Goal: Task Accomplishment & Management: Use online tool/utility

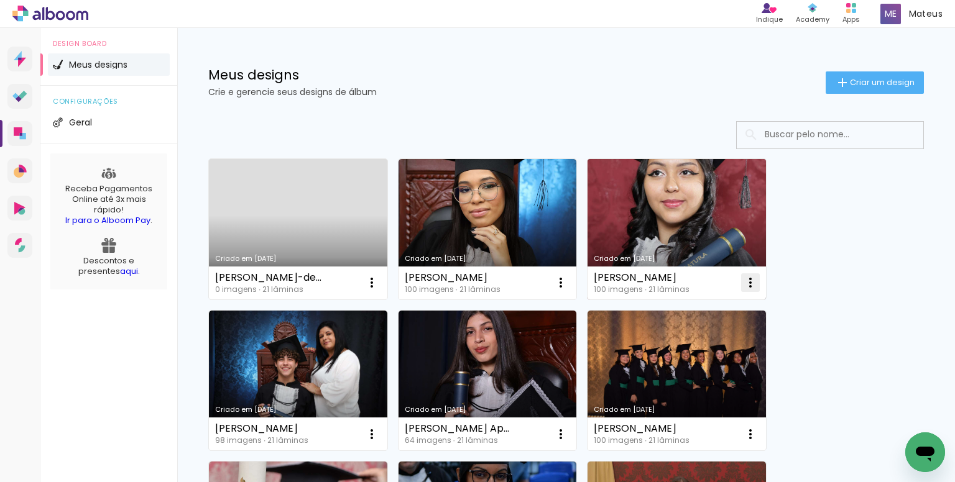
click at [379, 285] on iron-icon at bounding box center [371, 282] width 15 height 15
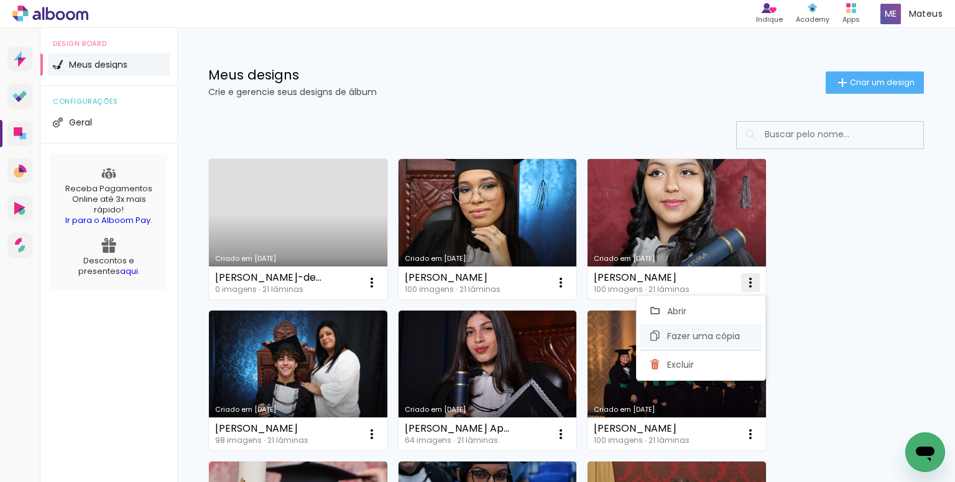
click at [683, 333] on span "Fazer uma cópia" at bounding box center [703, 336] width 73 height 9
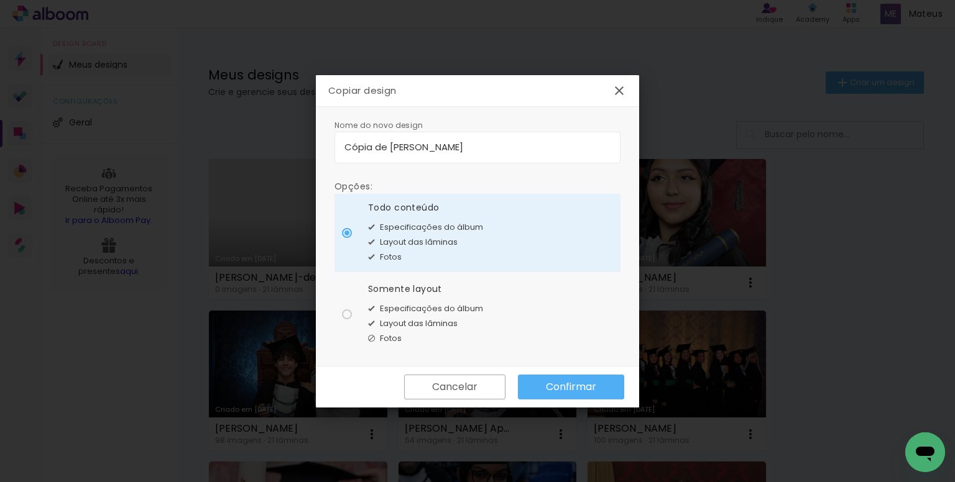
drag, startPoint x: 474, startPoint y: 153, endPoint x: 302, endPoint y: 147, distance: 172.9
click at [302, 147] on body "link( href="../../bower_components/polymer/polymer.html" rel="import" ) picture…" at bounding box center [477, 241] width 955 height 482
type input "[PERSON_NAME]"
type paper-input "[PERSON_NAME]"
click at [425, 265] on div "Somente layout Especificações do álbum Layout das lâminas Fotos" at bounding box center [425, 232] width 115 height 63
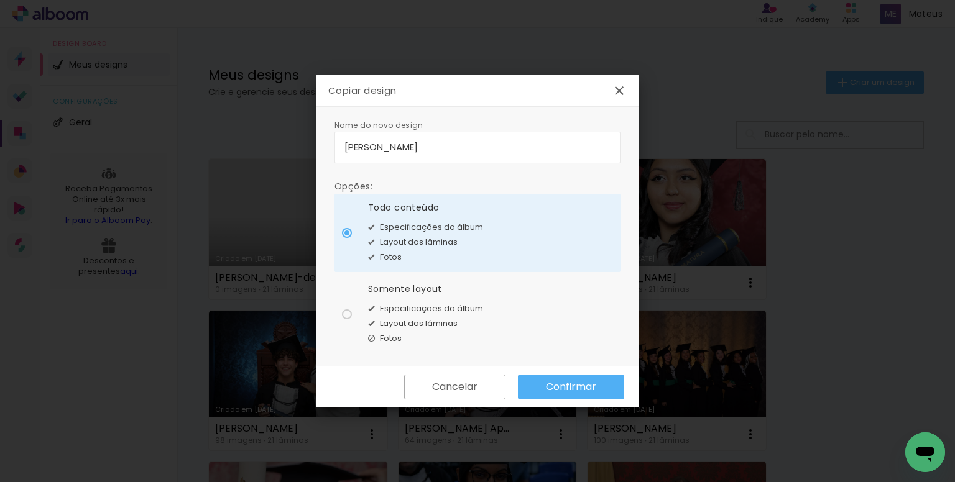
type paper-radio-button "on"
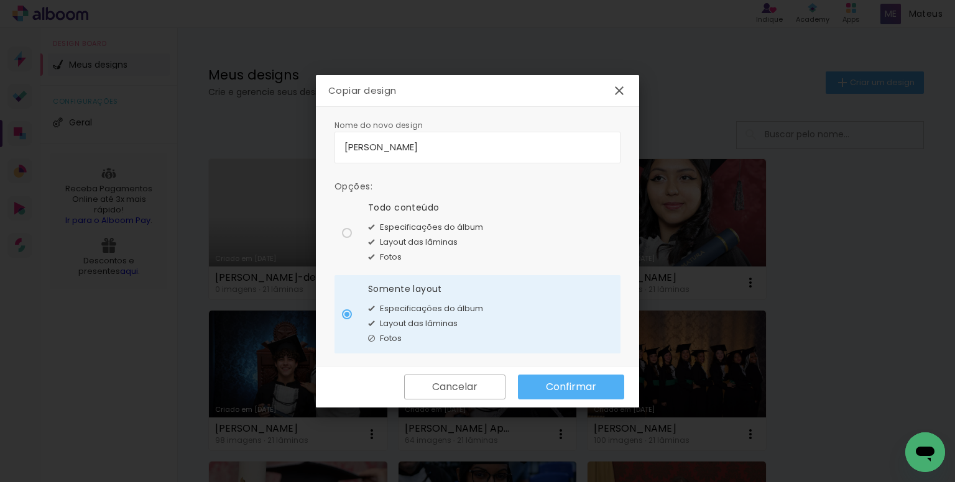
click at [0, 0] on slot "Confirmar" at bounding box center [0, 0] width 0 height 0
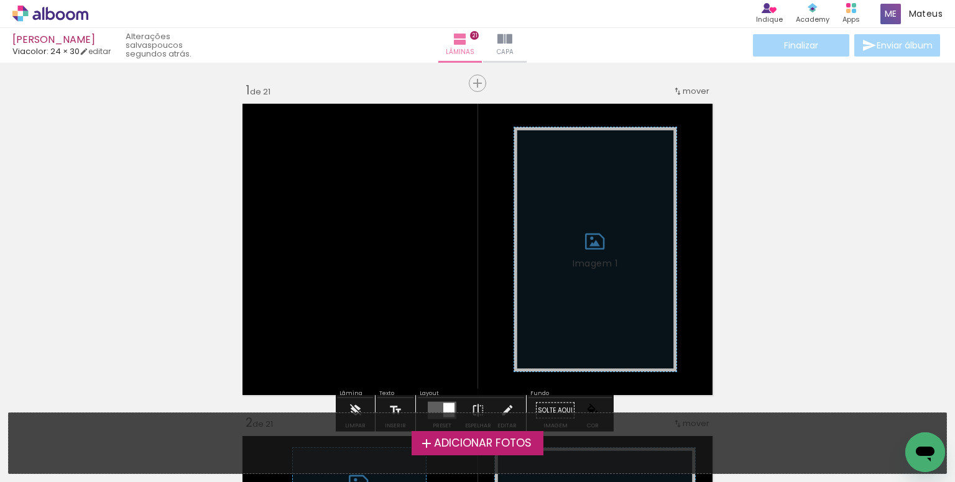
click at [453, 430] on div "Adicionar Fotos Solte suas fotos aqui..." at bounding box center [478, 443] width 938 height 60
click at [456, 438] on span "Adicionar Fotos" at bounding box center [483, 443] width 98 height 11
click at [0, 0] on input "file" at bounding box center [0, 0] width 0 height 0
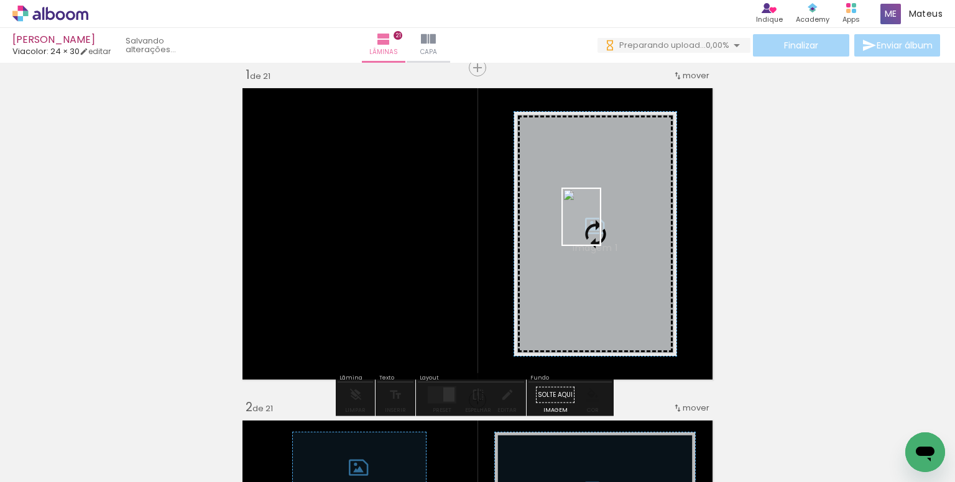
drag, startPoint x: 527, startPoint y: 438, endPoint x: 600, endPoint y: 226, distance: 224.1
click at [600, 226] on quentale-workspace at bounding box center [477, 241] width 955 height 482
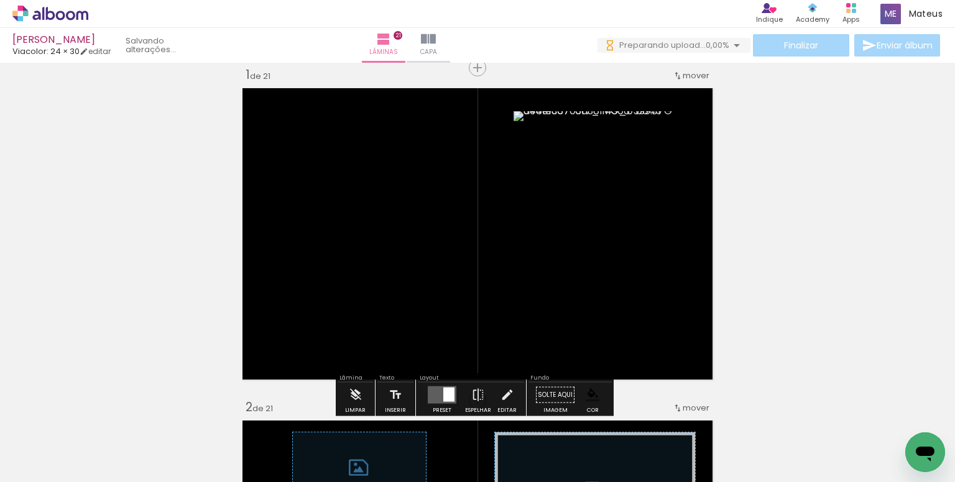
click at [47, 442] on input "Todas as fotos" at bounding box center [34, 445] width 47 height 11
click at [0, 0] on slot "Não utilizadas" at bounding box center [0, 0] width 0 height 0
type input "Não utilizadas"
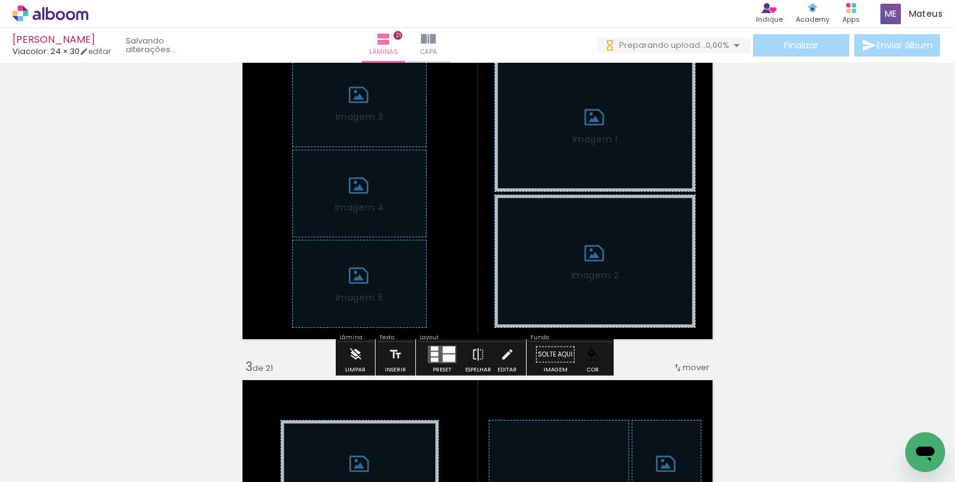
click at [344, 360] on paper-button "Limpar" at bounding box center [355, 359] width 27 height 32
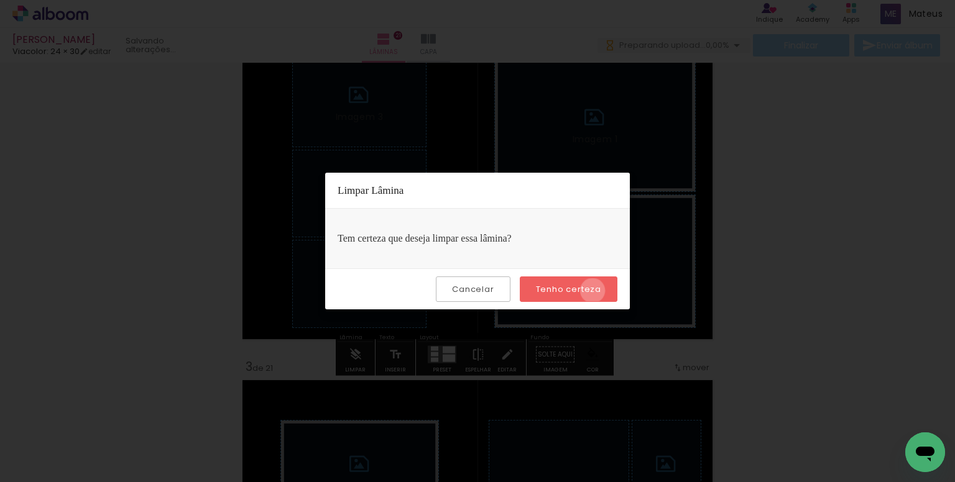
click at [0, 0] on slot "Tenho certeza" at bounding box center [0, 0] width 0 height 0
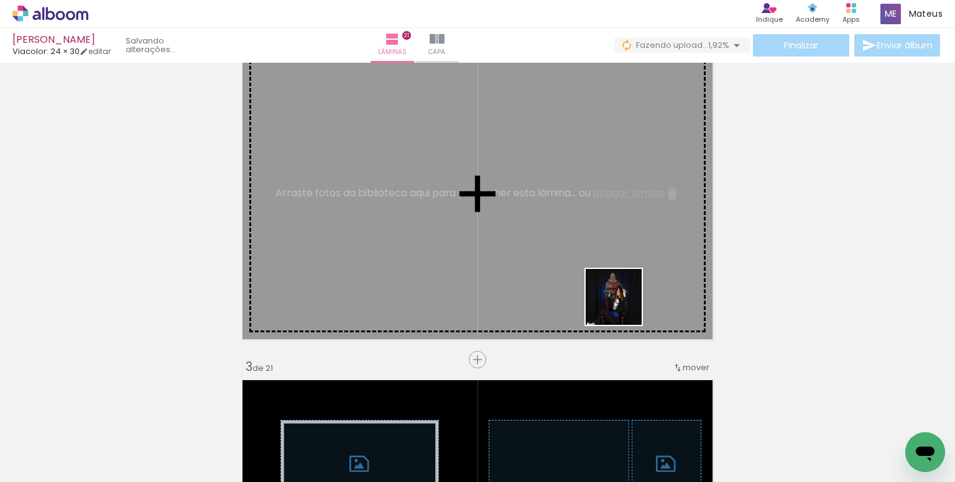
drag, startPoint x: 639, startPoint y: 418, endPoint x: 690, endPoint y: 366, distance: 73.0
click at [606, 224] on quentale-workspace at bounding box center [477, 241] width 955 height 482
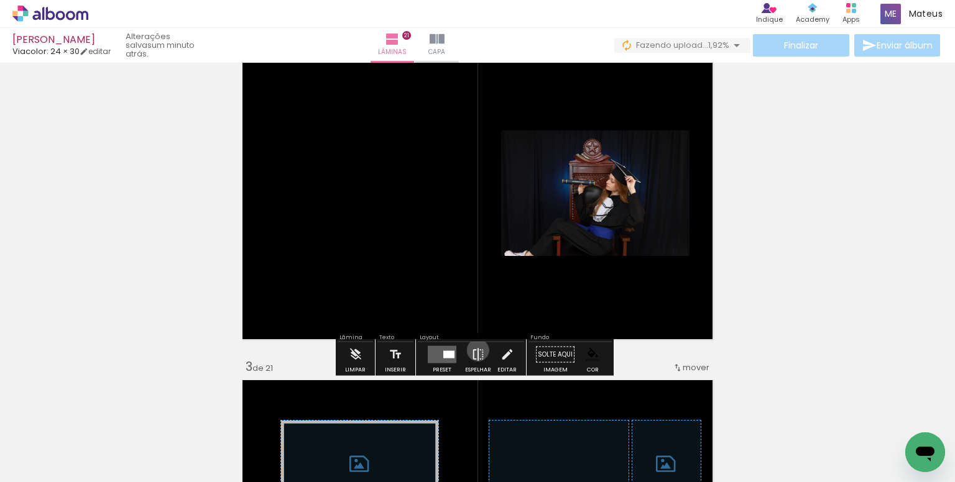
click at [475, 350] on iron-icon at bounding box center [478, 355] width 14 height 25
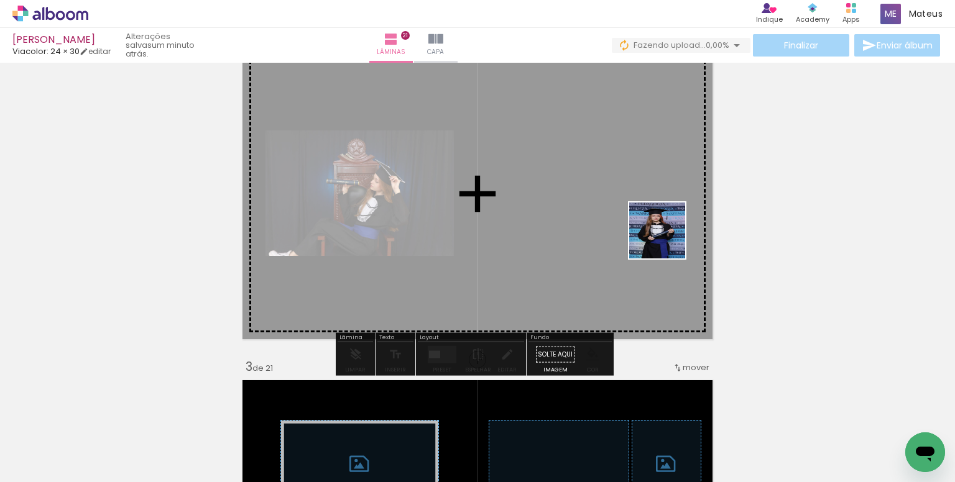
drag, startPoint x: 664, startPoint y: 451, endPoint x: 666, endPoint y: 236, distance: 215.1
click at [666, 236] on quentale-workspace at bounding box center [477, 241] width 955 height 482
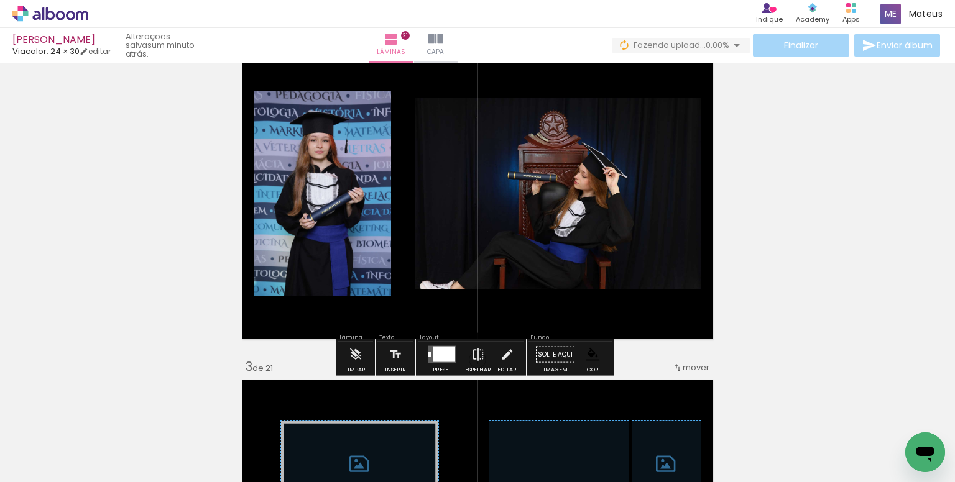
click at [446, 351] on div at bounding box center [444, 355] width 22 height 16
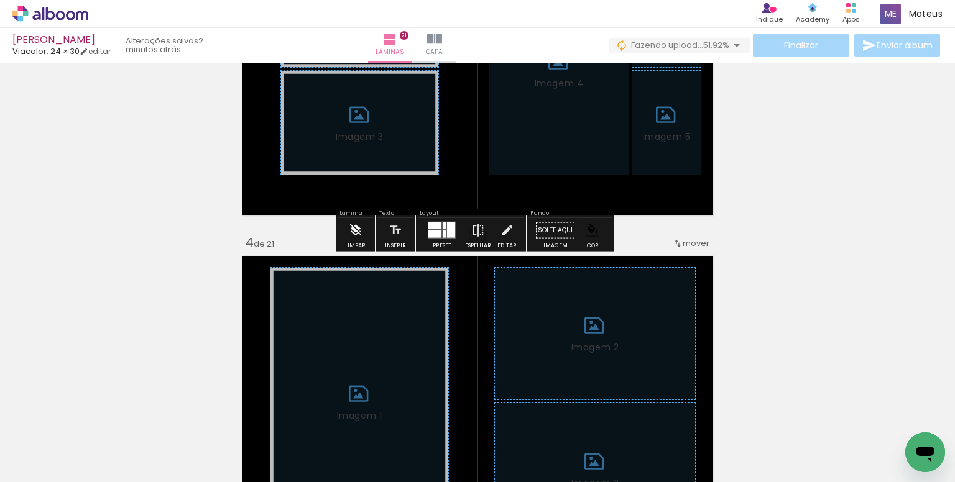
click at [361, 234] on iron-icon at bounding box center [356, 230] width 14 height 25
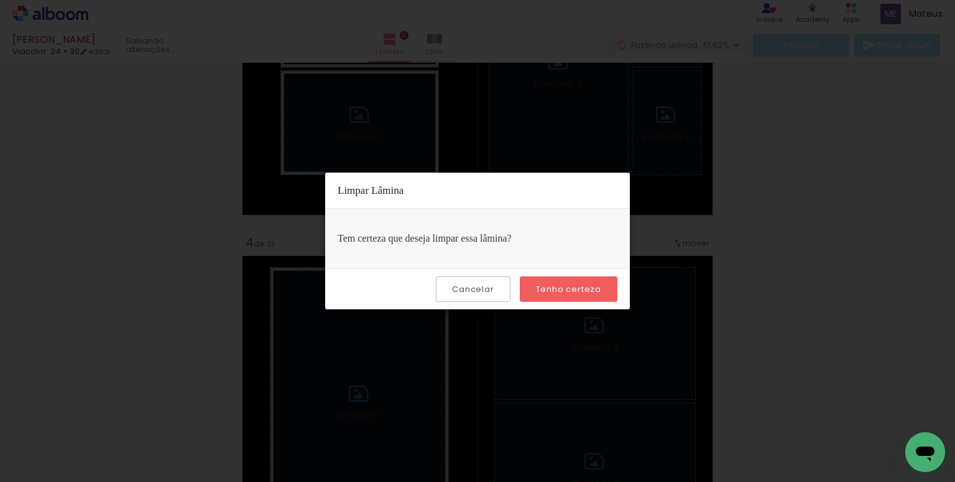
click at [0, 0] on slot "Tenho certeza" at bounding box center [0, 0] width 0 height 0
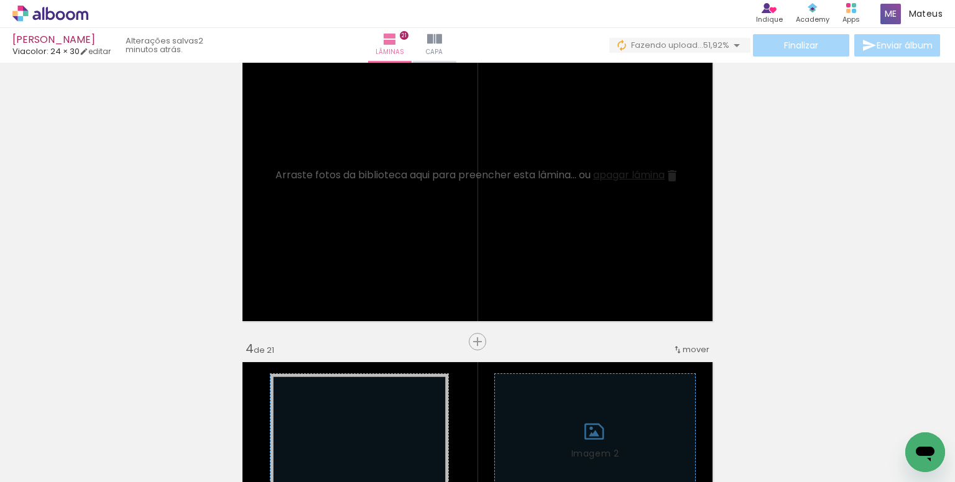
scroll to position [749, 0]
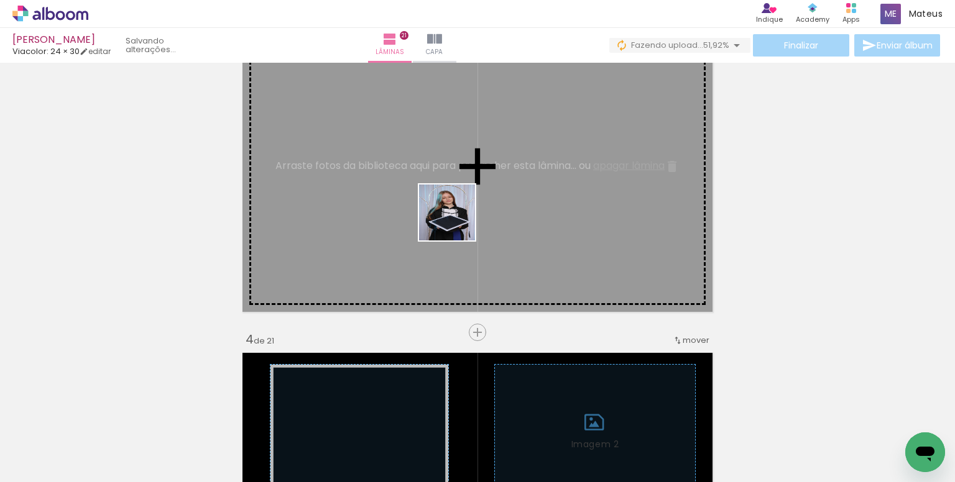
drag, startPoint x: 531, startPoint y: 290, endPoint x: 606, endPoint y: 321, distance: 81.1
click at [408, 192] on quentale-workspace at bounding box center [477, 241] width 955 height 482
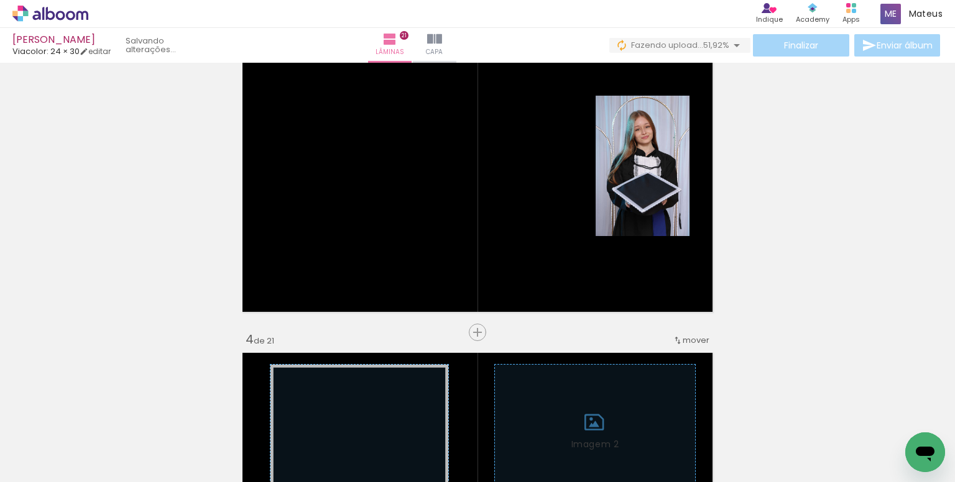
scroll to position [0, 775]
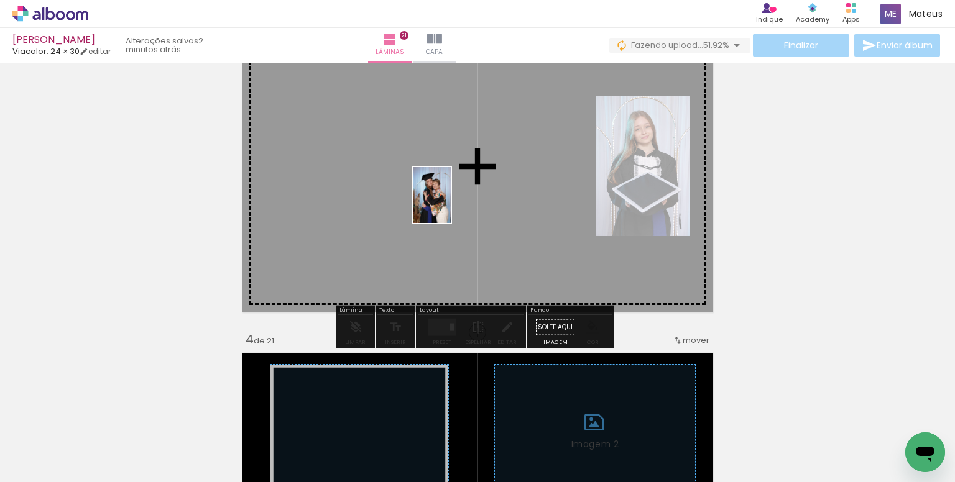
drag, startPoint x: 468, startPoint y: 417, endPoint x: 451, endPoint y: 205, distance: 212.7
click at [451, 205] on quentale-workspace at bounding box center [477, 241] width 955 height 482
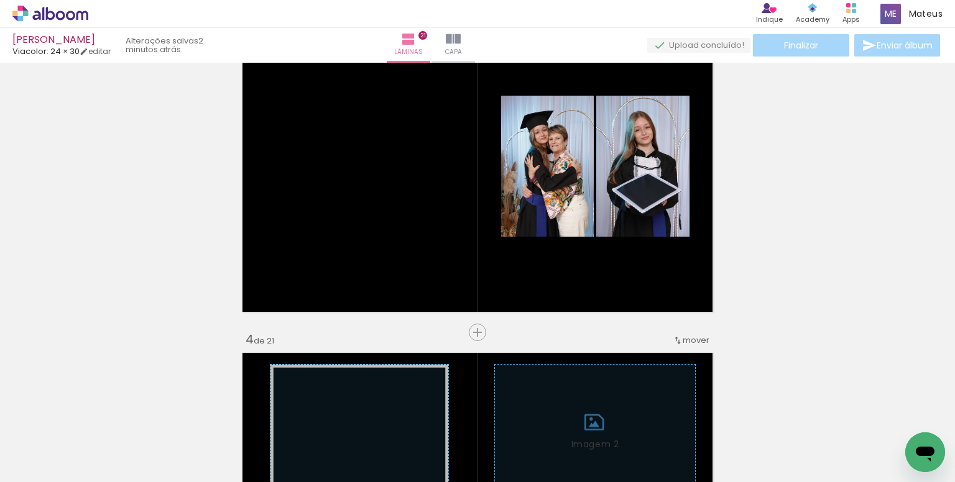
scroll to position [0, 1845]
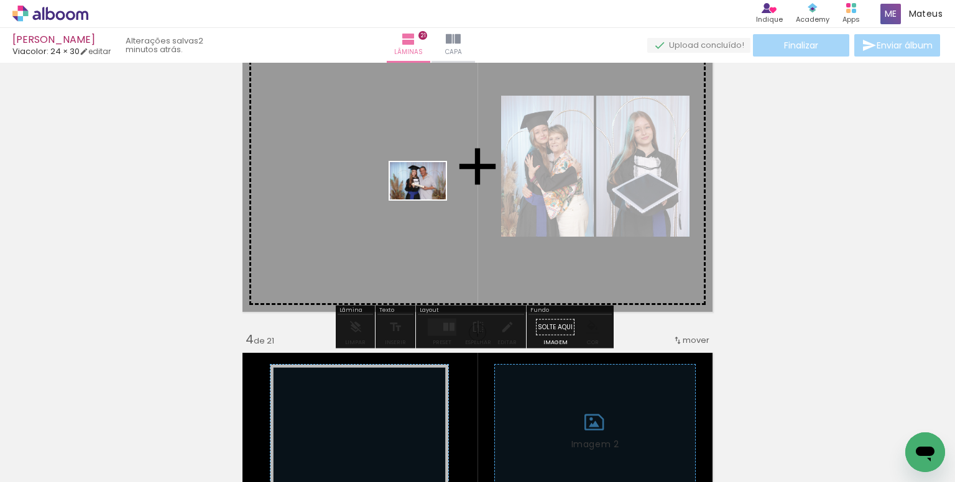
drag, startPoint x: 658, startPoint y: 448, endPoint x: 538, endPoint y: 256, distance: 226.8
click at [424, 198] on quentale-workspace at bounding box center [477, 241] width 955 height 482
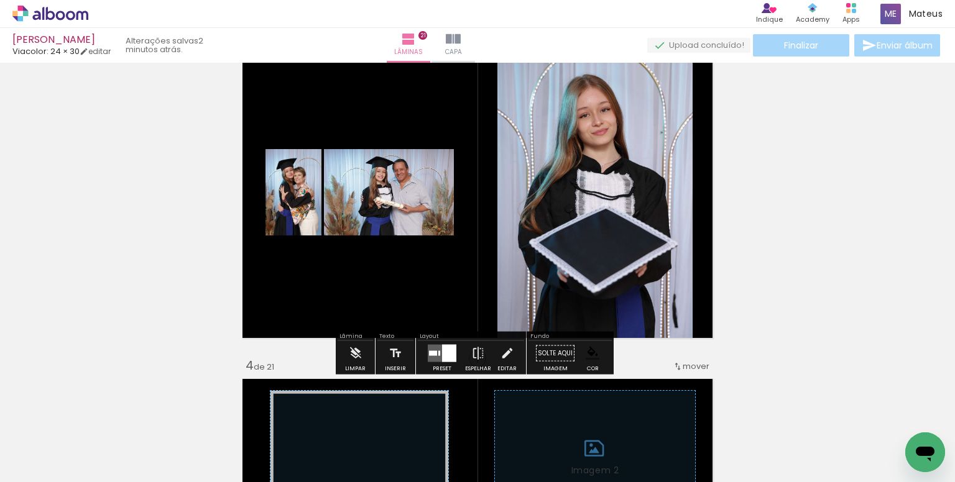
scroll to position [749, 0]
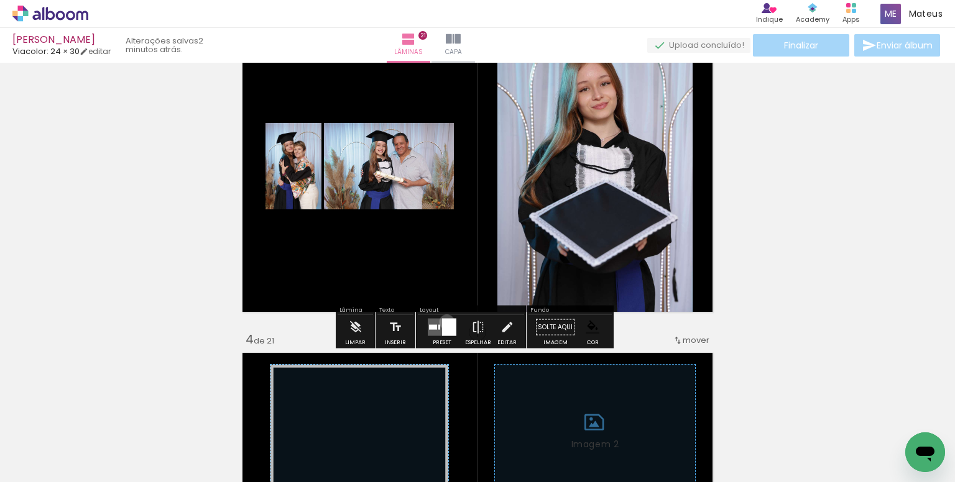
click at [444, 321] on div at bounding box center [449, 327] width 14 height 17
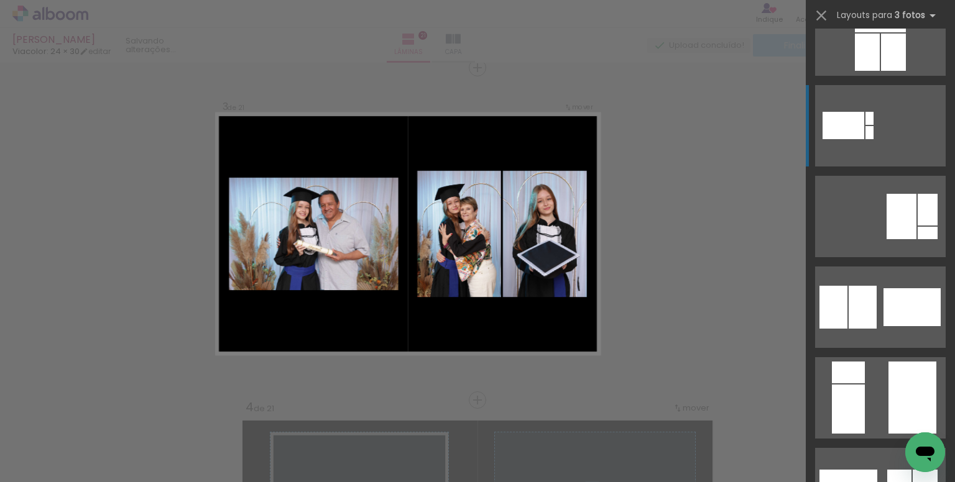
scroll to position [373, 0]
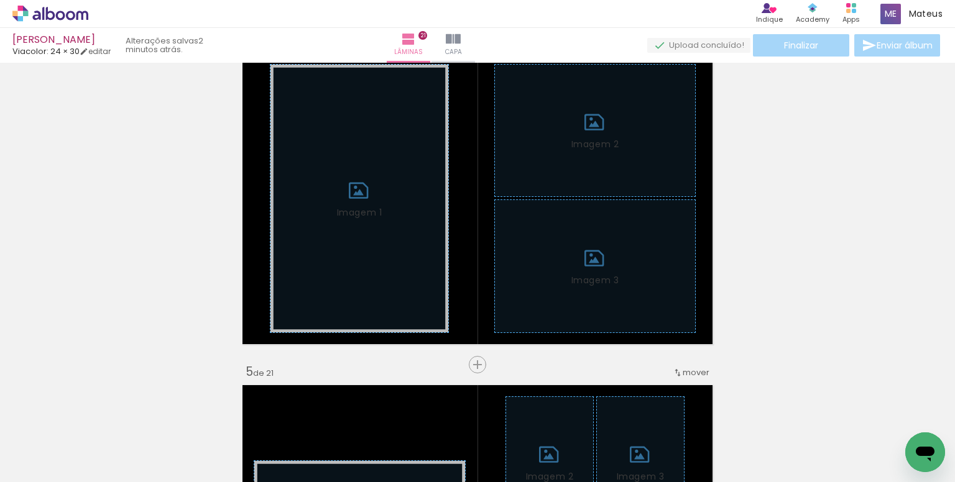
scroll to position [1054, 0]
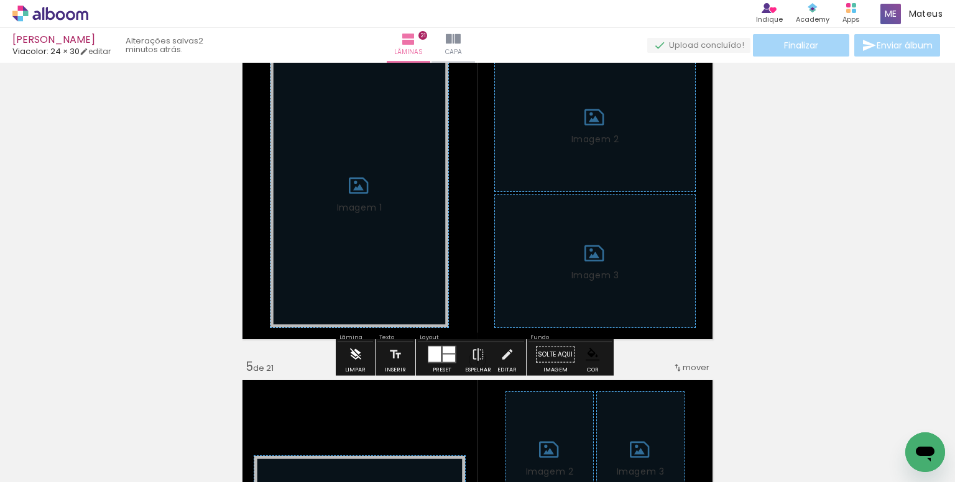
click at [349, 351] on iron-icon at bounding box center [356, 355] width 14 height 25
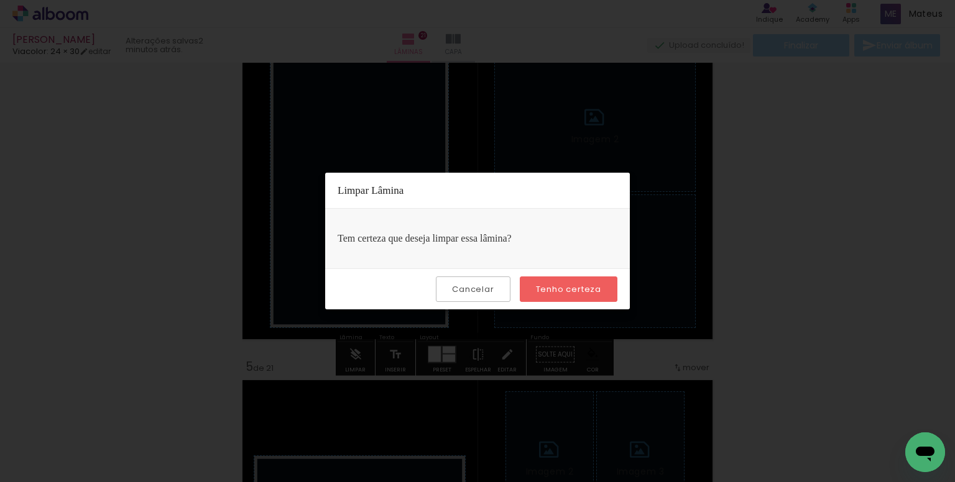
drag, startPoint x: 562, startPoint y: 290, endPoint x: 640, endPoint y: 330, distance: 87.3
click at [0, 0] on slot "Tenho certeza" at bounding box center [0, 0] width 0 height 0
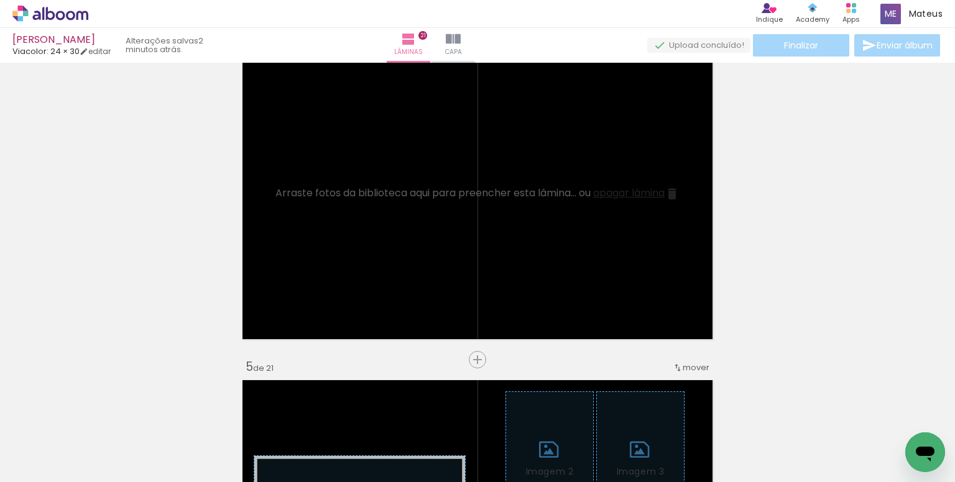
scroll to position [0, 2019]
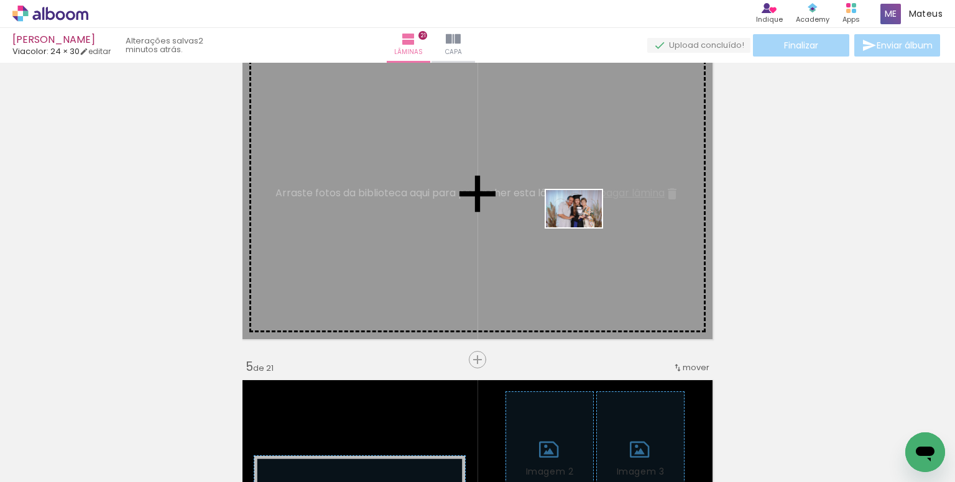
drag, startPoint x: 826, startPoint y: 444, endPoint x: 672, endPoint y: 283, distance: 222.5
click at [560, 217] on quentale-workspace at bounding box center [477, 241] width 955 height 482
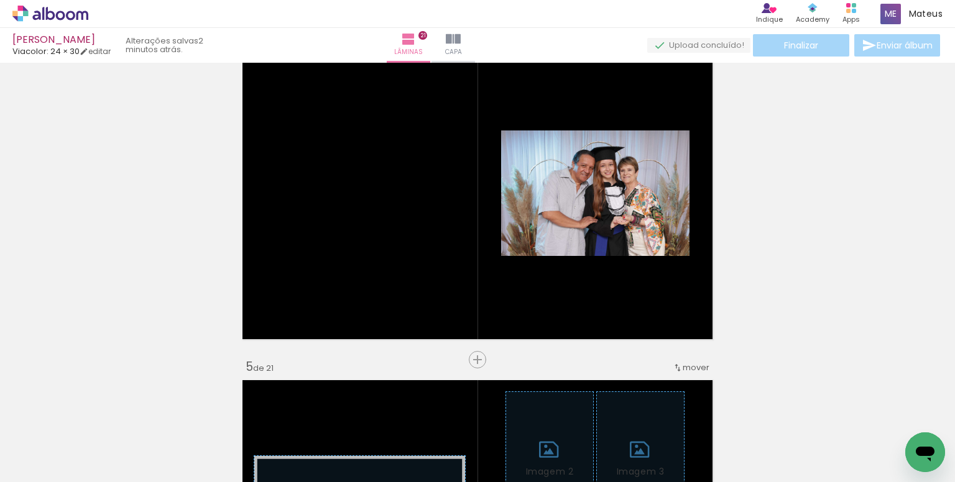
scroll to position [0, 2211]
drag, startPoint x: 910, startPoint y: 426, endPoint x: 713, endPoint y: 364, distance: 207.3
click at [492, 242] on quentale-workspace at bounding box center [477, 241] width 955 height 482
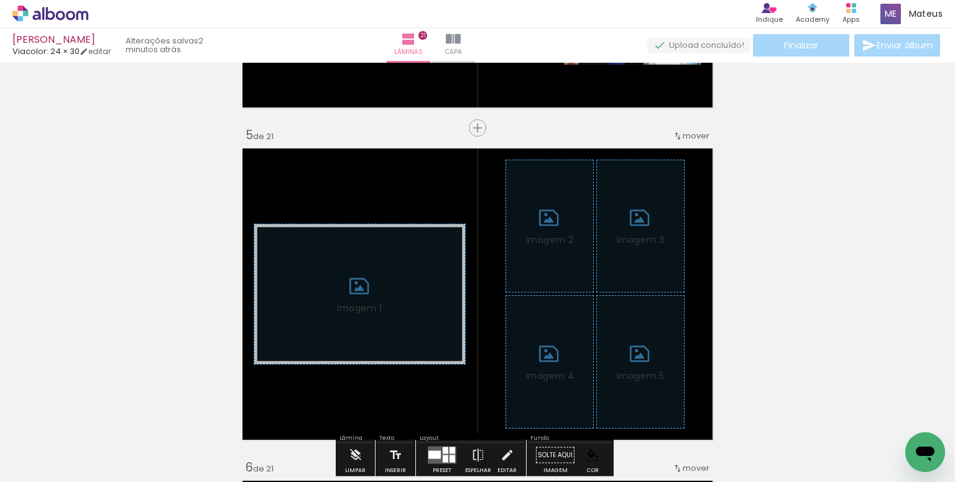
scroll to position [1365, 0]
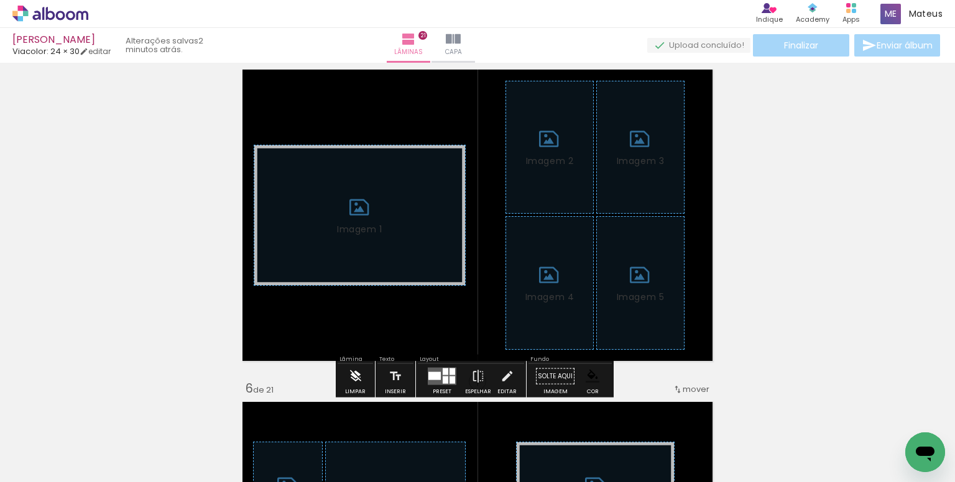
drag, startPoint x: 346, startPoint y: 383, endPoint x: 356, endPoint y: 381, distance: 9.5
click at [347, 382] on paper-button "Limpar" at bounding box center [355, 380] width 27 height 32
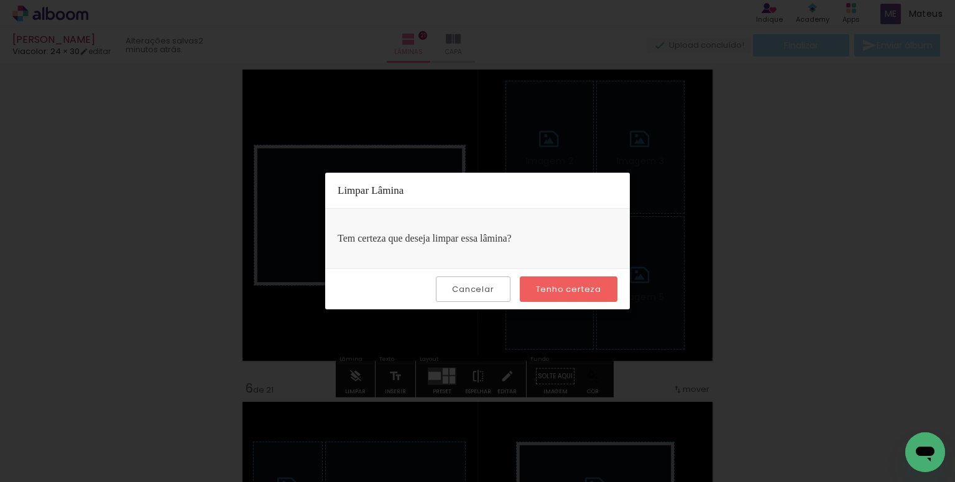
click at [0, 0] on slot "Tenho certeza" at bounding box center [0, 0] width 0 height 0
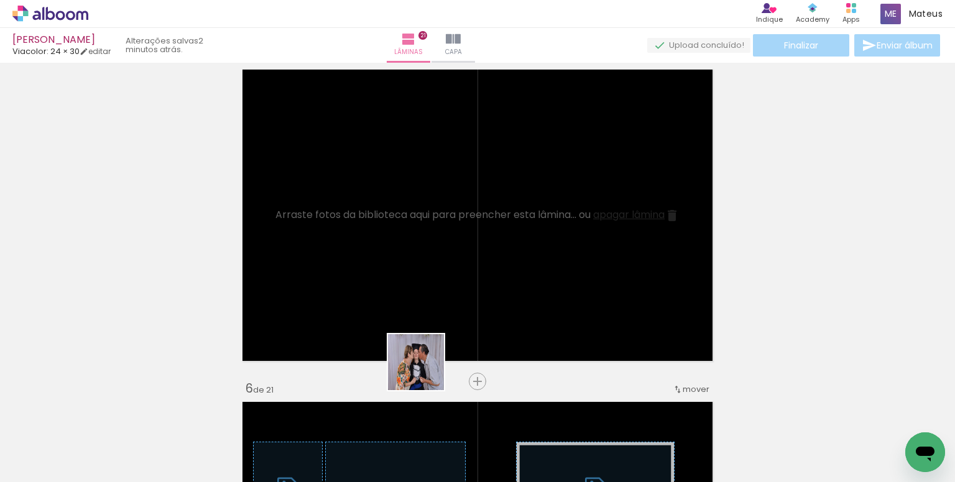
drag, startPoint x: 425, startPoint y: 372, endPoint x: 419, endPoint y: 279, distance: 92.8
click at [419, 279] on quentale-workspace at bounding box center [477, 241] width 955 height 482
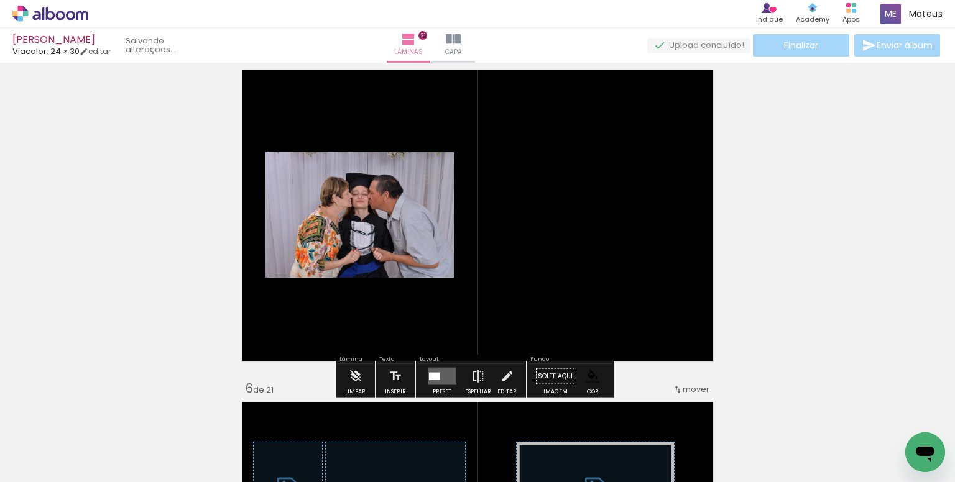
scroll to position [0, 2144]
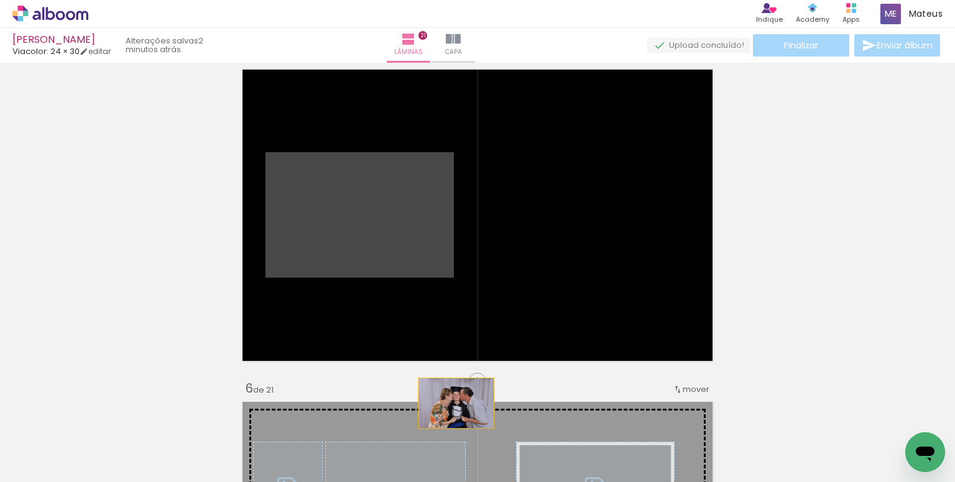
drag, startPoint x: 399, startPoint y: 225, endPoint x: 461, endPoint y: 440, distance: 223.9
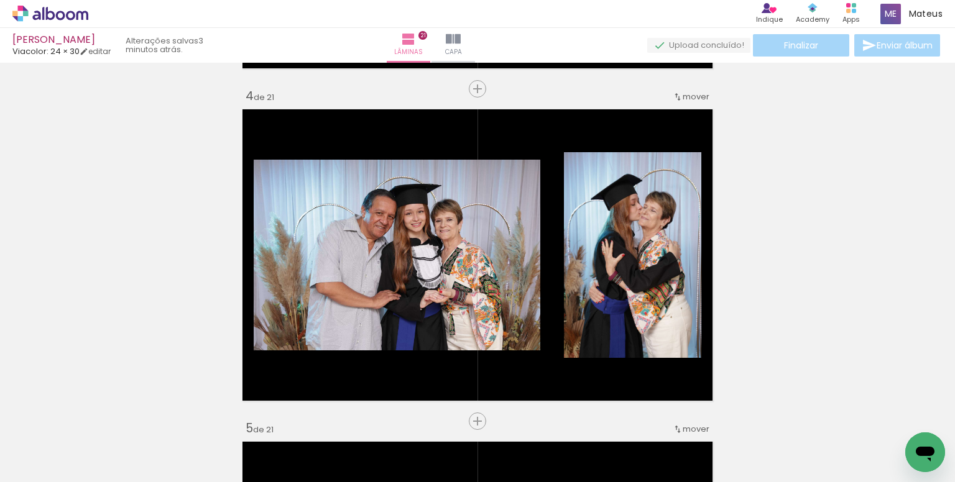
scroll to position [992, 0]
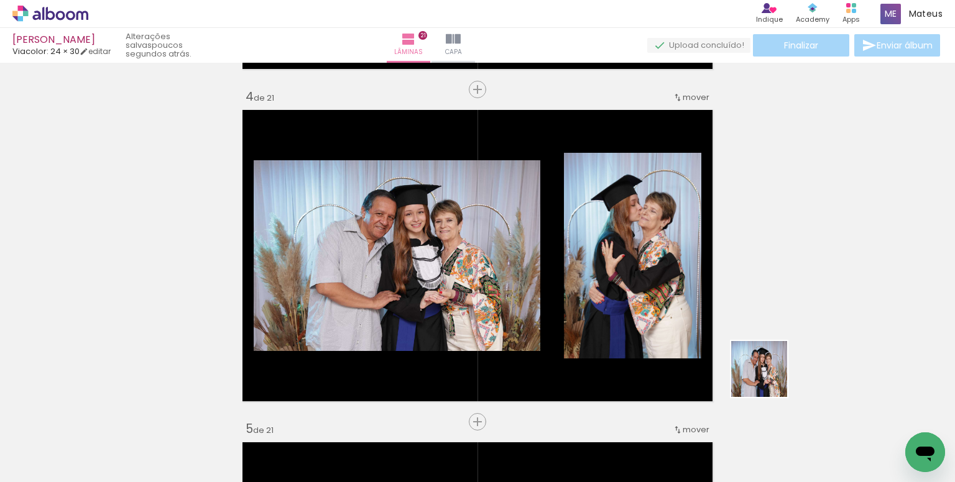
drag, startPoint x: 813, startPoint y: 400, endPoint x: 573, endPoint y: 278, distance: 269.2
click at [573, 278] on quentale-workspace at bounding box center [477, 241] width 955 height 482
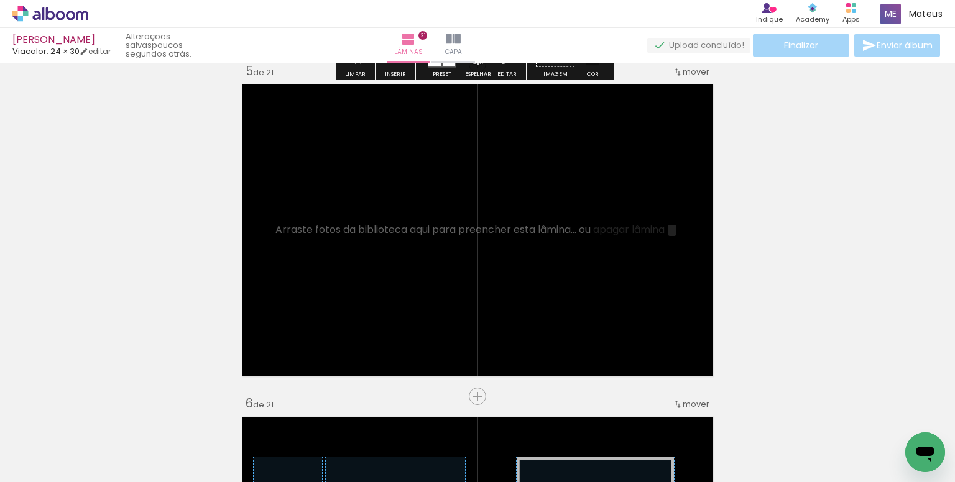
scroll to position [1365, 0]
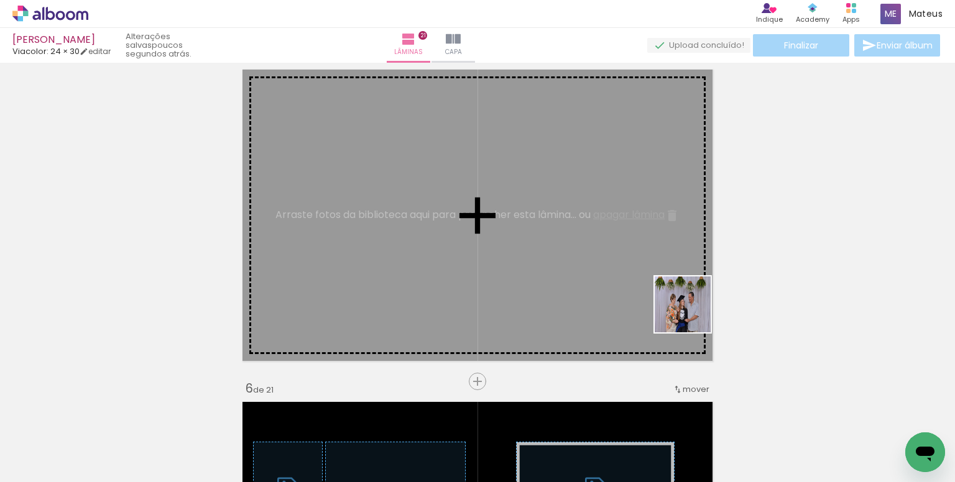
drag, startPoint x: 809, startPoint y: 410, endPoint x: 730, endPoint y: 341, distance: 104.9
click at [545, 231] on quentale-workspace at bounding box center [477, 241] width 955 height 482
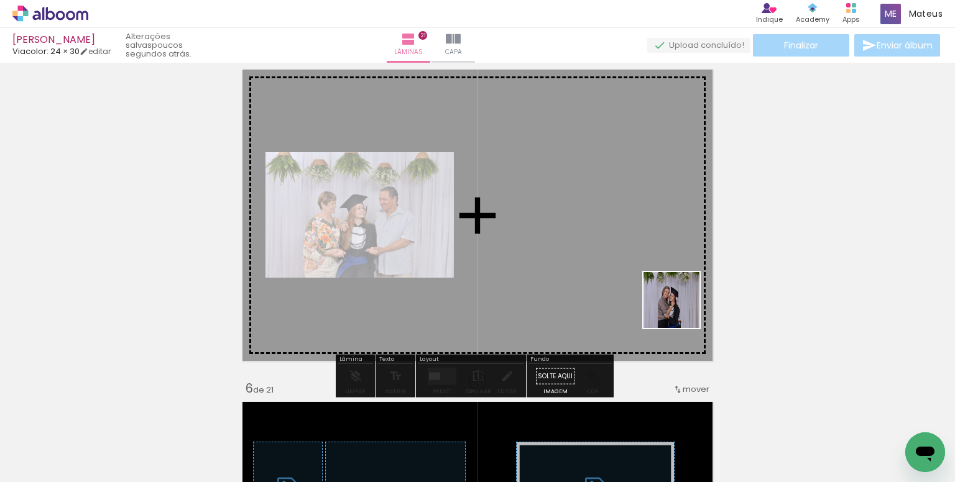
drag, startPoint x: 681, startPoint y: 310, endPoint x: 568, endPoint y: 257, distance: 124.6
click at [568, 257] on quentale-workspace at bounding box center [477, 241] width 955 height 482
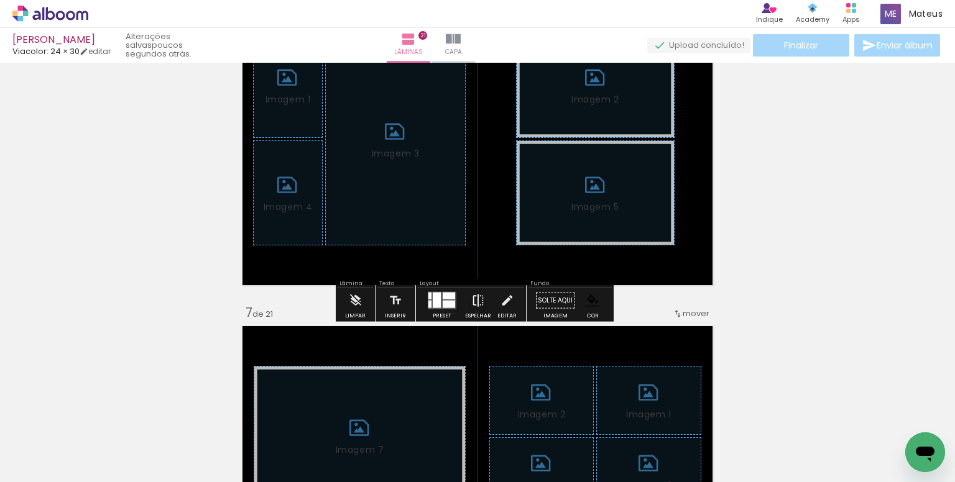
scroll to position [1800, 0]
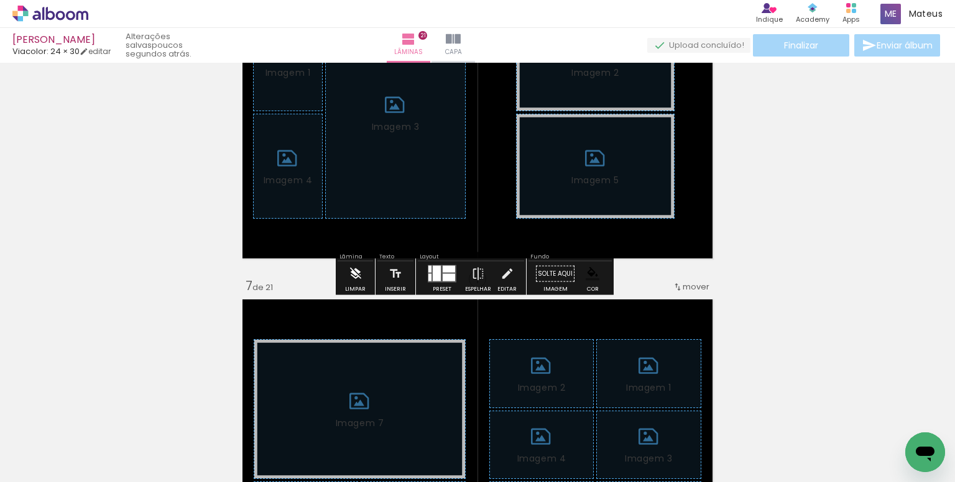
click at [366, 269] on paper-button "Limpar" at bounding box center [355, 278] width 27 height 32
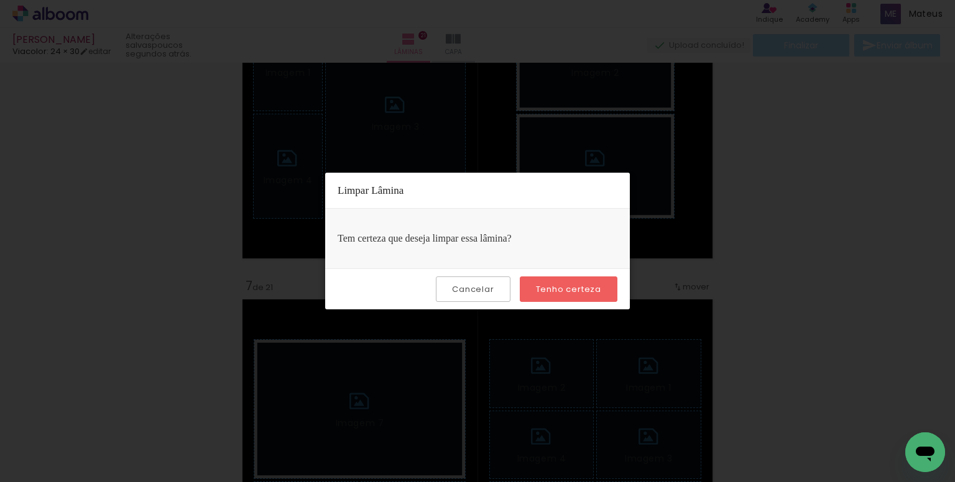
click at [0, 0] on slot "Tenho certeza" at bounding box center [0, 0] width 0 height 0
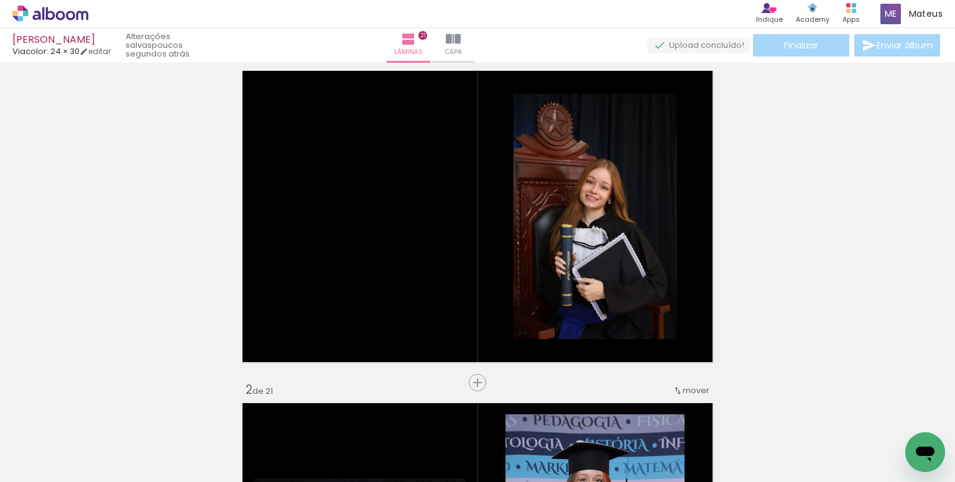
scroll to position [0, 0]
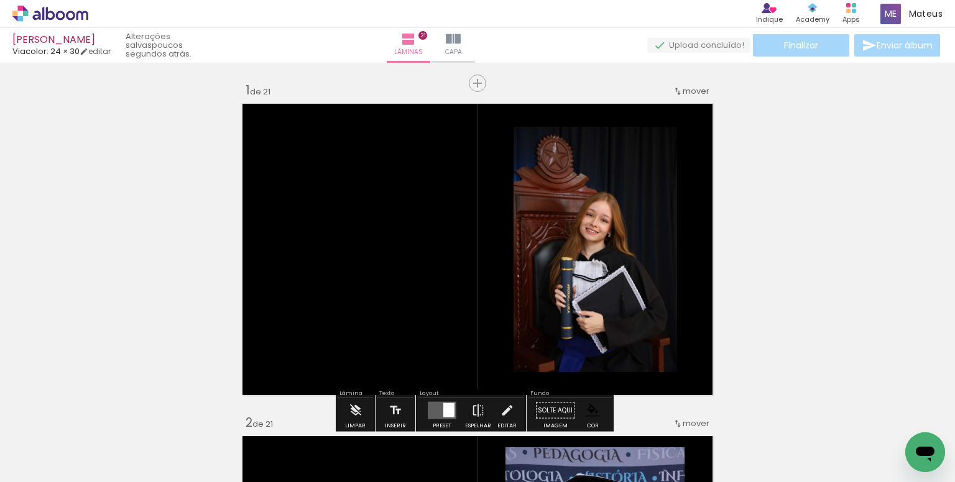
click at [639, 193] on paper-item at bounding box center [640, 195] width 22 height 9
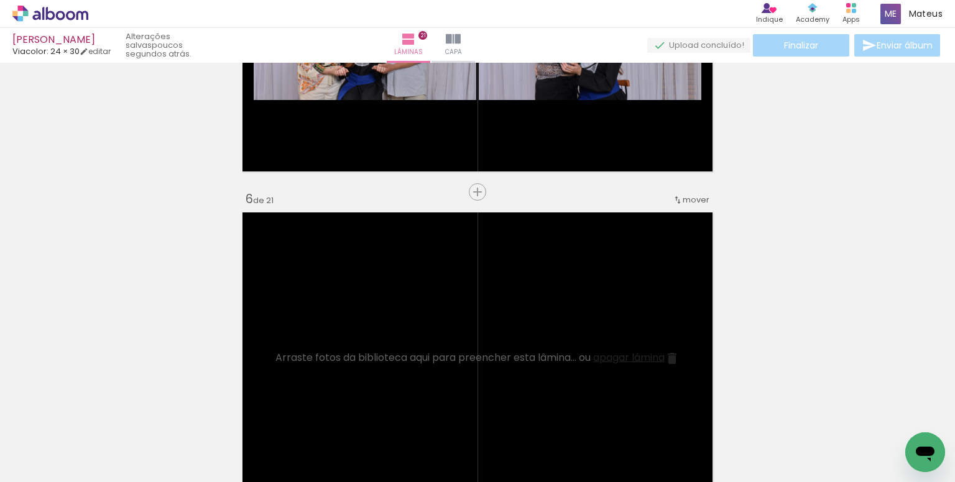
scroll to position [0, 1831]
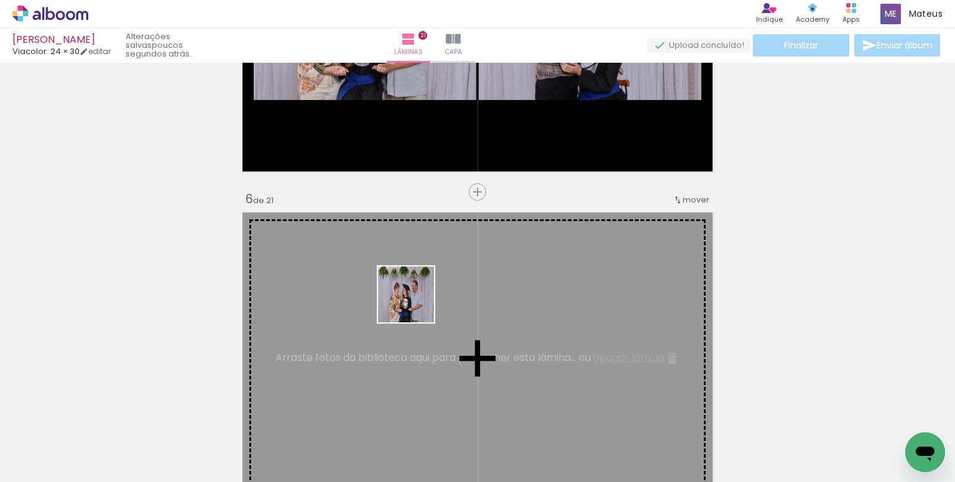
drag, startPoint x: 397, startPoint y: 437, endPoint x: 415, endPoint y: 302, distance: 136.1
click at [415, 302] on quentale-workspace at bounding box center [477, 241] width 955 height 482
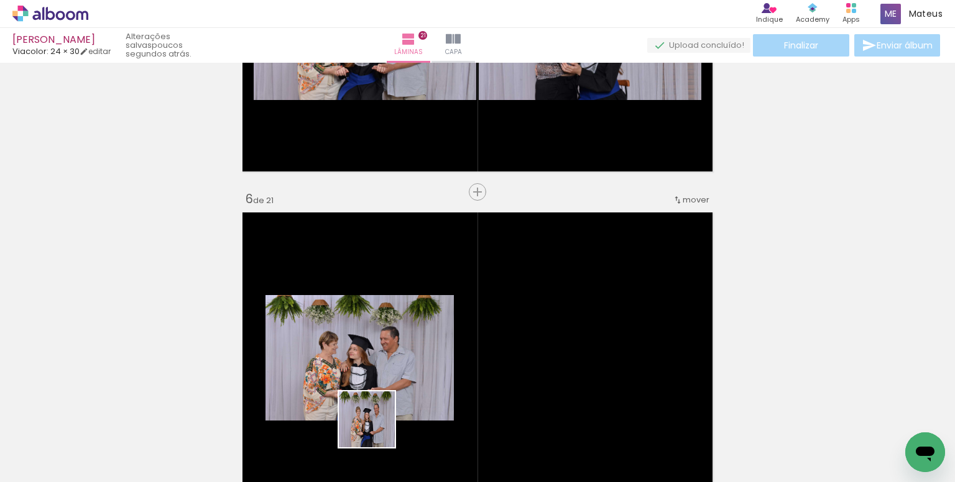
drag, startPoint x: 376, startPoint y: 429, endPoint x: 410, endPoint y: 316, distance: 117.6
click at [410, 316] on quentale-workspace at bounding box center [477, 241] width 955 height 482
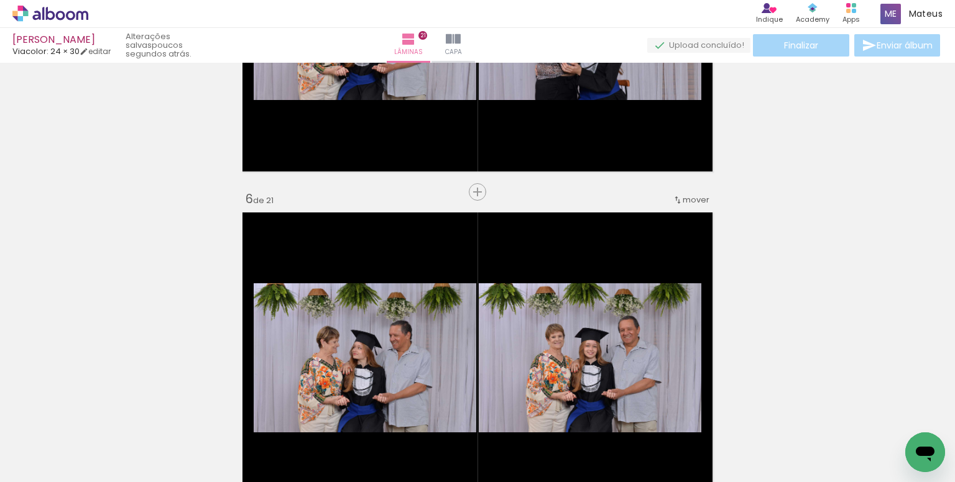
scroll to position [0, 7]
drag, startPoint x: 264, startPoint y: 426, endPoint x: 440, endPoint y: 326, distance: 203.0
click at [428, 325] on quentale-workspace at bounding box center [477, 241] width 955 height 482
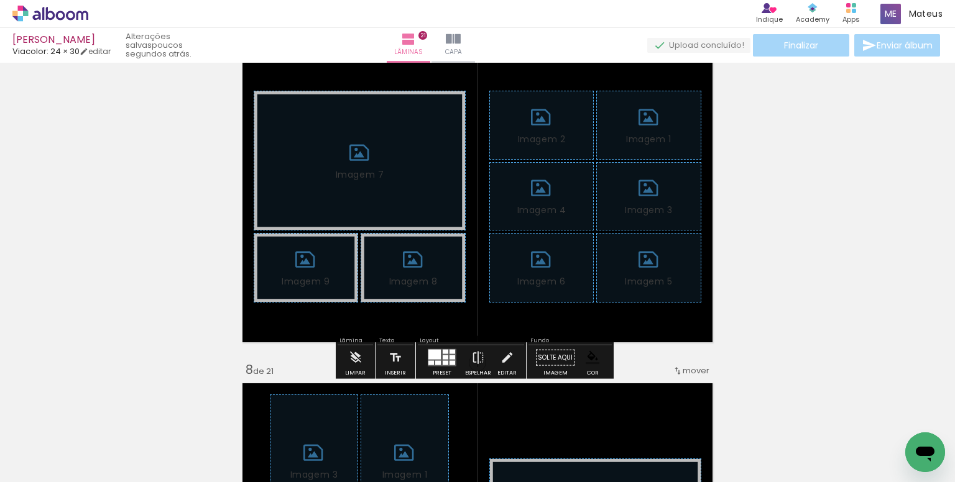
scroll to position [2052, 0]
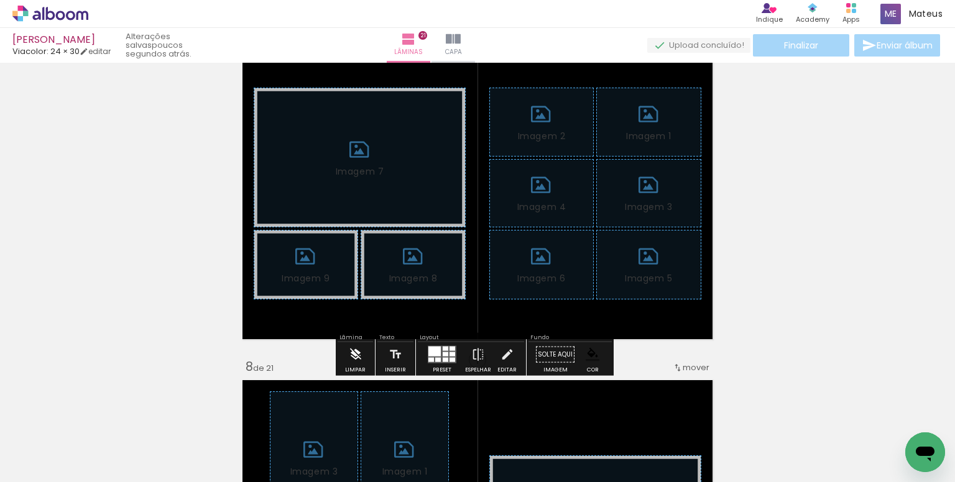
click at [356, 346] on iron-icon at bounding box center [356, 355] width 14 height 25
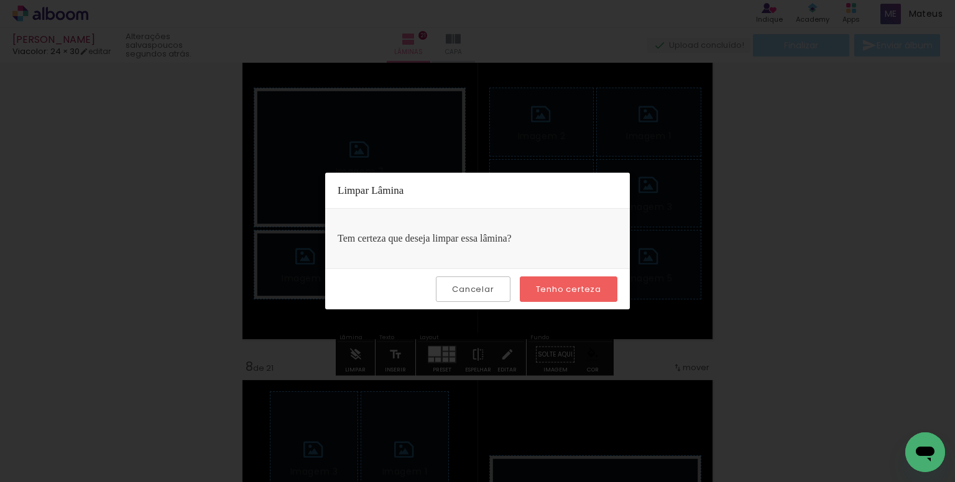
click at [0, 0] on slot "Tenho certeza" at bounding box center [0, 0] width 0 height 0
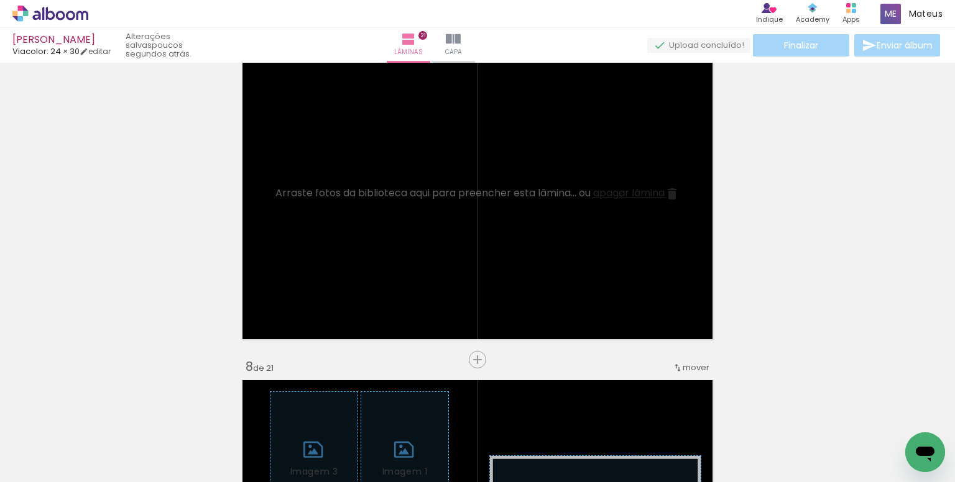
scroll to position [0, 341]
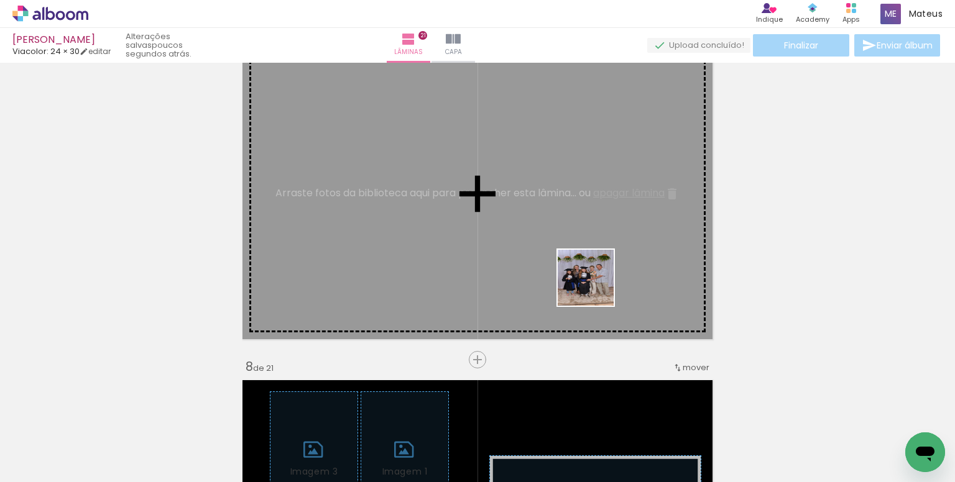
drag, startPoint x: 599, startPoint y: 300, endPoint x: 590, endPoint y: 269, distance: 32.5
click at [590, 269] on quentale-workspace at bounding box center [477, 241] width 955 height 482
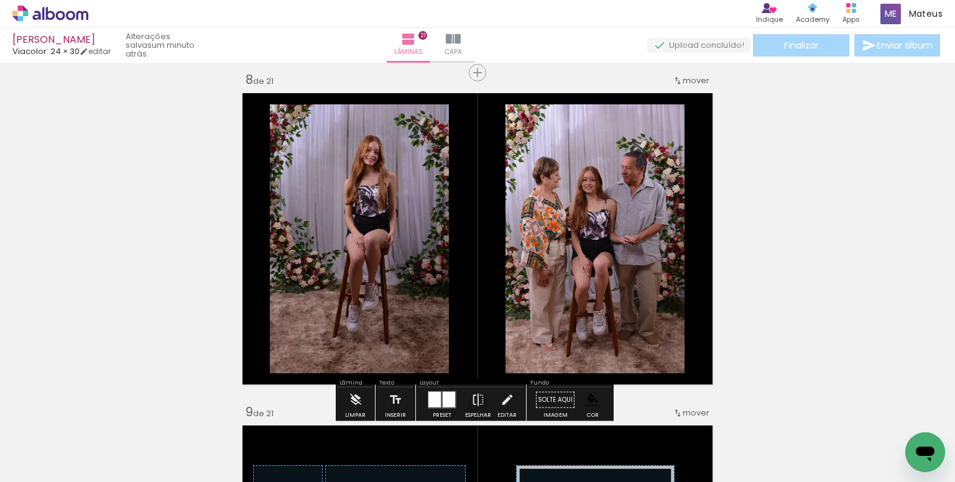
scroll to position [2344, 0]
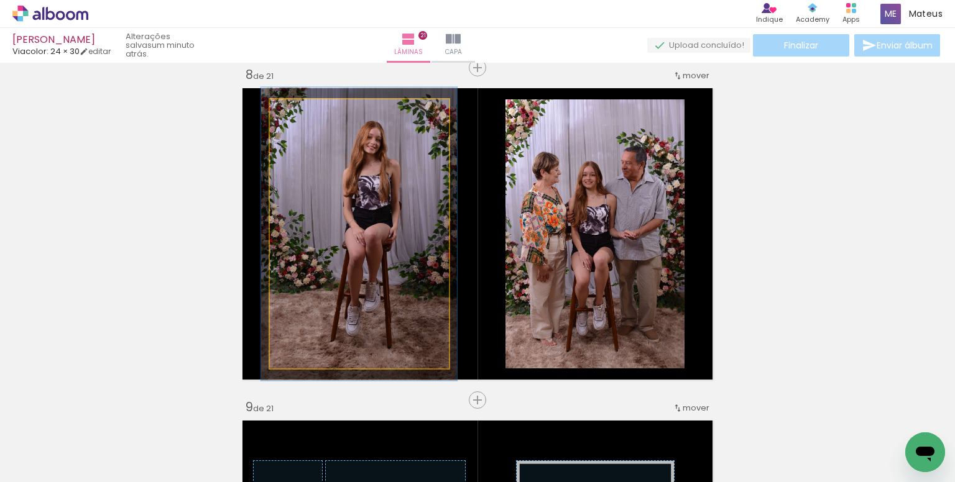
type paper-slider "109"
click at [301, 113] on div at bounding box center [302, 112] width 11 height 11
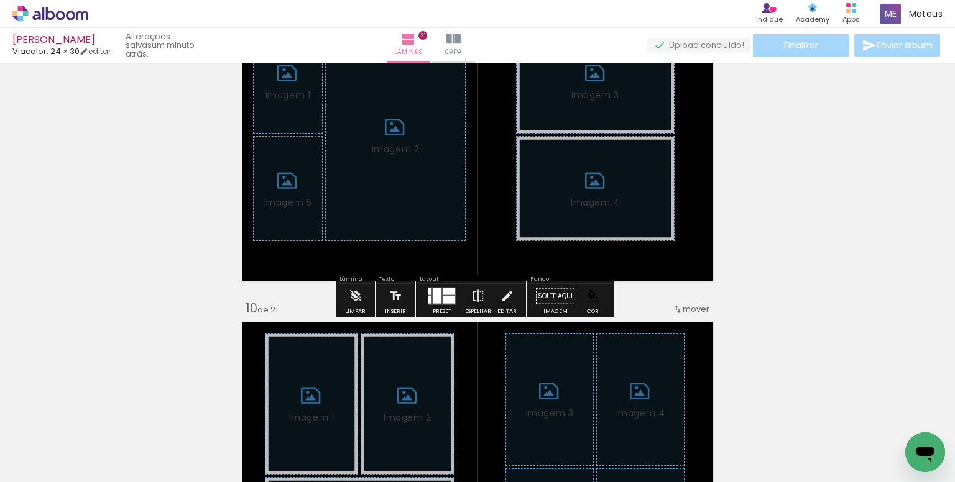
scroll to position [2779, 0]
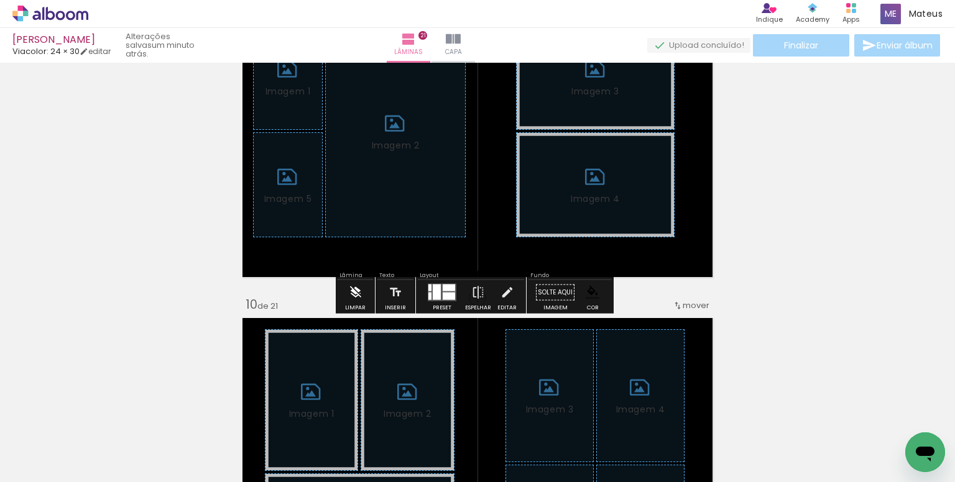
click at [359, 289] on iron-icon at bounding box center [356, 292] width 14 height 25
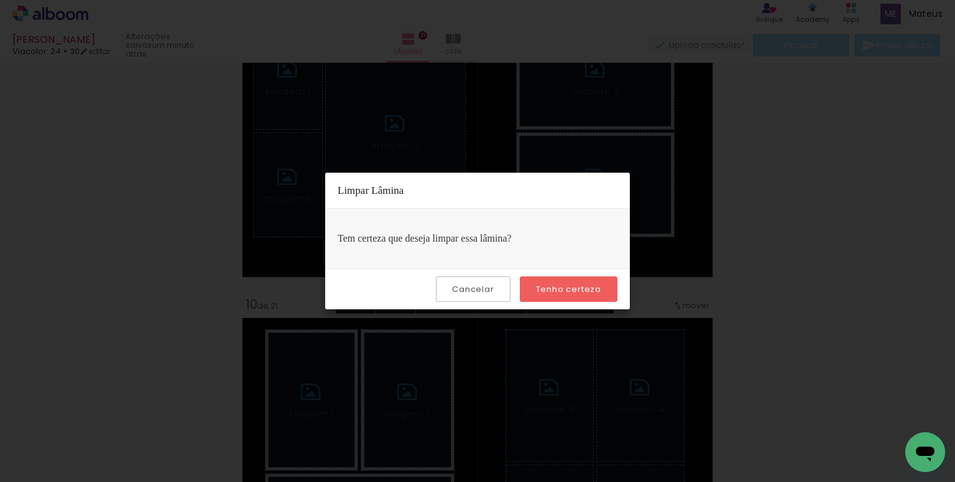
click at [0, 0] on slot "Tenho certeza" at bounding box center [0, 0] width 0 height 0
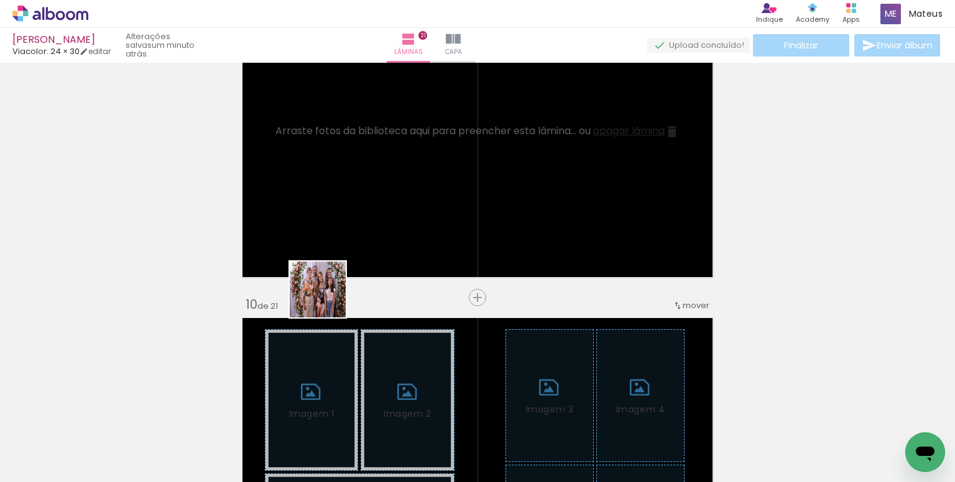
drag, startPoint x: 267, startPoint y: 447, endPoint x: 527, endPoint y: 330, distance: 285.0
click at [376, 184] on quentale-workspace at bounding box center [477, 241] width 955 height 482
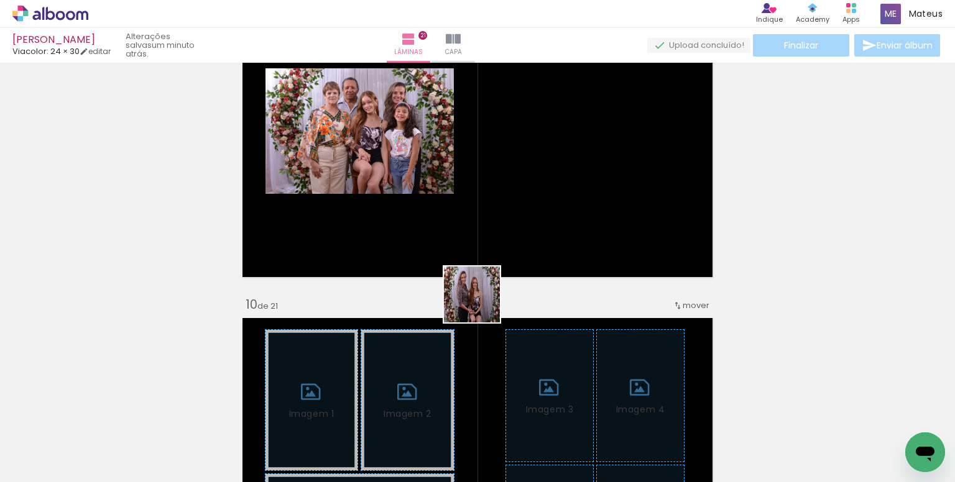
drag, startPoint x: 413, startPoint y: 443, endPoint x: 502, endPoint y: 223, distance: 238.0
click at [502, 223] on quentale-workspace at bounding box center [477, 241] width 955 height 482
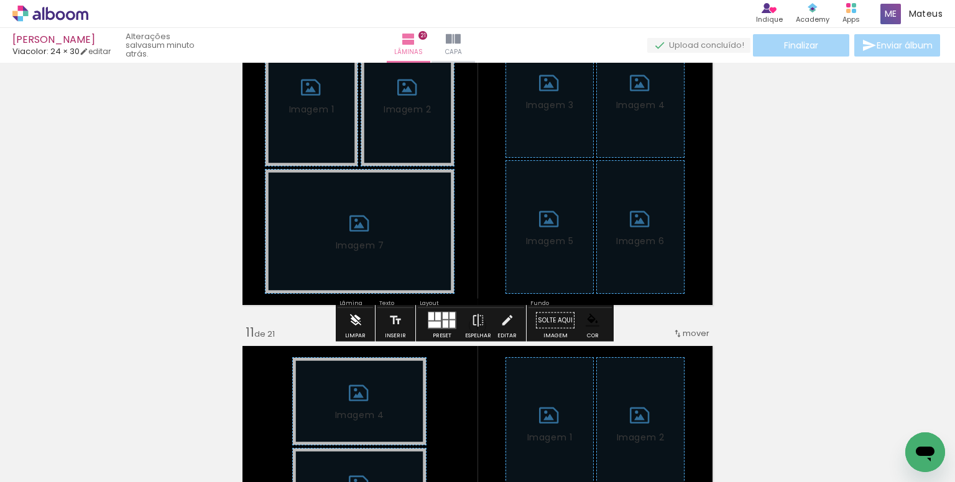
scroll to position [3090, 0]
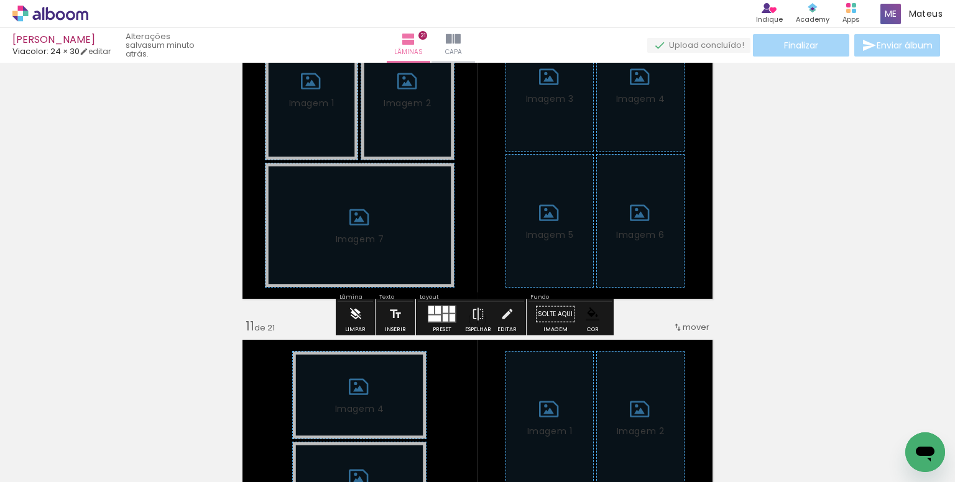
drag, startPoint x: 349, startPoint y: 324, endPoint x: 494, endPoint y: 275, distance: 152.4
click at [349, 323] on iron-icon at bounding box center [356, 314] width 14 height 25
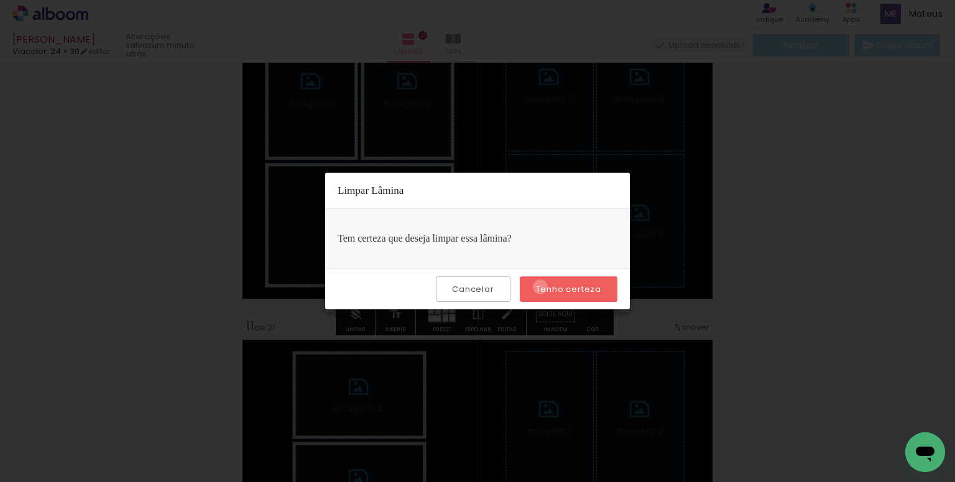
drag, startPoint x: 542, startPoint y: 287, endPoint x: 473, endPoint y: 331, distance: 82.4
click at [0, 0] on slot "Tenho certeza" at bounding box center [0, 0] width 0 height 0
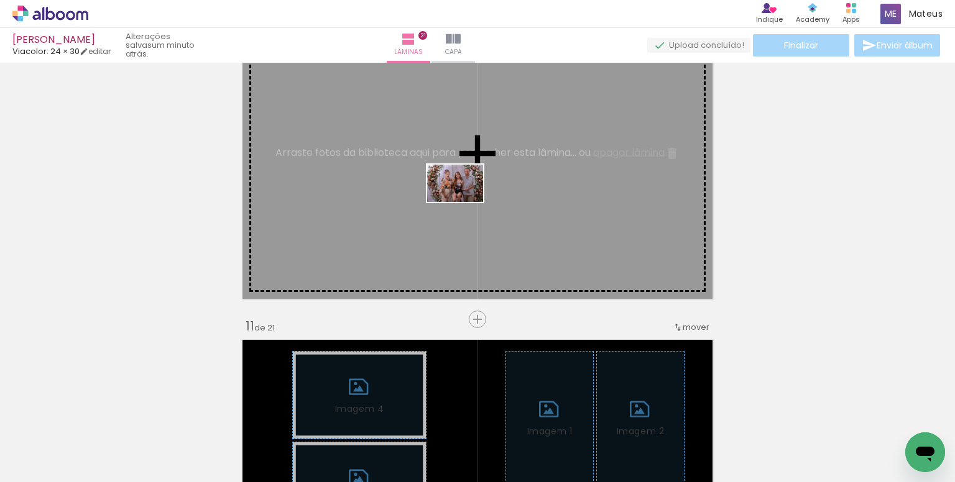
drag, startPoint x: 477, startPoint y: 424, endPoint x: 464, endPoint y: 202, distance: 222.3
click at [464, 202] on quentale-workspace at bounding box center [477, 241] width 955 height 482
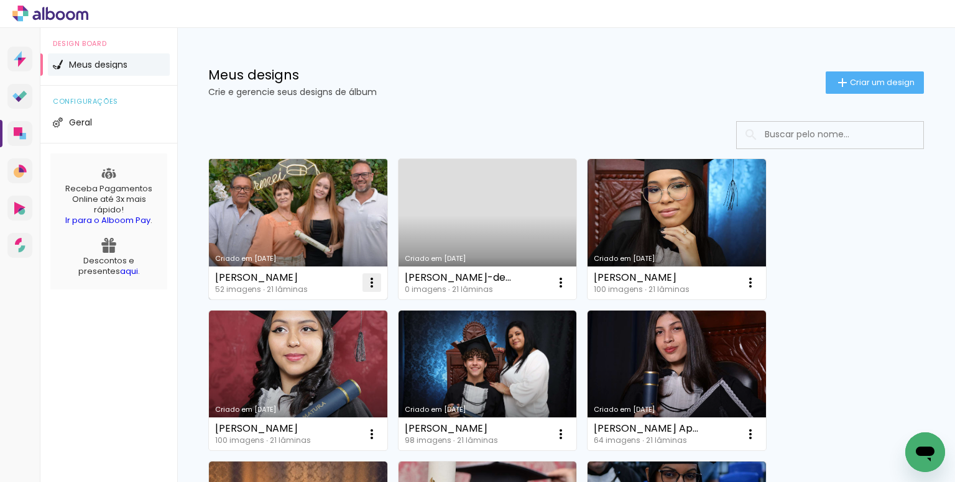
click at [373, 276] on iron-icon at bounding box center [371, 282] width 15 height 15
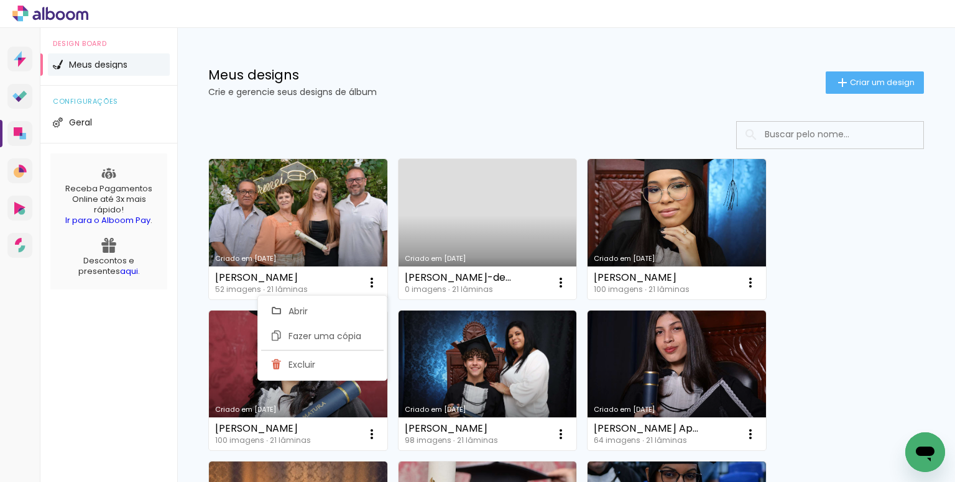
click at [334, 334] on span "Fazer uma cópia" at bounding box center [324, 336] width 73 height 9
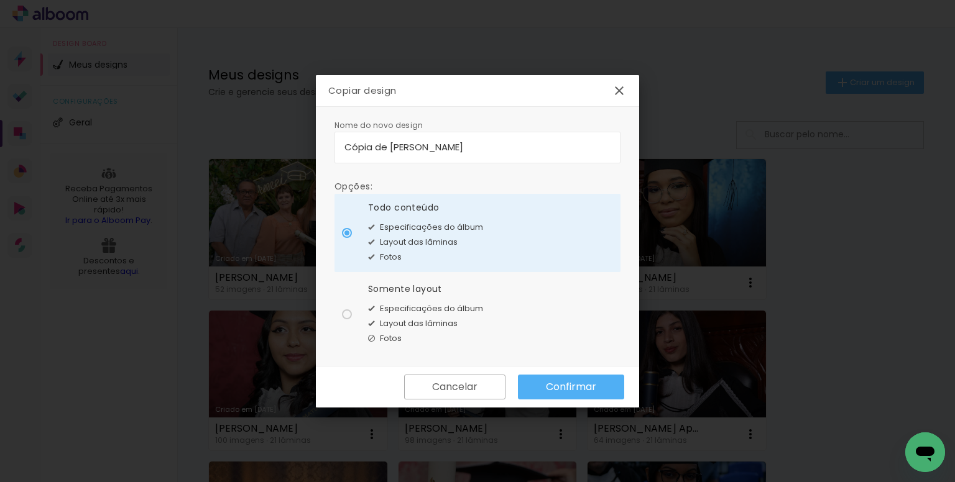
drag, startPoint x: 515, startPoint y: 146, endPoint x: 311, endPoint y: 150, distance: 203.3
click at [311, 150] on body "link( href="../../bower_components/polymer/polymer.html" rel="import" ) picture…" at bounding box center [477, 241] width 955 height 482
type input "Iris"
type paper-input "Iris"
type input "[PERSON_NAME]"
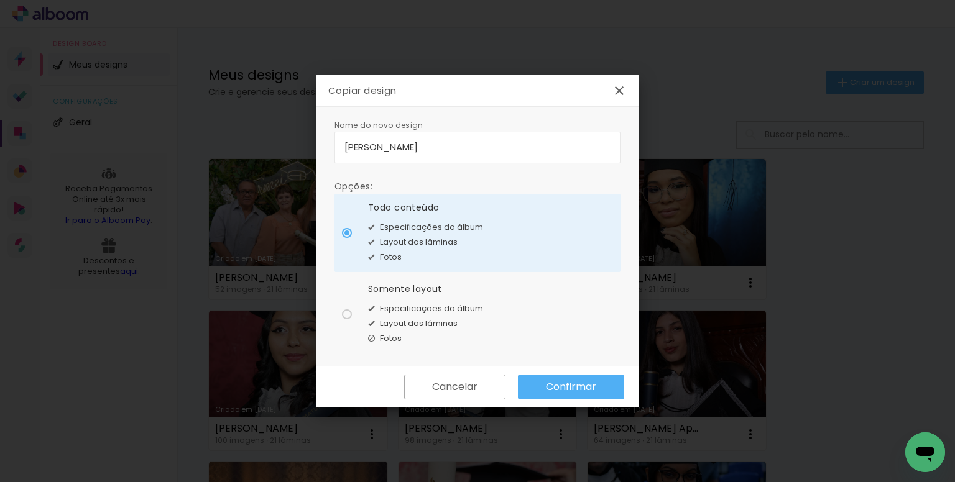
type paper-input "[PERSON_NAME]"
click at [430, 313] on span "Especificações do álbum" at bounding box center [431, 309] width 103 height 12
type paper-radio-button "on"
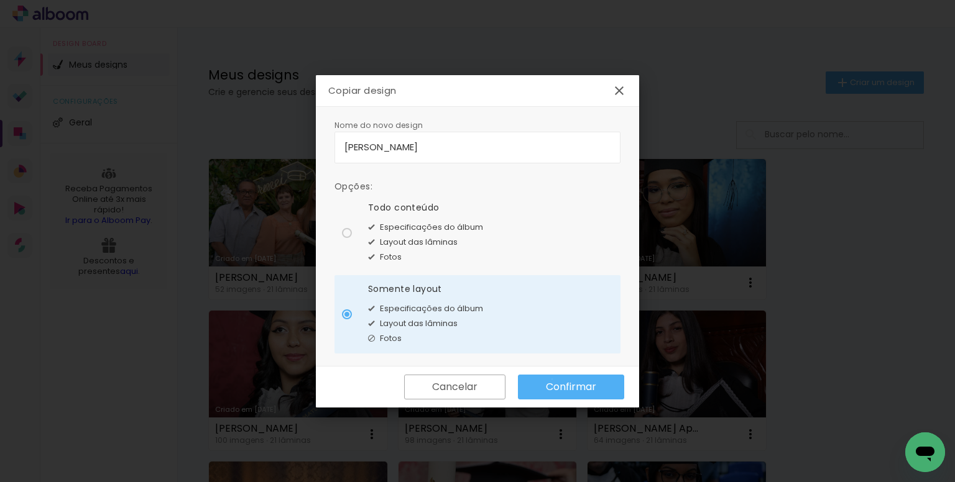
click at [0, 0] on slot "Confirmar" at bounding box center [0, 0] width 0 height 0
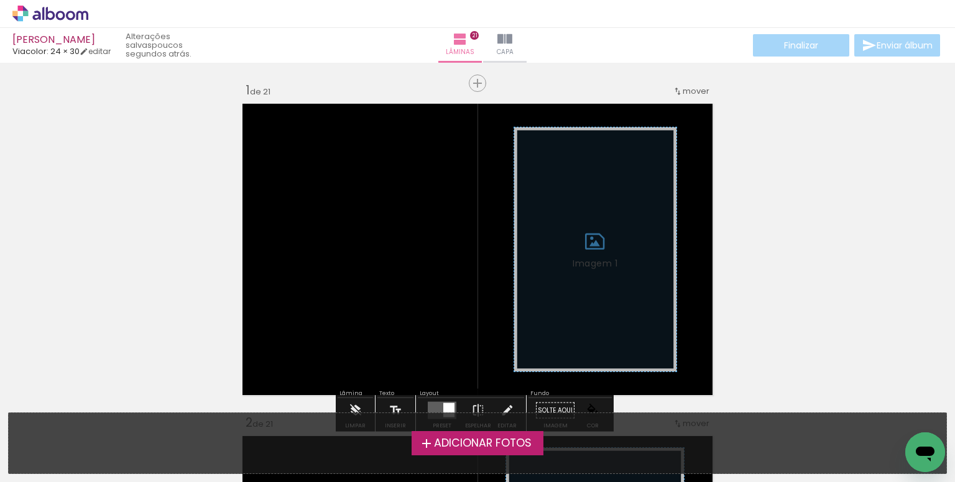
click at [473, 441] on span "Adicionar Fotos" at bounding box center [483, 443] width 98 height 11
click at [0, 0] on input "file" at bounding box center [0, 0] width 0 height 0
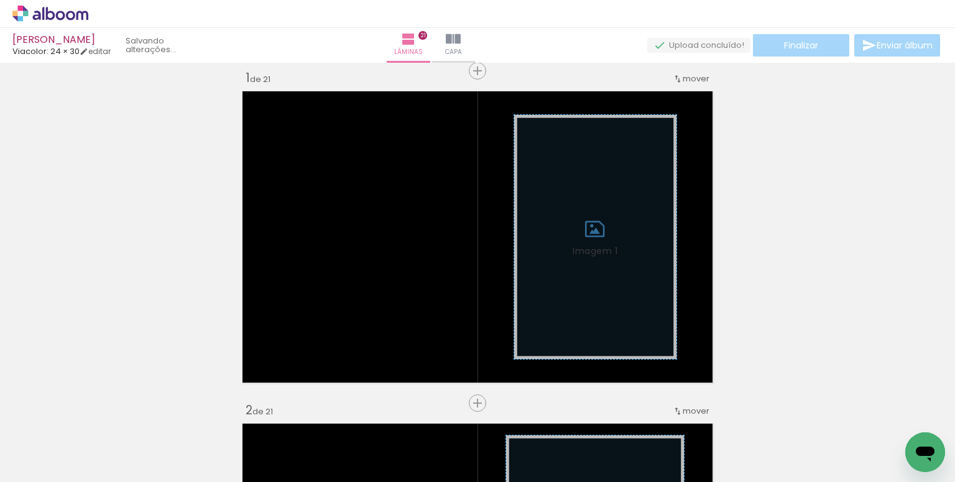
scroll to position [16, 0]
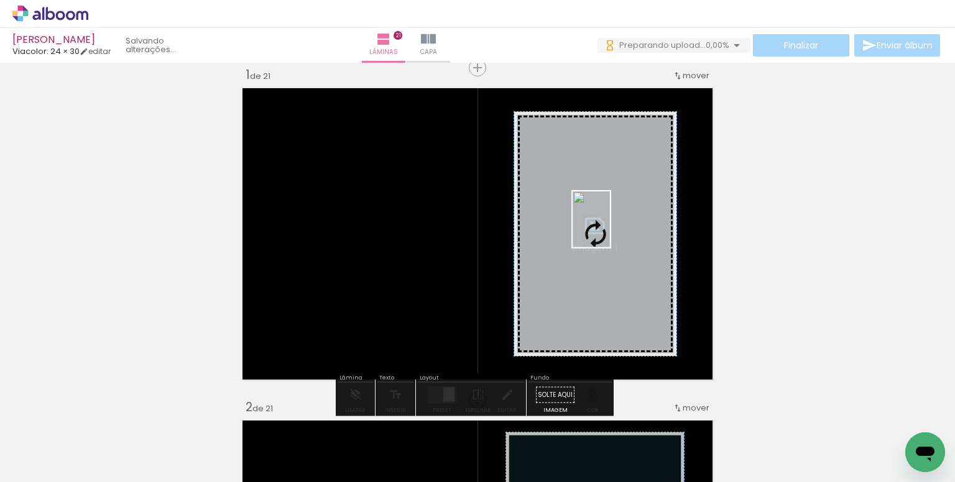
drag, startPoint x: 664, startPoint y: 334, endPoint x: 610, endPoint y: 229, distance: 118.2
click at [610, 229] on quentale-workspace at bounding box center [477, 241] width 955 height 482
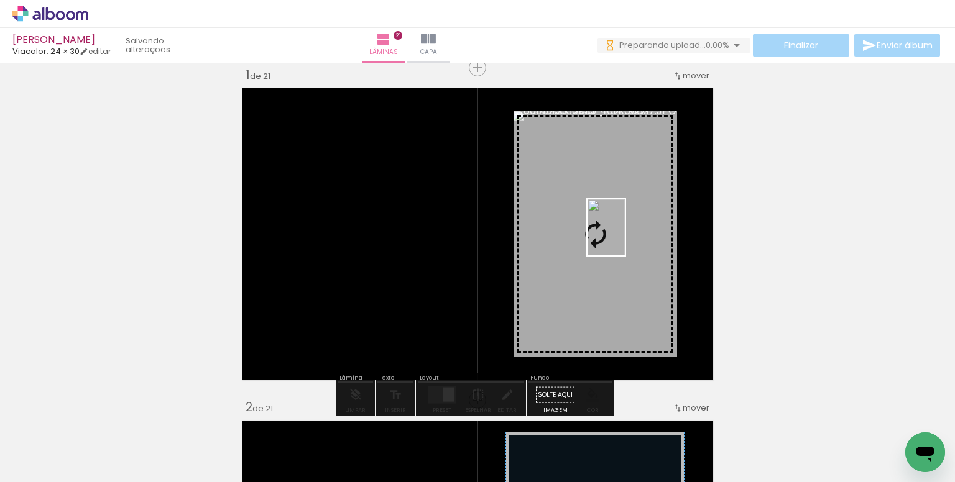
drag, startPoint x: 833, startPoint y: 448, endPoint x: 625, endPoint y: 237, distance: 295.9
click at [625, 237] on quentale-workspace at bounding box center [477, 241] width 955 height 482
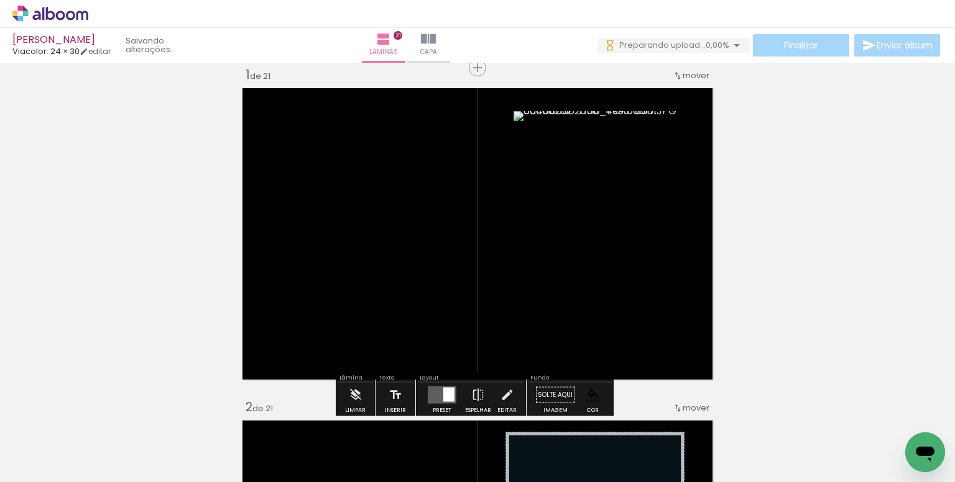
scroll to position [0, 0]
click at [632, 177] on paper-item at bounding box center [640, 179] width 22 height 9
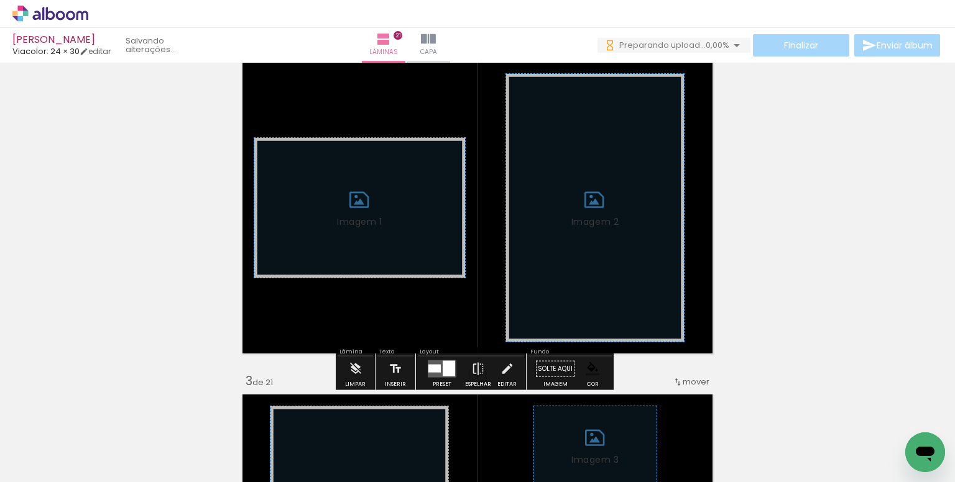
scroll to position [451, 0]
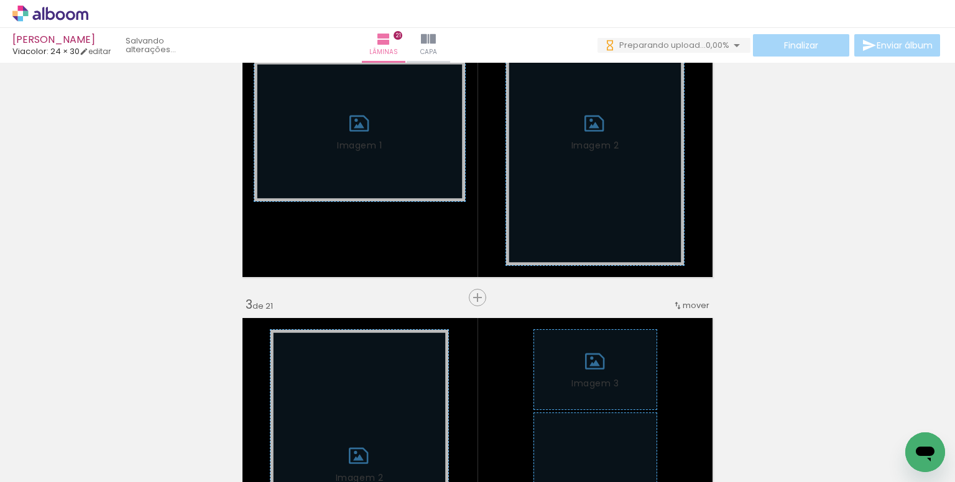
click at [55, 443] on input "Todas as fotos" at bounding box center [34, 445] width 47 height 11
click at [0, 0] on slot "Não utilizadas" at bounding box center [0, 0] width 0 height 0
type input "Não utilizadas"
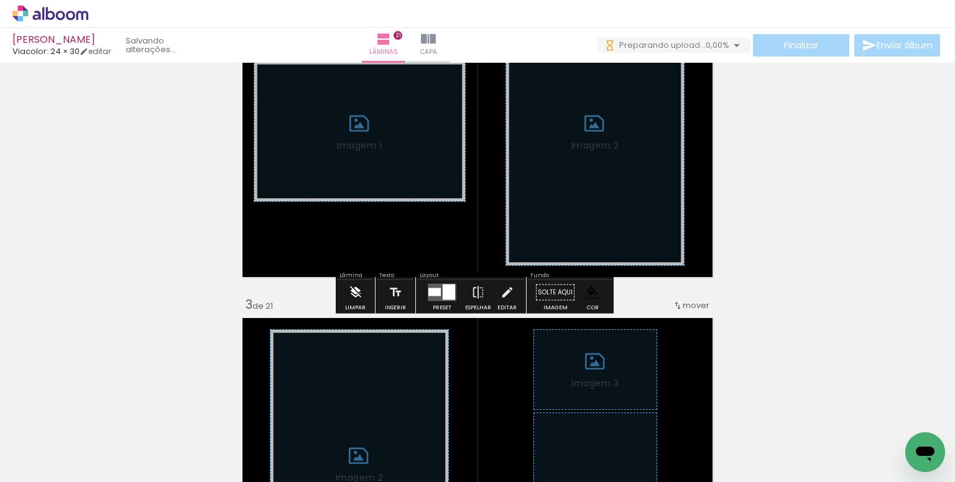
click at [355, 299] on iron-icon at bounding box center [356, 292] width 14 height 25
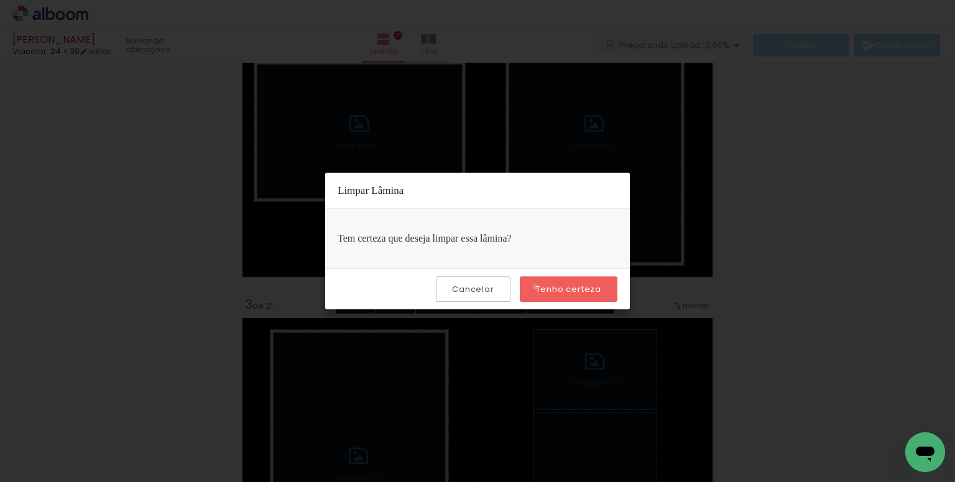
click at [0, 0] on slot "Tenho certeza" at bounding box center [0, 0] width 0 height 0
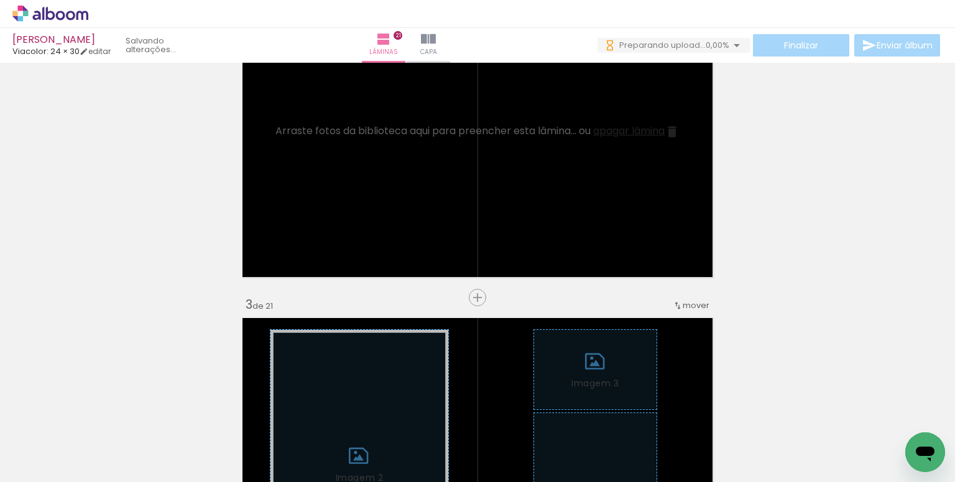
scroll to position [0, 186]
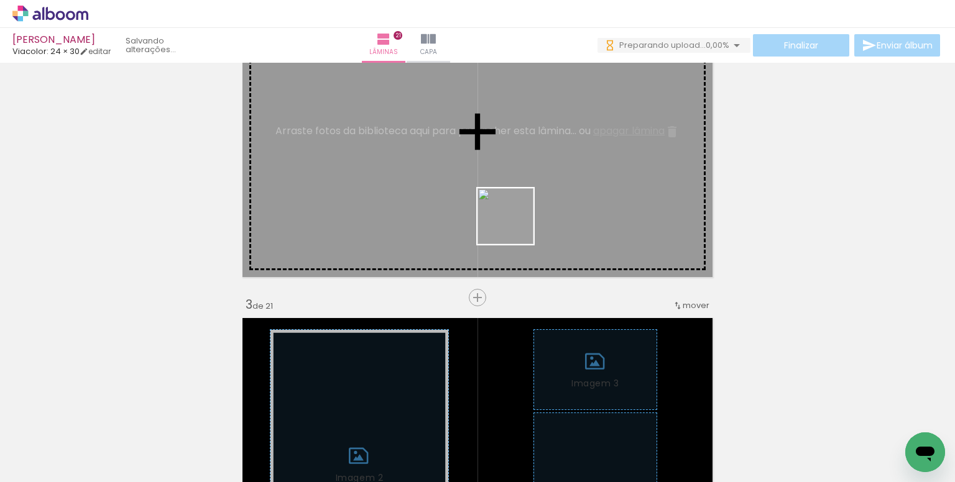
drag, startPoint x: 515, startPoint y: 229, endPoint x: 346, endPoint y: 385, distance: 229.7
click at [508, 207] on quentale-workspace at bounding box center [477, 241] width 955 height 482
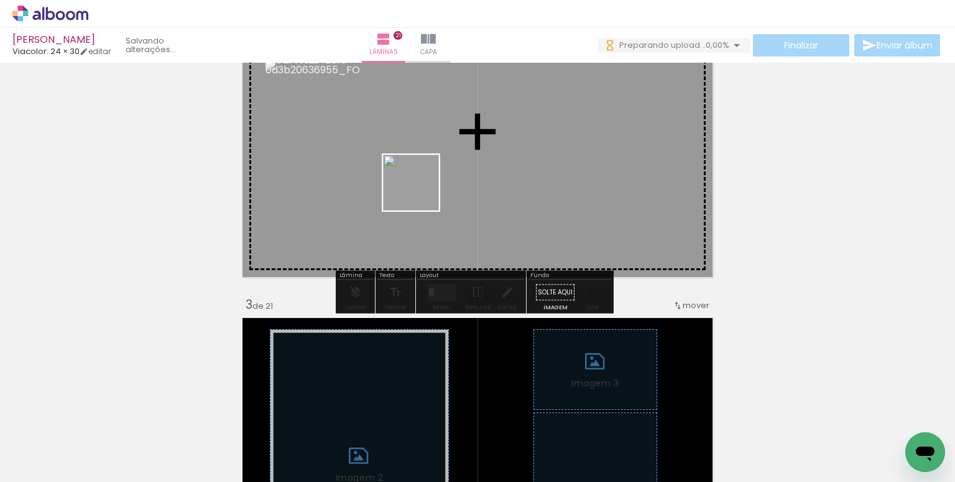
drag, startPoint x: 381, startPoint y: 299, endPoint x: 574, endPoint y: 305, distance: 194.1
click at [420, 192] on quentale-workspace at bounding box center [477, 241] width 955 height 482
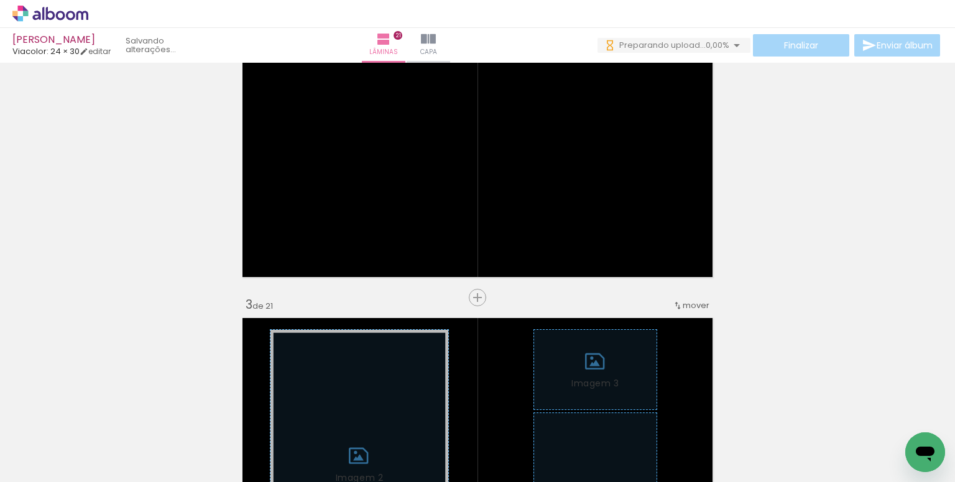
scroll to position [0, 454]
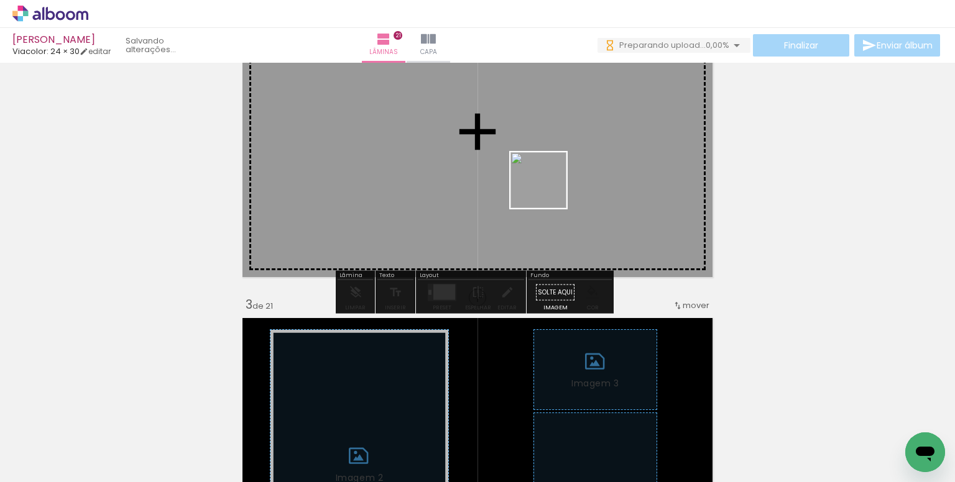
drag, startPoint x: 549, startPoint y: 196, endPoint x: 688, endPoint y: 326, distance: 190.0
click at [545, 184] on quentale-workspace at bounding box center [477, 241] width 955 height 482
drag, startPoint x: 649, startPoint y: 425, endPoint x: 586, endPoint y: 198, distance: 235.5
click at [586, 198] on quentale-workspace at bounding box center [477, 241] width 955 height 482
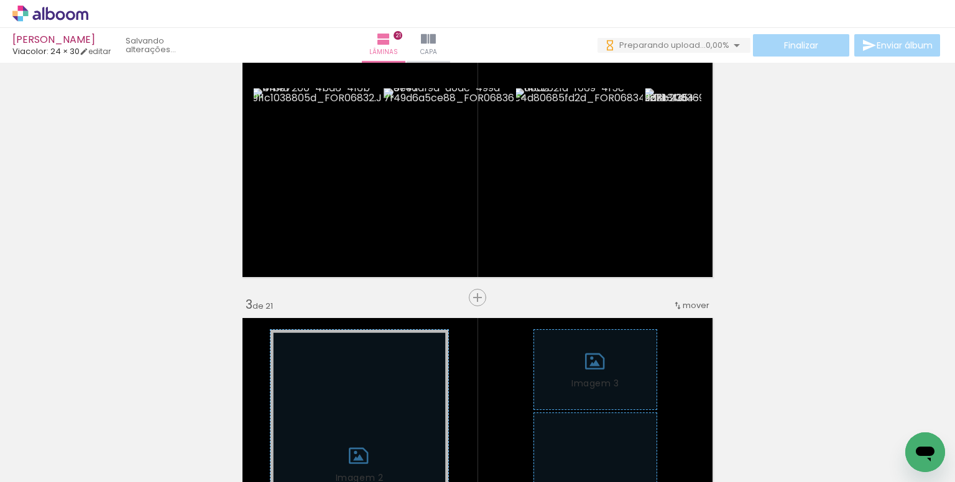
scroll to position [0, 579]
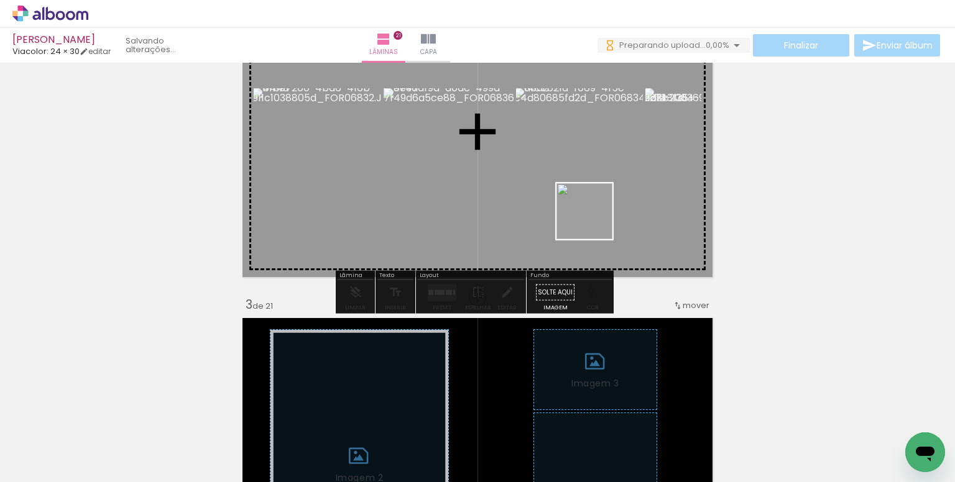
drag, startPoint x: 663, startPoint y: 438, endPoint x: 594, endPoint y: 221, distance: 227.7
click at [594, 221] on quentale-workspace at bounding box center [477, 241] width 955 height 482
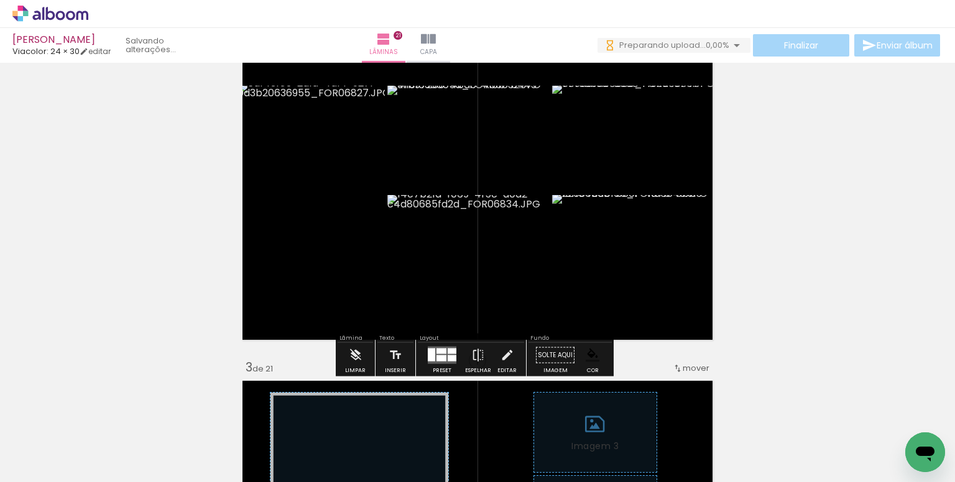
scroll to position [389, 0]
drag, startPoint x: 443, startPoint y: 356, endPoint x: 677, endPoint y: 282, distance: 245.4
click at [443, 356] on quentale-layouter at bounding box center [442, 354] width 29 height 17
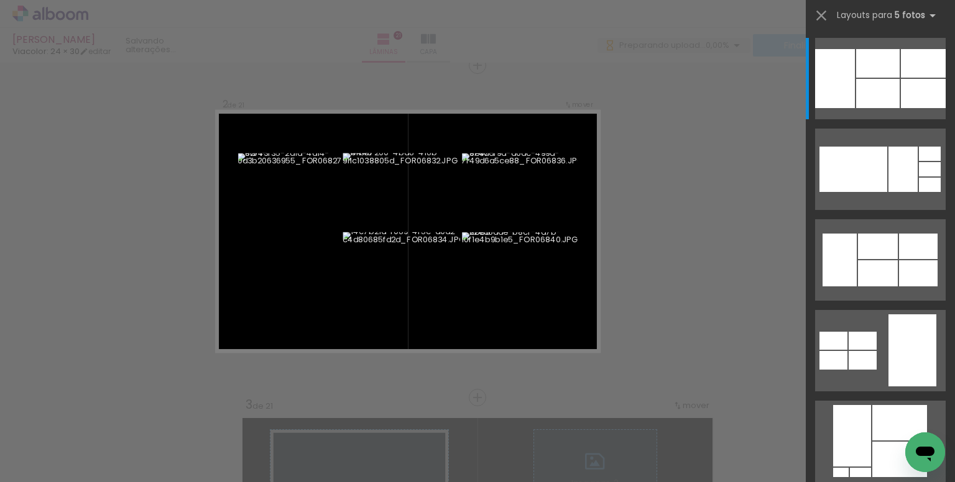
scroll to position [0, 0]
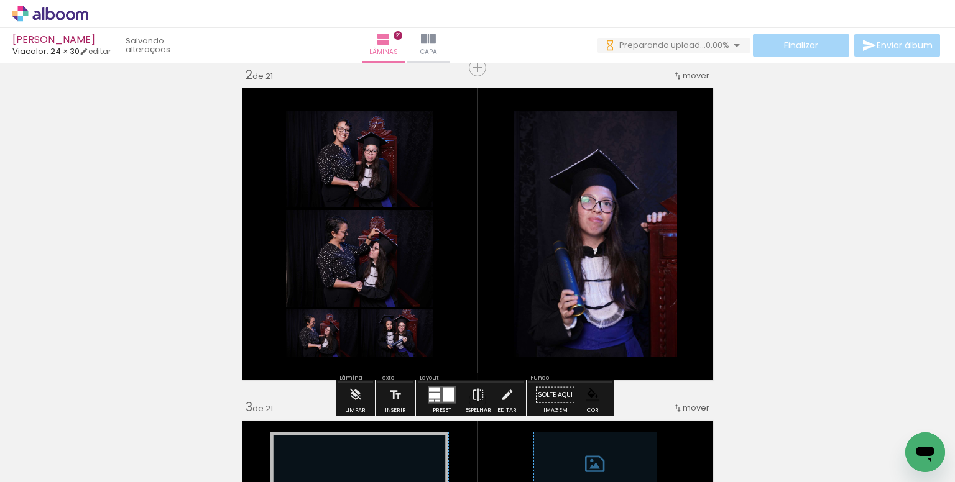
click at [639, 179] on paper-item at bounding box center [640, 179] width 22 height 9
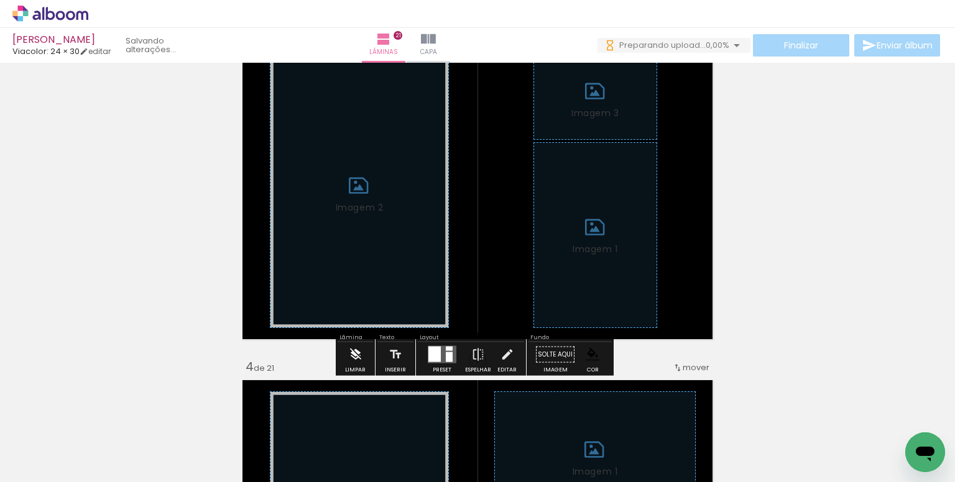
click at [344, 357] on paper-button "Limpar" at bounding box center [355, 359] width 27 height 32
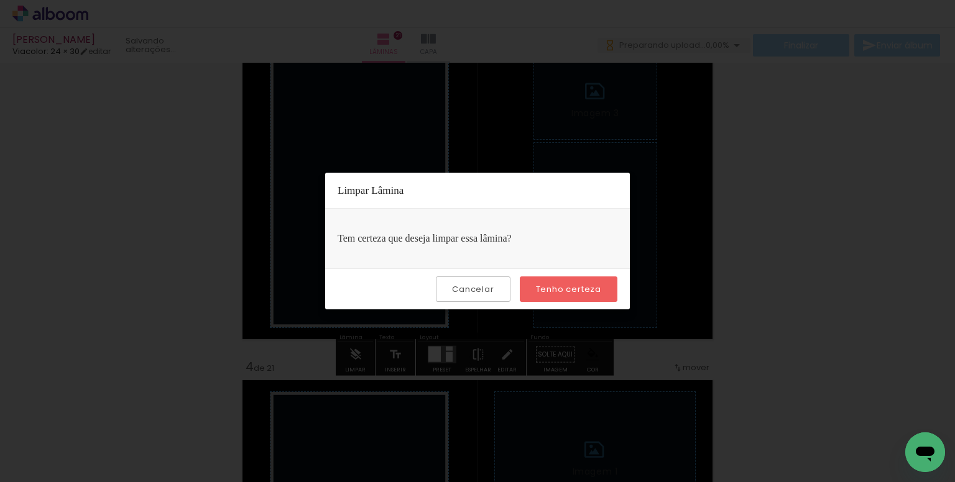
click at [0, 0] on slot "Tenho certeza" at bounding box center [0, 0] width 0 height 0
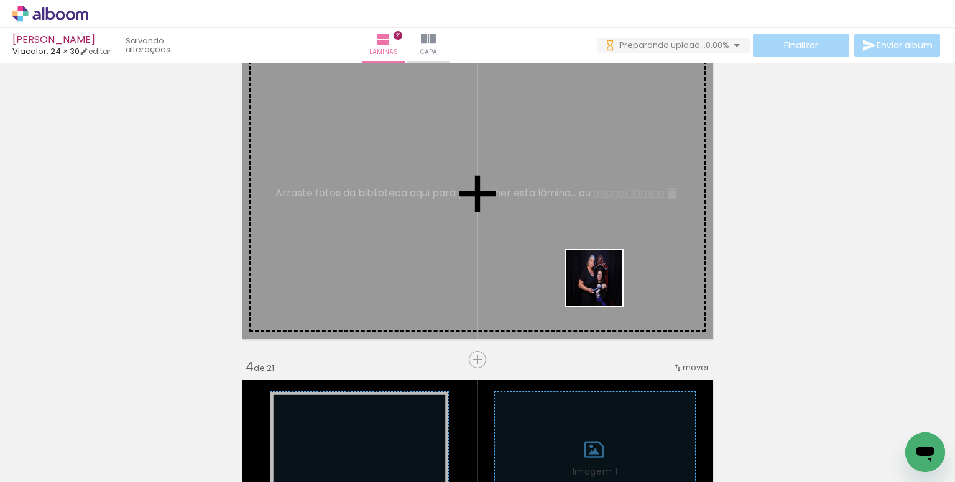
drag, startPoint x: 604, startPoint y: 288, endPoint x: 577, endPoint y: 236, distance: 58.7
click at [577, 236] on quentale-workspace at bounding box center [477, 241] width 955 height 482
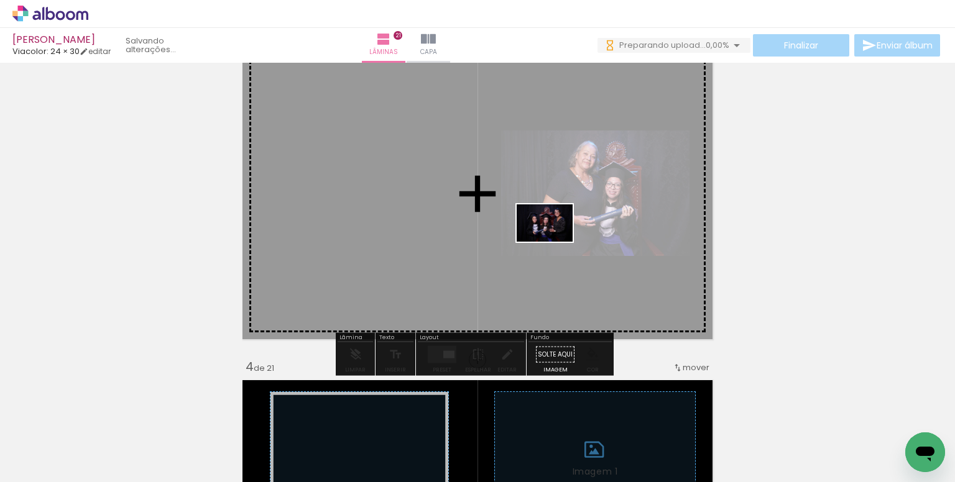
drag, startPoint x: 575, startPoint y: 321, endPoint x: 591, endPoint y: 388, distance: 68.3
click at [552, 248] on quentale-workspace at bounding box center [477, 241] width 955 height 482
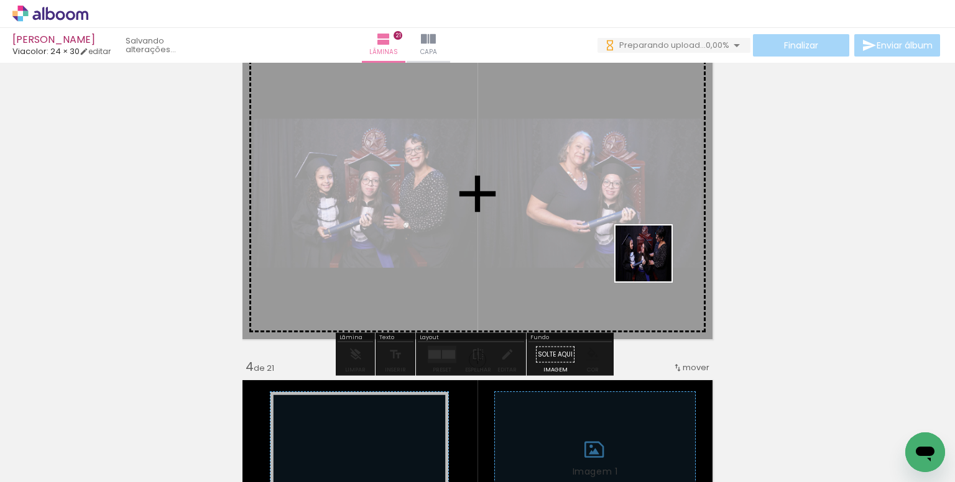
drag, startPoint x: 766, startPoint y: 443, endPoint x: 624, endPoint y: 237, distance: 250.2
click at [624, 237] on quentale-workspace at bounding box center [477, 241] width 955 height 482
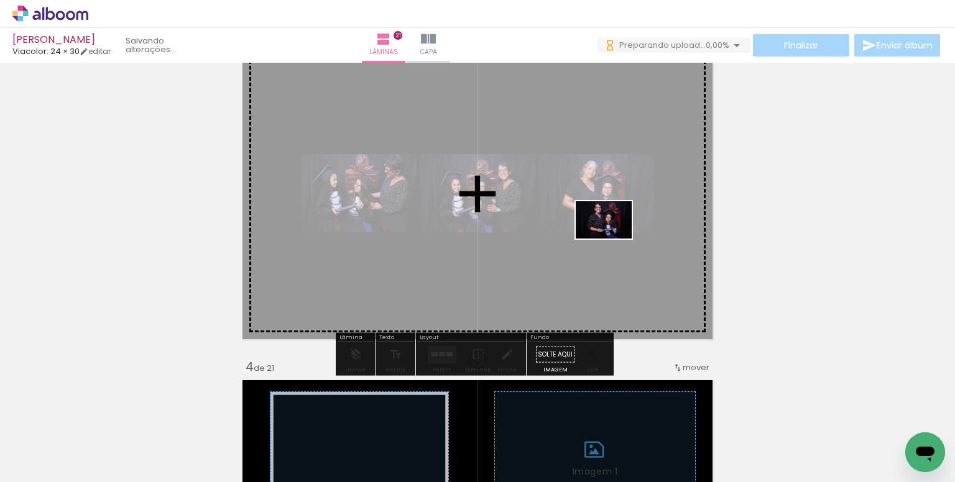
drag, startPoint x: 756, startPoint y: 437, endPoint x: 453, endPoint y: 370, distance: 310.7
click at [609, 239] on quentale-workspace at bounding box center [477, 241] width 955 height 482
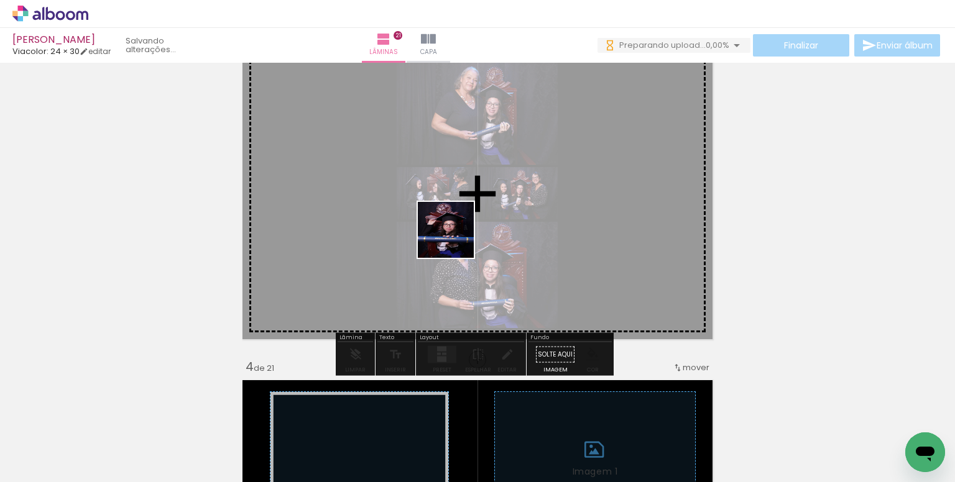
drag, startPoint x: 410, startPoint y: 431, endPoint x: 455, endPoint y: 239, distance: 197.3
click at [455, 239] on quentale-workspace at bounding box center [477, 241] width 955 height 482
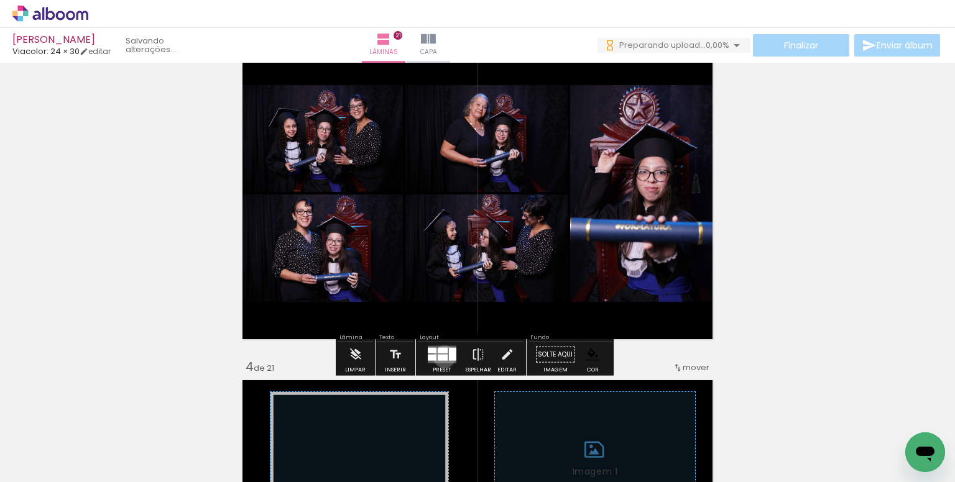
click at [441, 356] on div at bounding box center [443, 358] width 10 height 6
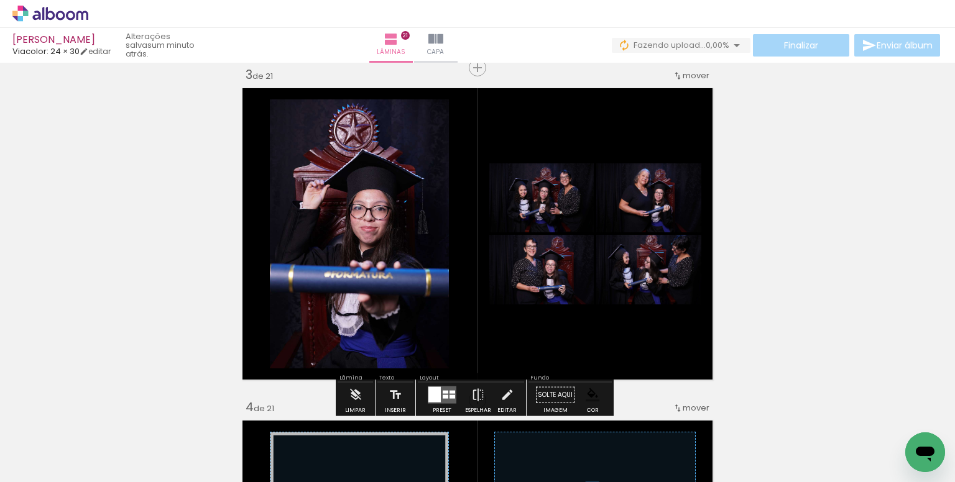
click at [0, 0] on paper-item at bounding box center [0, 0] width 0 height 0
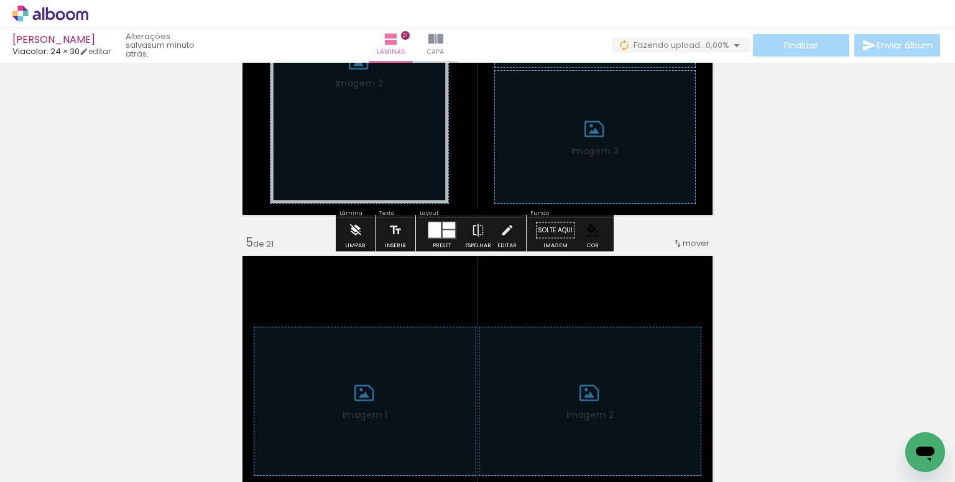
drag, startPoint x: 356, startPoint y: 236, endPoint x: 520, endPoint y: 256, distance: 165.3
click at [356, 236] on iron-icon at bounding box center [356, 230] width 14 height 25
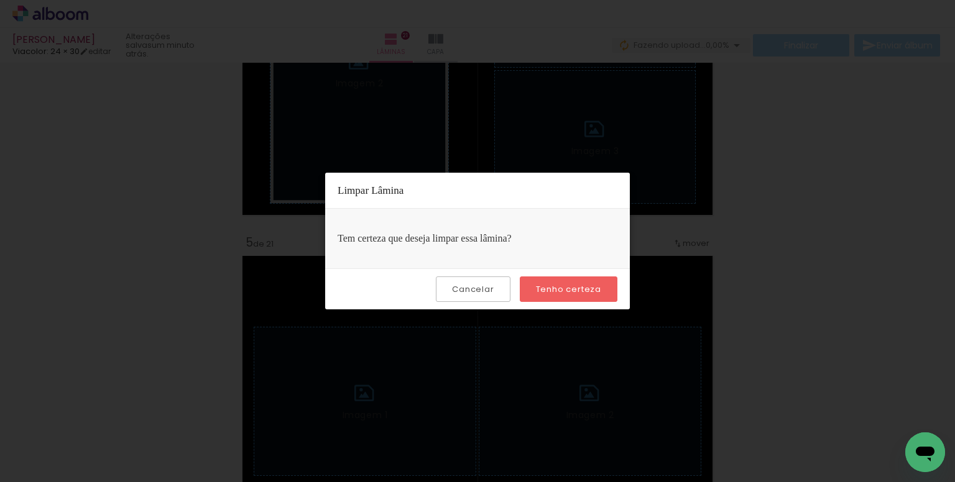
click at [0, 0] on slot "Tenho certeza" at bounding box center [0, 0] width 0 height 0
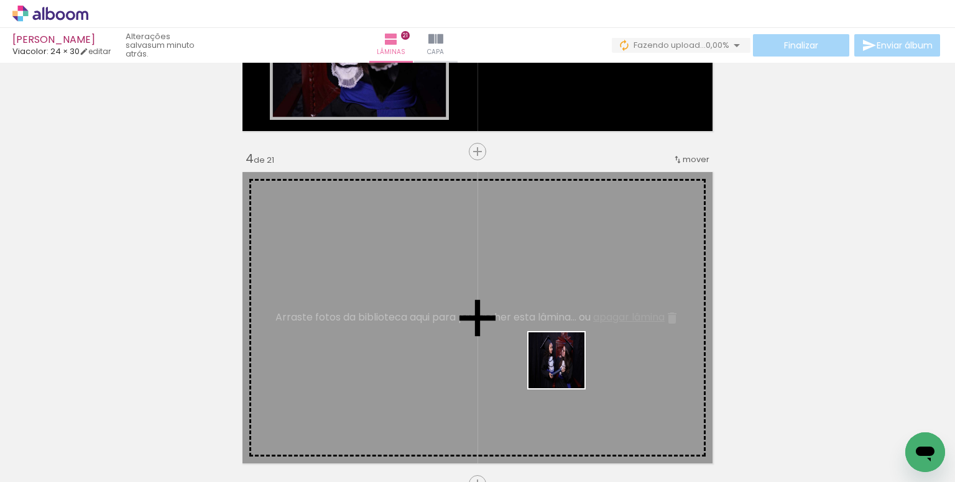
drag, startPoint x: 560, startPoint y: 443, endPoint x: 662, endPoint y: 384, distance: 117.8
click at [553, 294] on quentale-workspace at bounding box center [477, 241] width 955 height 482
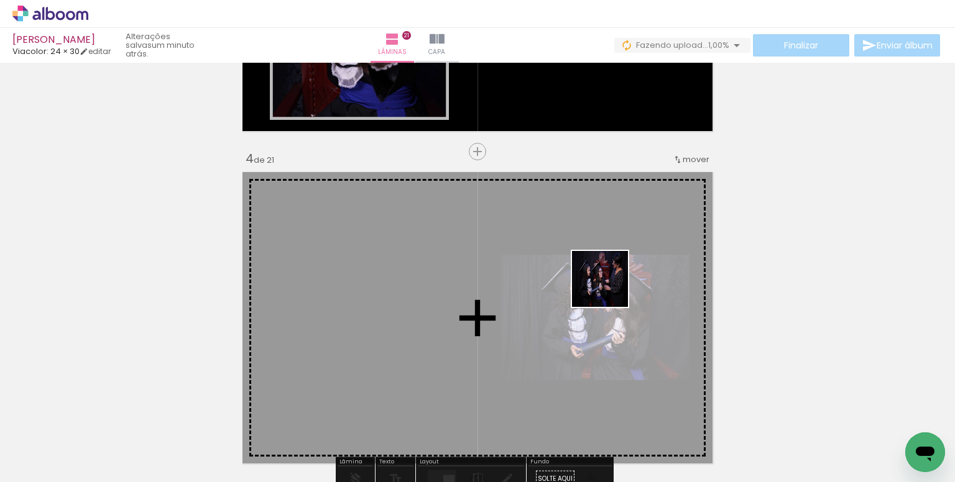
drag, startPoint x: 659, startPoint y: 428, endPoint x: 609, endPoint y: 288, distance: 148.5
click at [609, 288] on quentale-workspace at bounding box center [477, 241] width 955 height 482
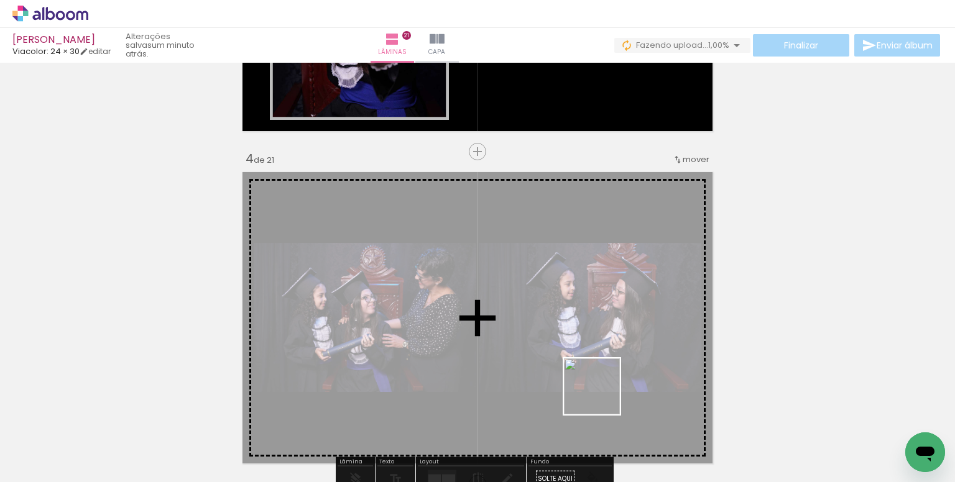
drag, startPoint x: 609, startPoint y: 435, endPoint x: 583, endPoint y: 305, distance: 132.1
click at [583, 305] on quentale-workspace at bounding box center [477, 241] width 955 height 482
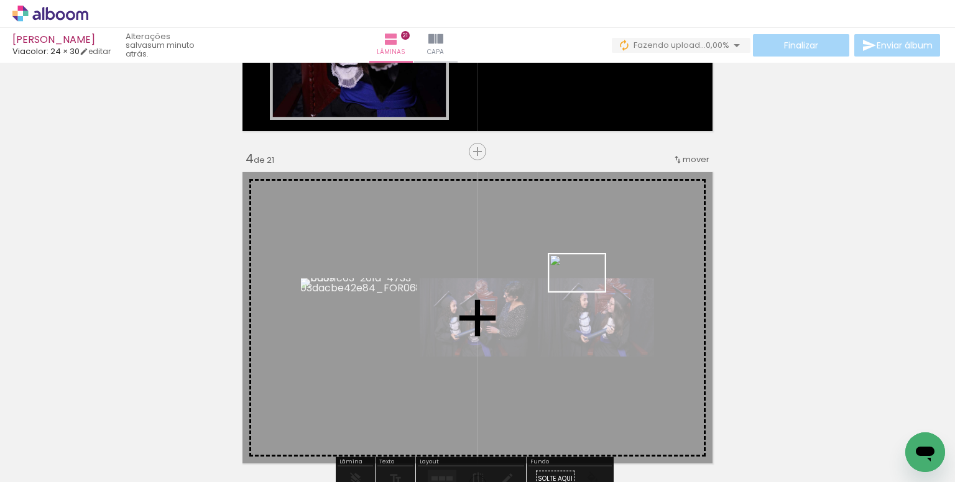
drag, startPoint x: 617, startPoint y: 433, endPoint x: 688, endPoint y: 427, distance: 70.6
click at [586, 293] on quentale-workspace at bounding box center [477, 241] width 955 height 482
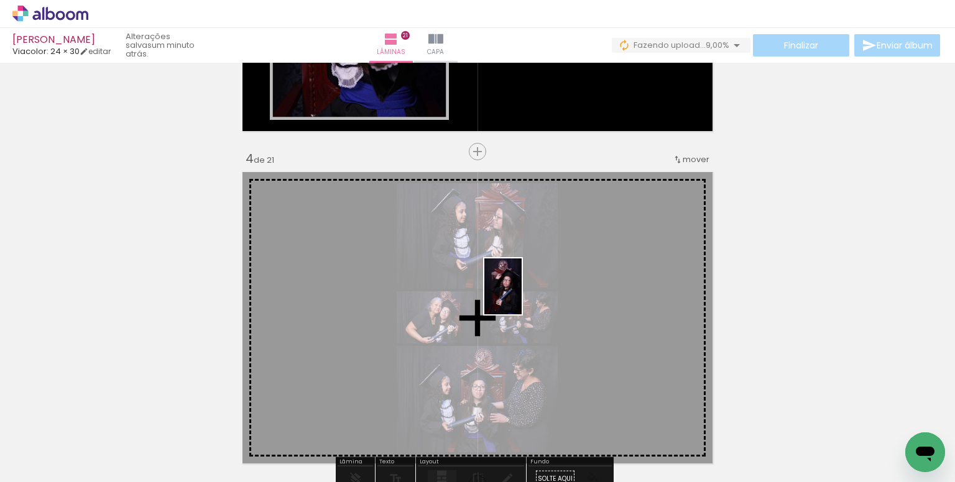
drag, startPoint x: 538, startPoint y: 413, endPoint x: 522, endPoint y: 296, distance: 118.6
click at [522, 296] on quentale-workspace at bounding box center [477, 241] width 955 height 482
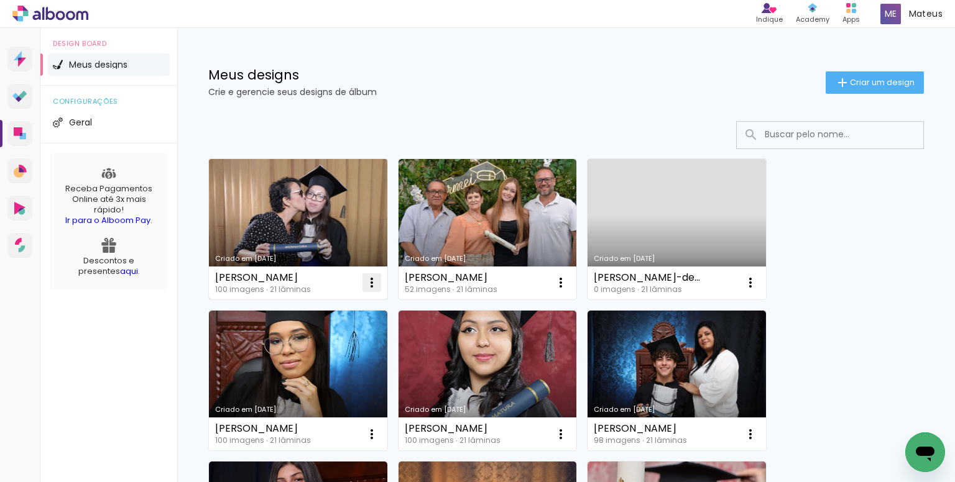
click at [369, 286] on iron-icon at bounding box center [371, 282] width 15 height 15
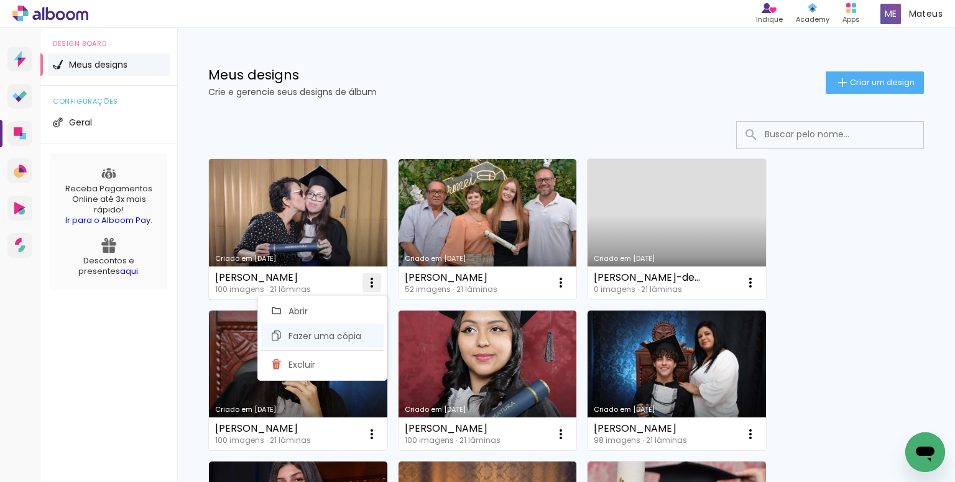
click at [348, 332] on span "Fazer uma cópia" at bounding box center [324, 336] width 73 height 9
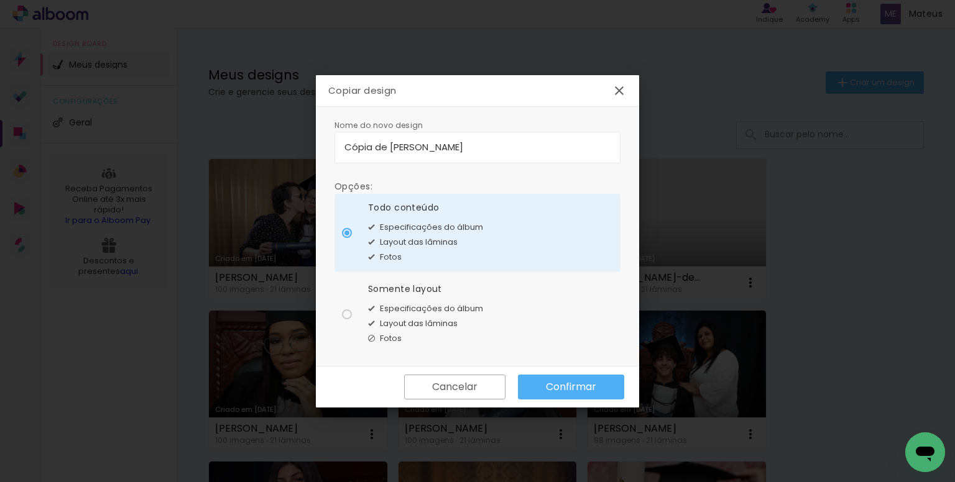
drag, startPoint x: 530, startPoint y: 150, endPoint x: 256, endPoint y: 137, distance: 274.5
click at [256, 137] on body "link( href="../../bower_components/polymer/polymer.html" rel="import" ) picture…" at bounding box center [477, 241] width 955 height 482
type input "[PERSON_NAME]"
type paper-input "[PERSON_NAME]"
click at [404, 304] on span "Especificações do álbum" at bounding box center [431, 309] width 103 height 12
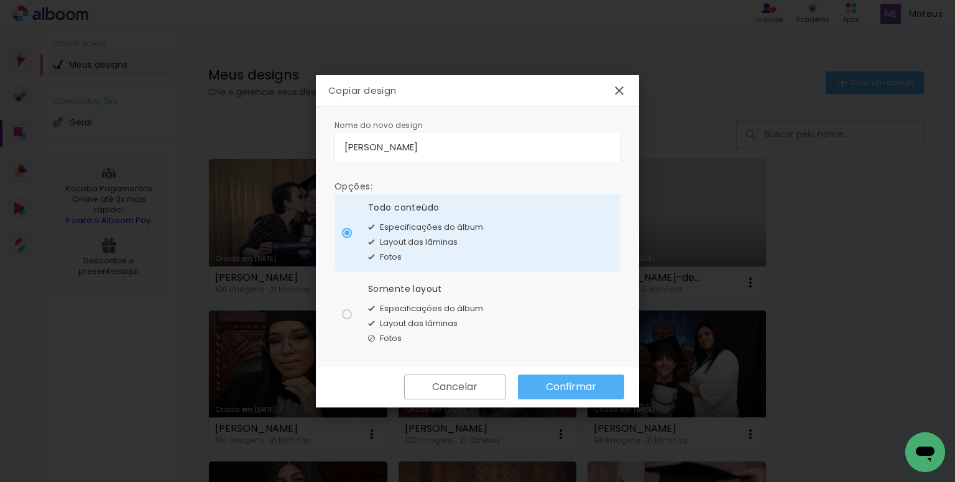
type paper-radio-button "on"
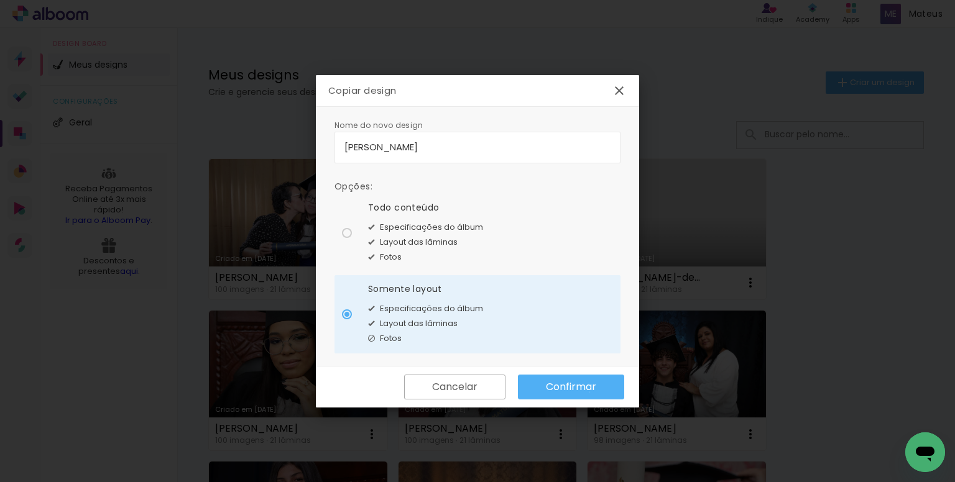
click at [0, 0] on slot "Confirmar" at bounding box center [0, 0] width 0 height 0
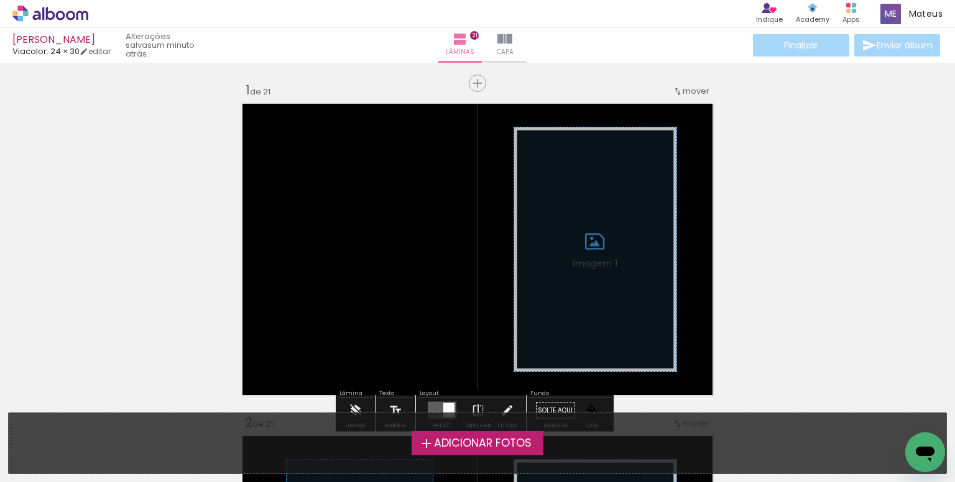
click at [456, 441] on span "Adicionar Fotos" at bounding box center [483, 443] width 98 height 11
click at [0, 0] on input "file" at bounding box center [0, 0] width 0 height 0
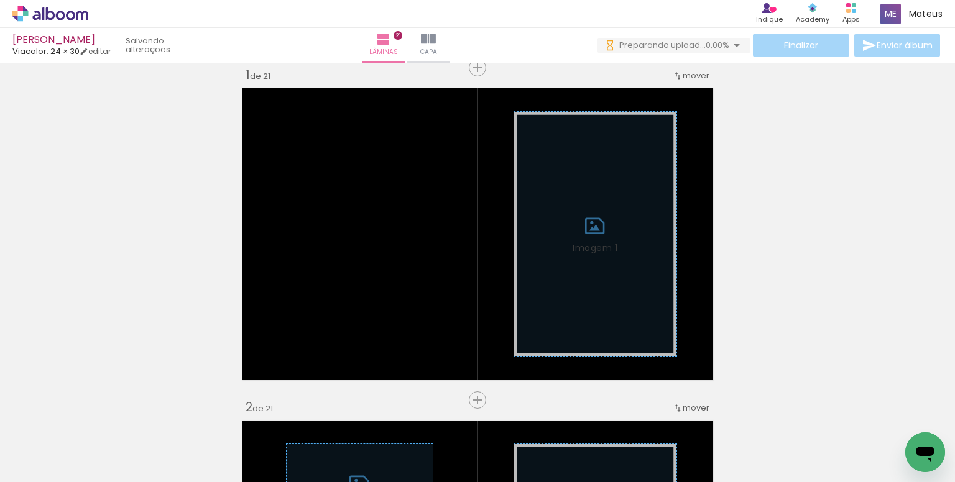
scroll to position [0, 885]
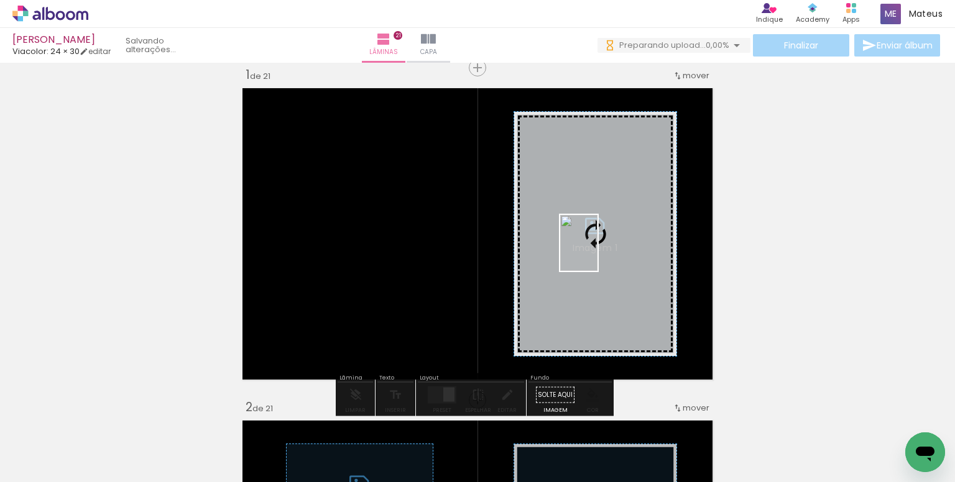
drag, startPoint x: 594, startPoint y: 301, endPoint x: 597, endPoint y: 252, distance: 48.6
click at [597, 252] on quentale-workspace at bounding box center [477, 241] width 955 height 482
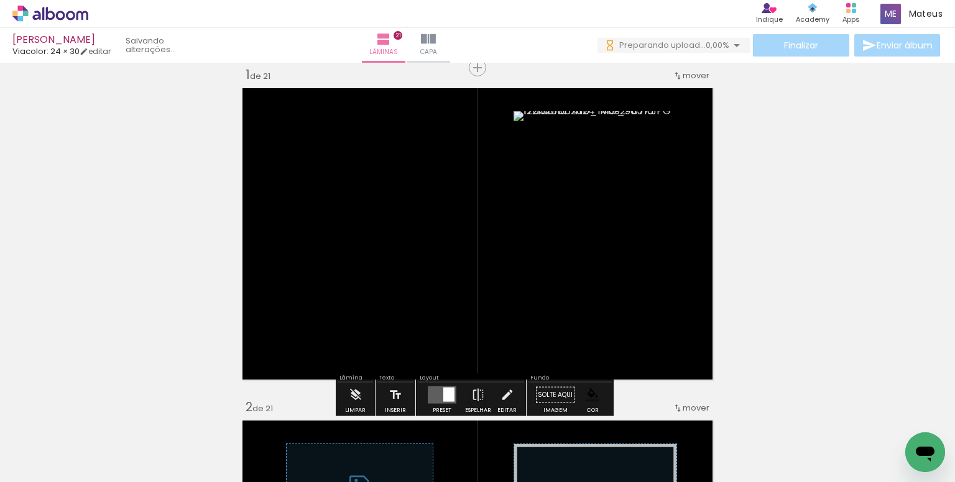
click at [639, 177] on paper-item at bounding box center [640, 179] width 22 height 9
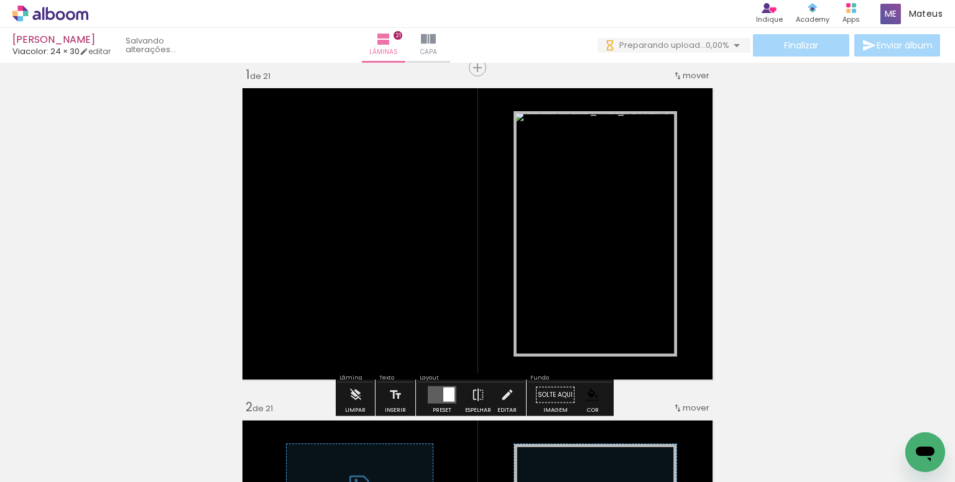
click at [45, 445] on input "Todas as fotos" at bounding box center [34, 445] width 47 height 11
click at [0, 0] on slot "Não utilizadas" at bounding box center [0, 0] width 0 height 0
type input "Não utilizadas"
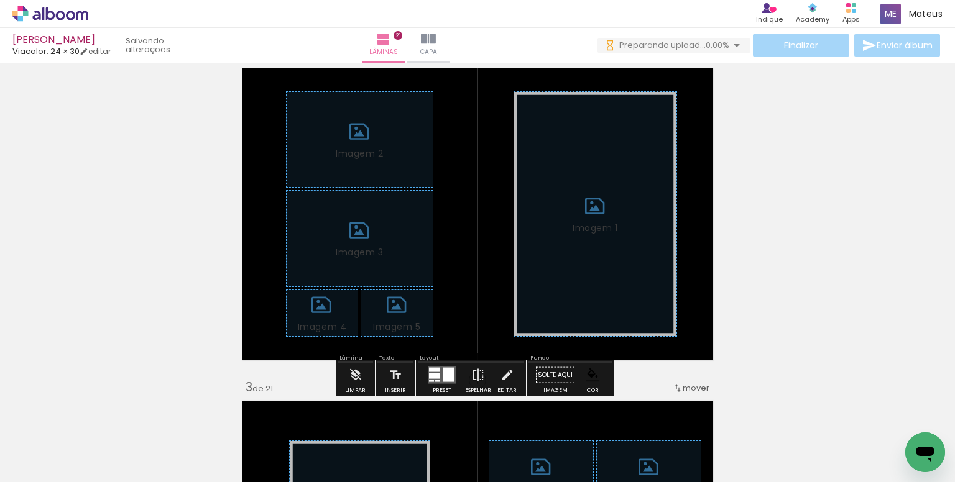
scroll to position [389, 0]
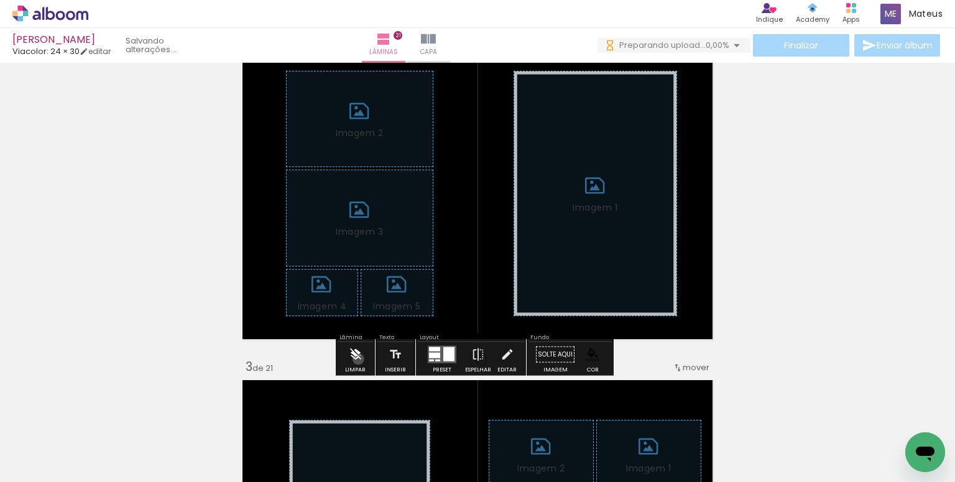
click at [357, 358] on iron-icon at bounding box center [356, 355] width 14 height 25
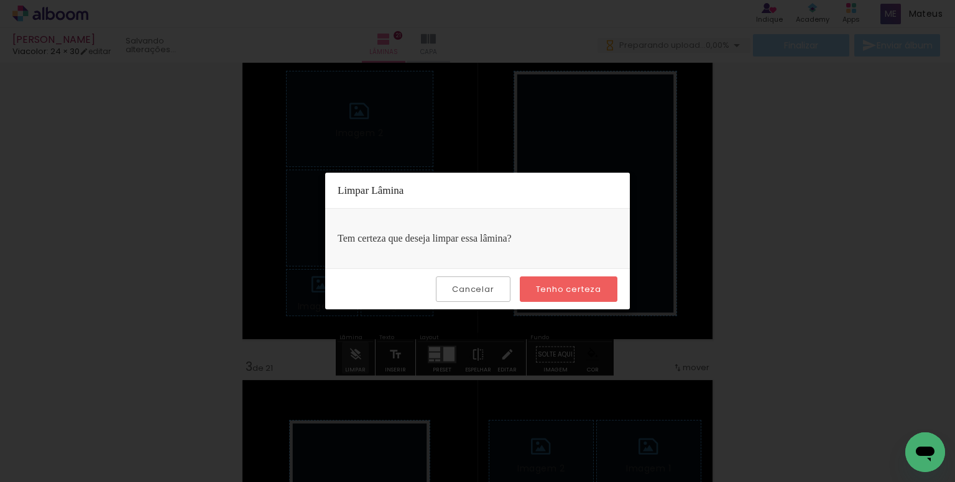
click at [0, 0] on slot "Tenho certeza" at bounding box center [0, 0] width 0 height 0
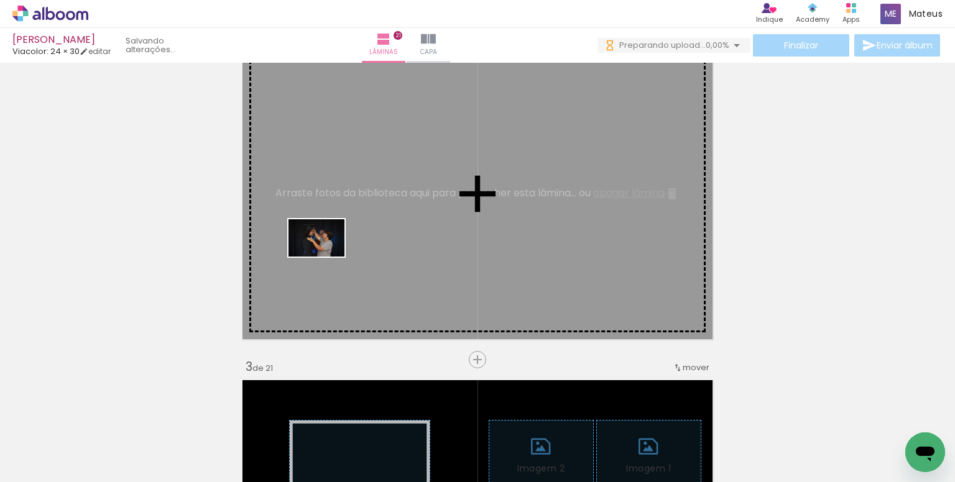
drag, startPoint x: 122, startPoint y: 443, endPoint x: 463, endPoint y: 374, distance: 347.8
click at [331, 260] on quentale-workspace at bounding box center [477, 241] width 955 height 482
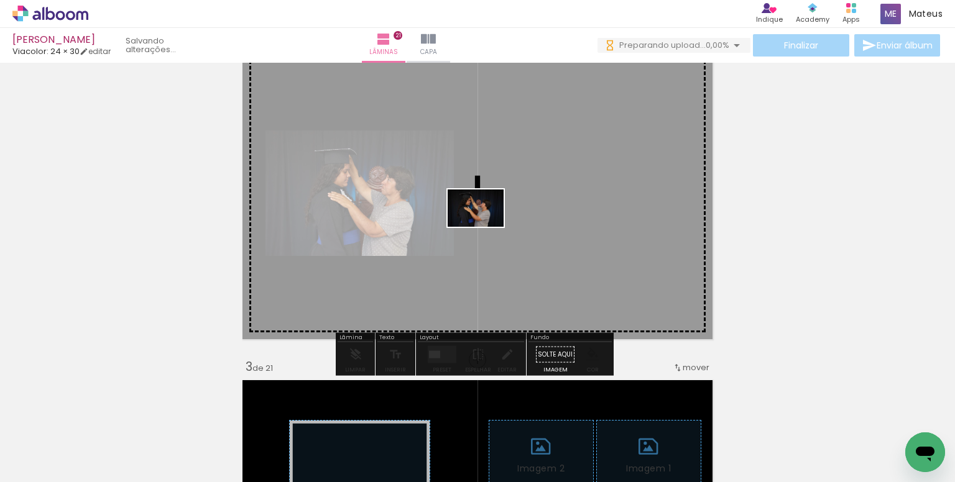
drag, startPoint x: 461, startPoint y: 439, endPoint x: 485, endPoint y: 227, distance: 213.4
click at [485, 227] on quentale-workspace at bounding box center [477, 241] width 955 height 482
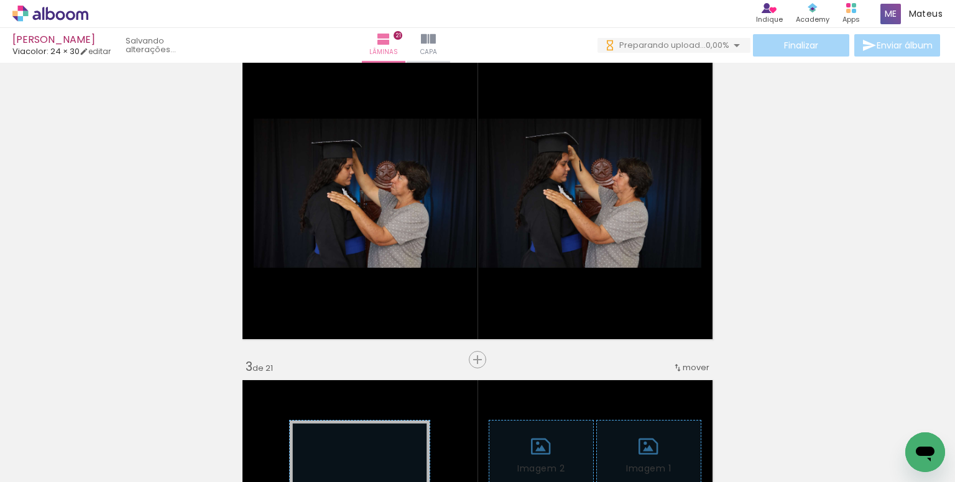
scroll to position [0, 398]
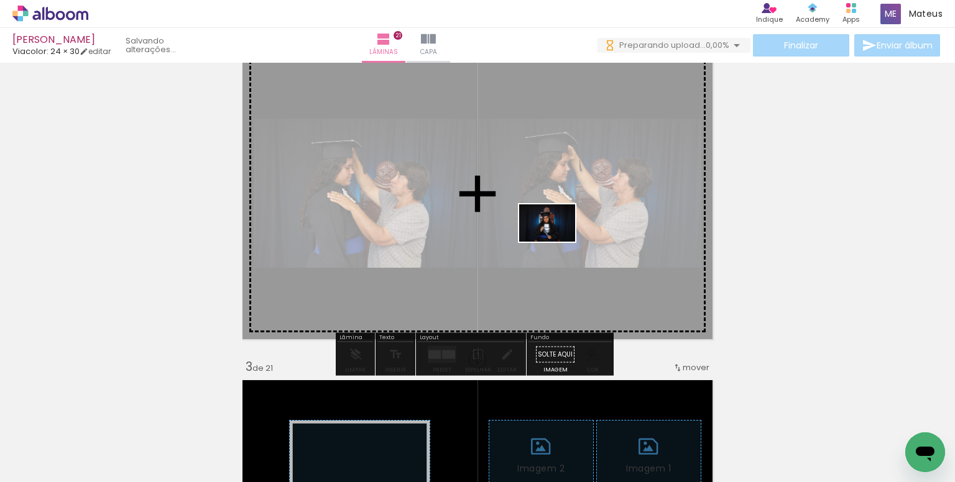
drag, startPoint x: 681, startPoint y: 383, endPoint x: 556, endPoint y: 242, distance: 188.1
click at [556, 242] on quentale-workspace at bounding box center [477, 241] width 955 height 482
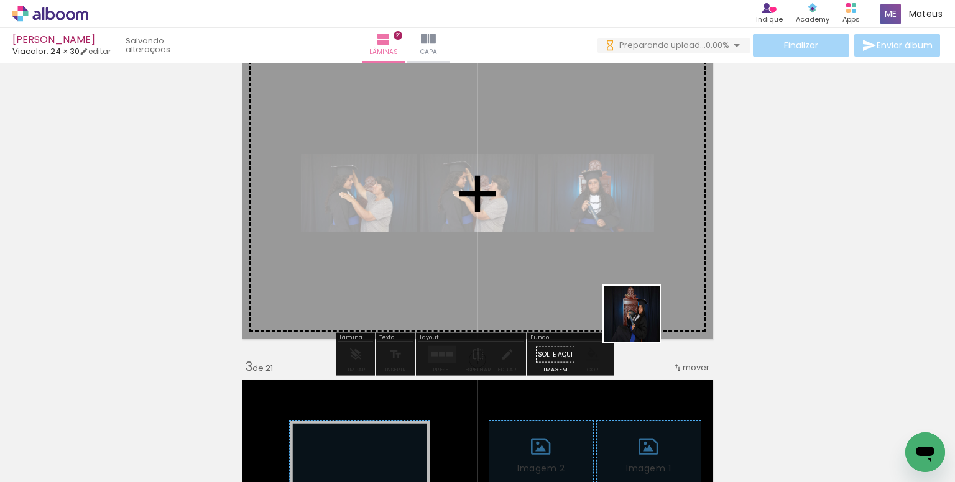
drag, startPoint x: 716, startPoint y: 419, endPoint x: 580, endPoint y: 261, distance: 208.5
click at [580, 261] on quentale-workspace at bounding box center [477, 241] width 955 height 482
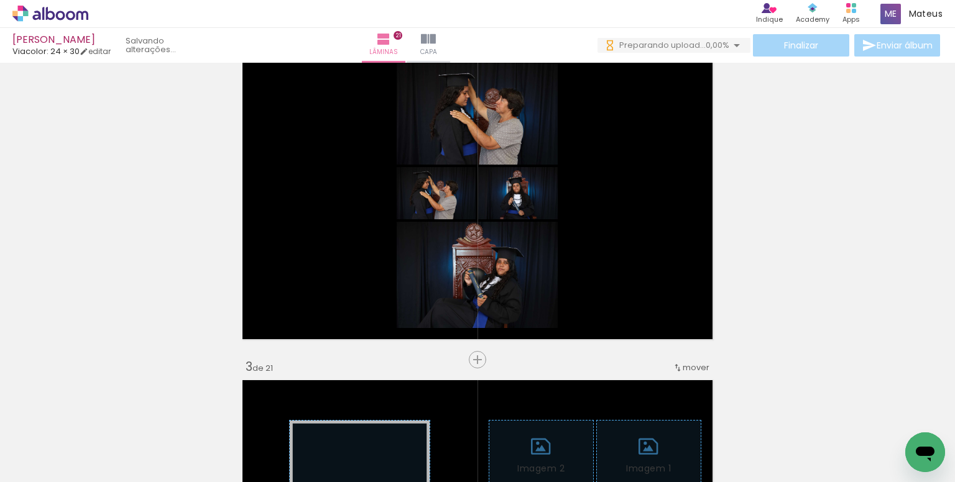
scroll to position [0, 547]
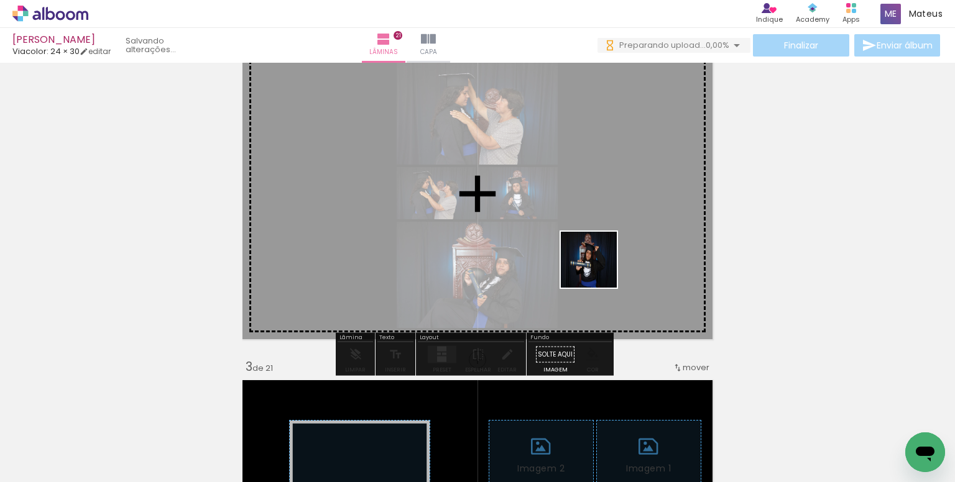
drag, startPoint x: 686, startPoint y: 376, endPoint x: 589, endPoint y: 263, distance: 149.0
click at [589, 263] on quentale-workspace at bounding box center [477, 241] width 955 height 482
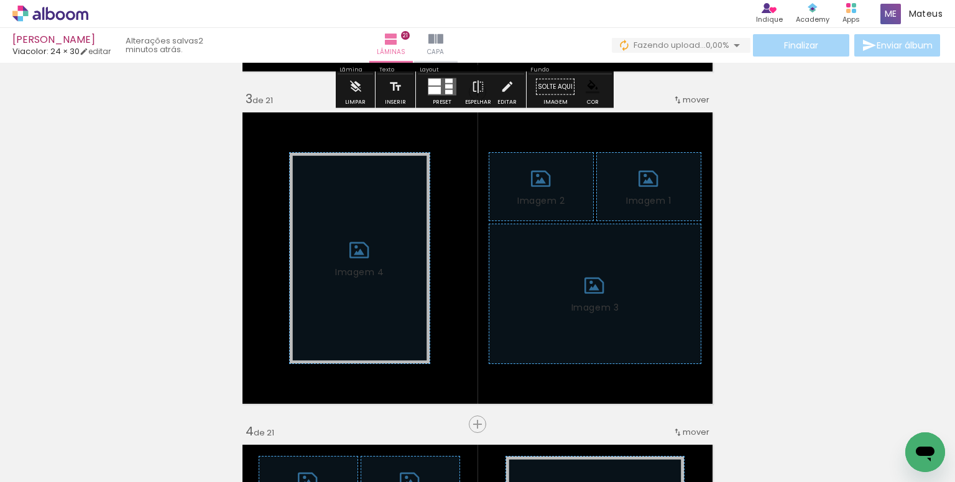
scroll to position [762, 0]
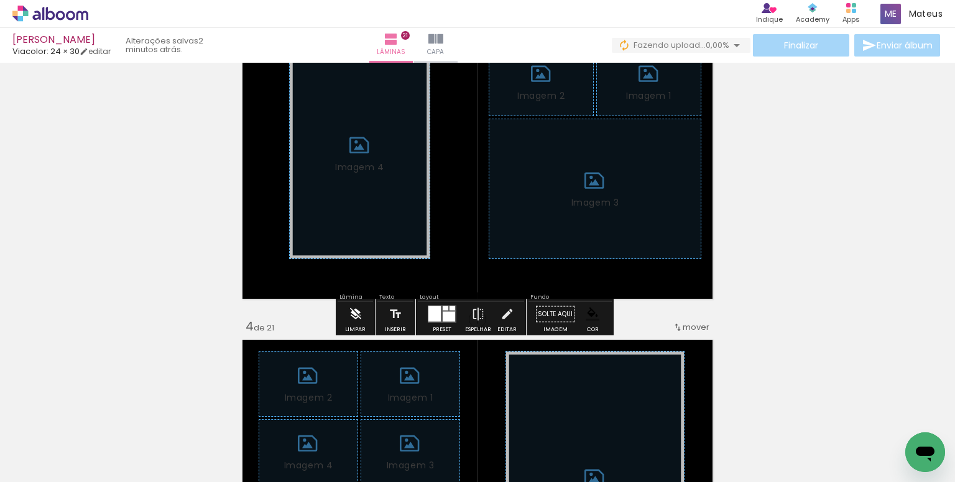
click at [356, 313] on iron-icon at bounding box center [356, 314] width 14 height 25
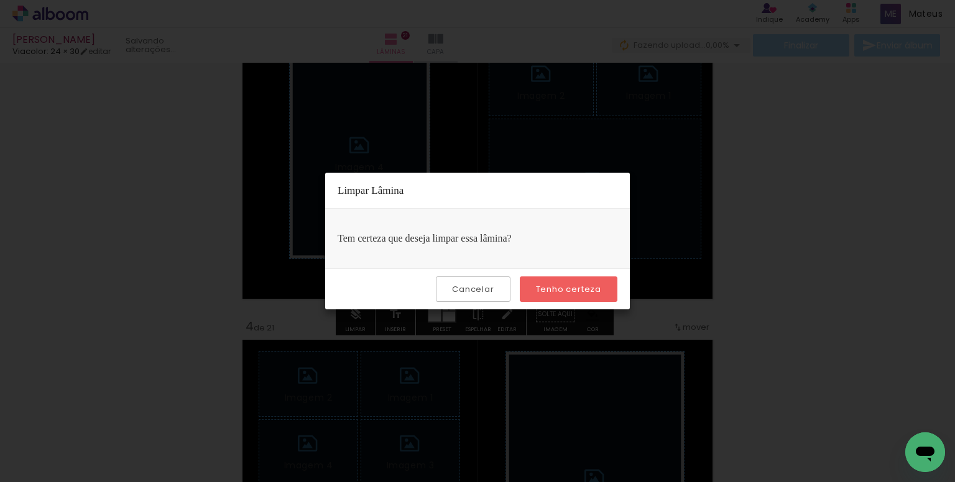
click at [556, 272] on div "Cancelar Tenho certeza" at bounding box center [477, 289] width 305 height 41
click at [0, 0] on slot "Tenho certeza" at bounding box center [0, 0] width 0 height 0
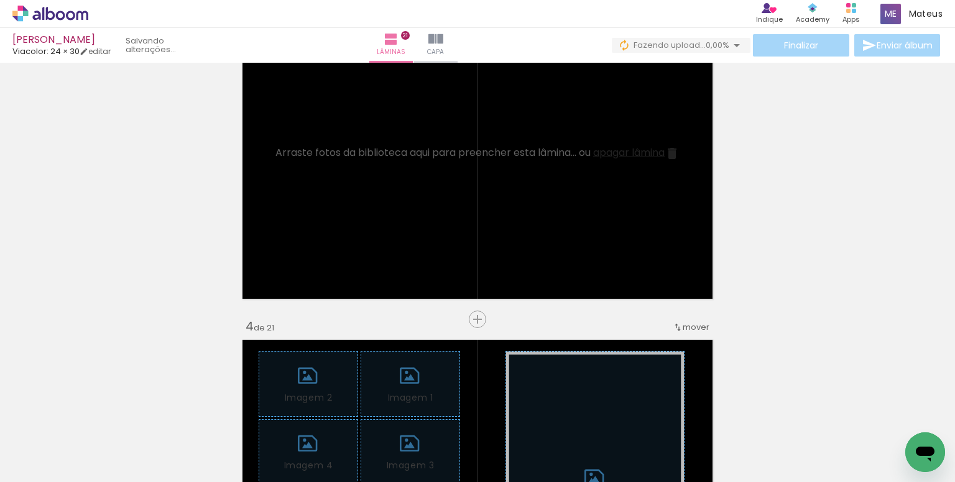
scroll to position [0, 1817]
click at [381, 191] on quentale-workspace at bounding box center [477, 241] width 955 height 482
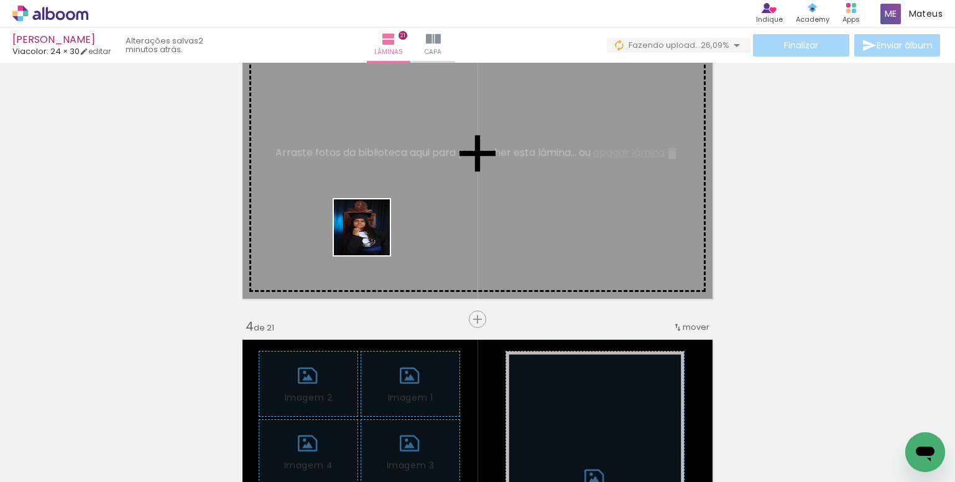
drag, startPoint x: 325, startPoint y: 446, endPoint x: 428, endPoint y: 352, distance: 139.5
click at [369, 236] on quentale-workspace at bounding box center [477, 241] width 955 height 482
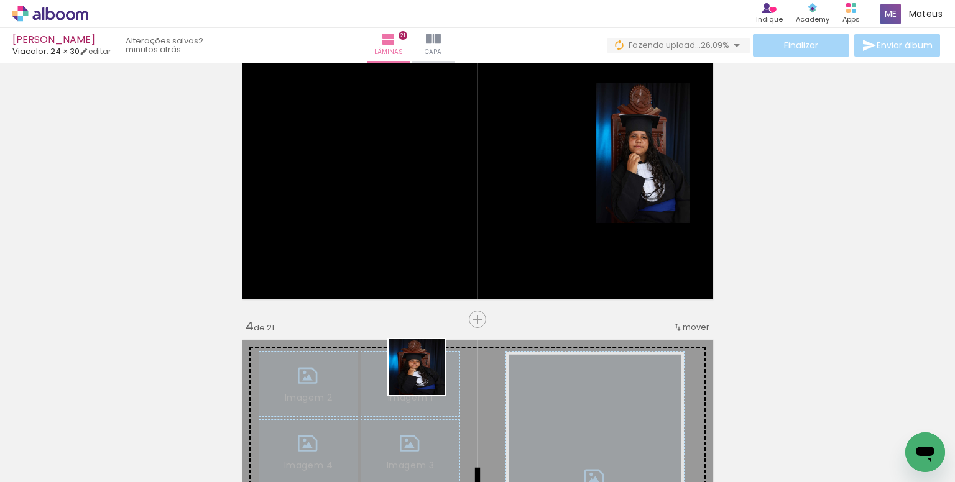
drag, startPoint x: 420, startPoint y: 418, endPoint x: 413, endPoint y: 228, distance: 190.4
click at [413, 228] on quentale-workspace at bounding box center [477, 241] width 955 height 482
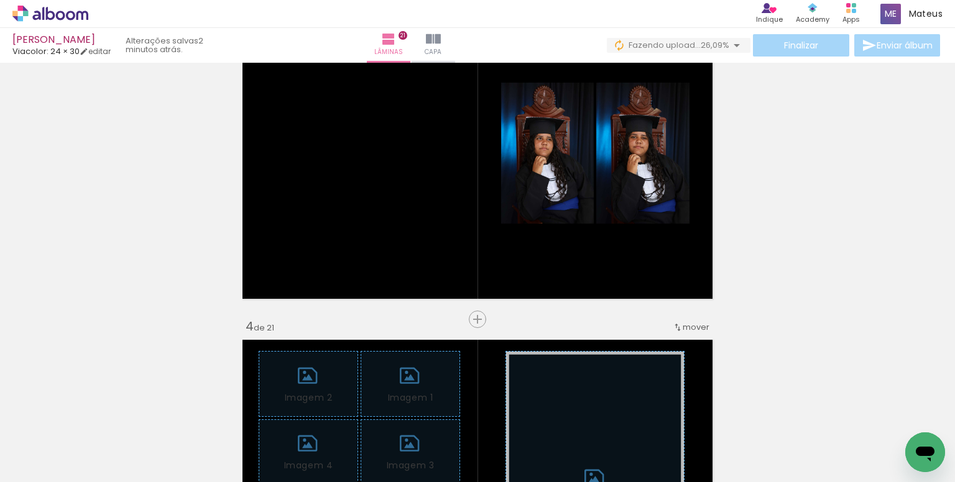
scroll to position [0, 2794]
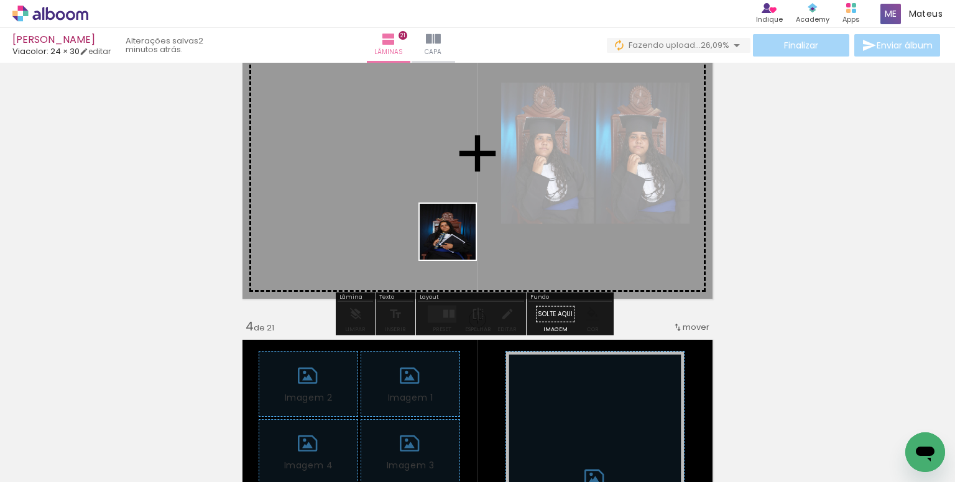
drag, startPoint x: 454, startPoint y: 431, endPoint x: 628, endPoint y: 321, distance: 205.4
click at [448, 200] on quentale-workspace at bounding box center [477, 241] width 955 height 482
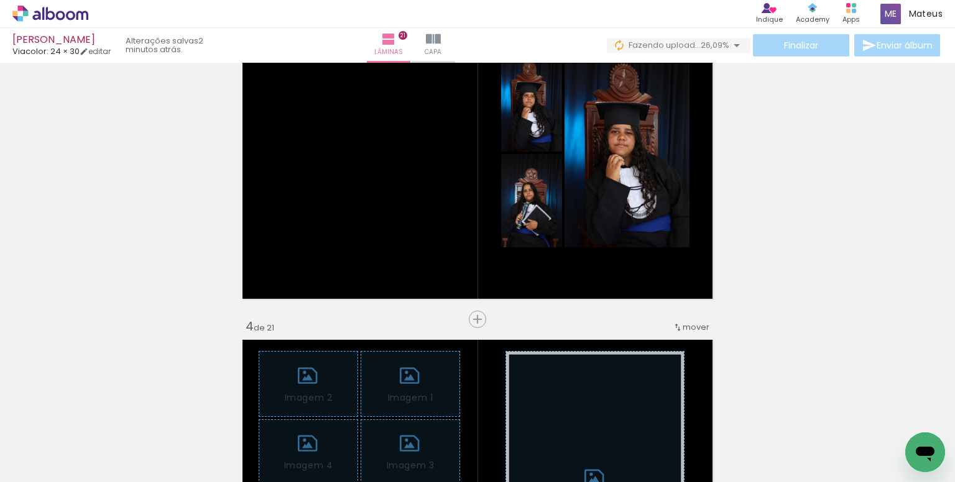
scroll to position [0, 2989]
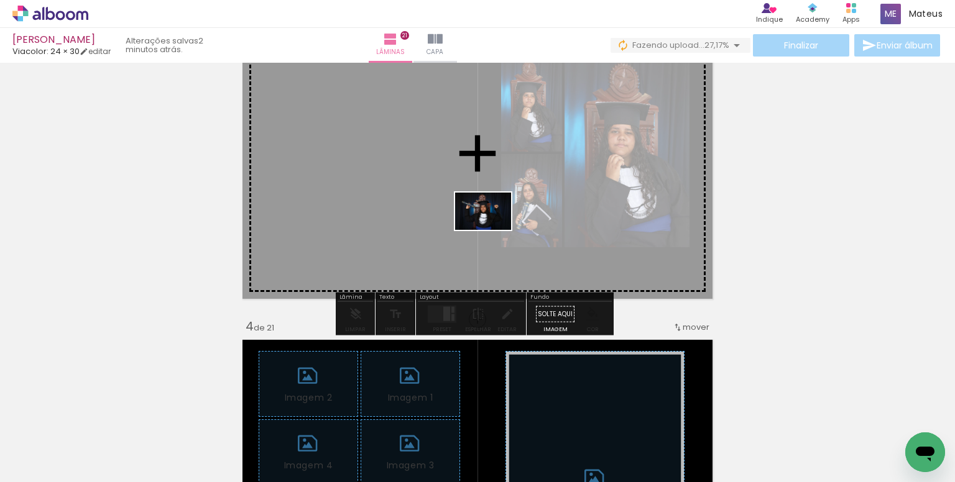
drag, startPoint x: 538, startPoint y: 342, endPoint x: 497, endPoint y: 403, distance: 73.5
click at [490, 232] on quentale-workspace at bounding box center [477, 241] width 955 height 482
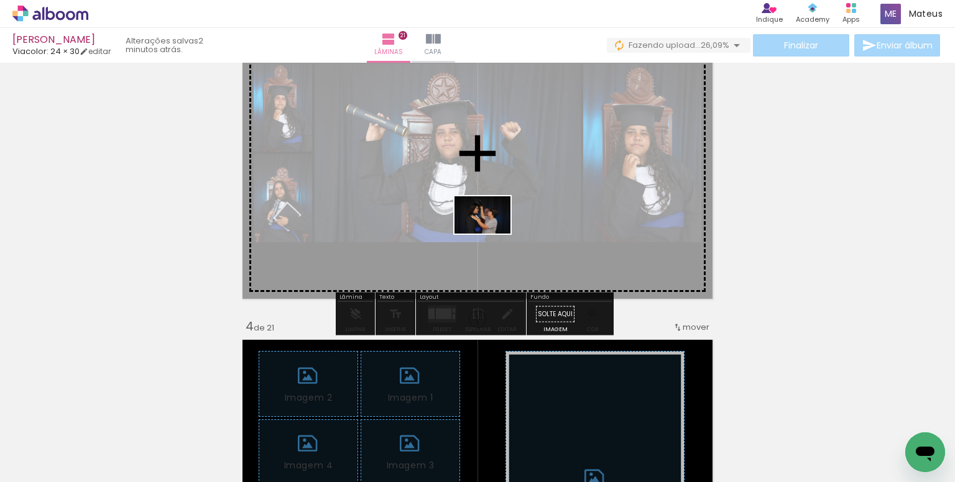
drag, startPoint x: 499, startPoint y: 284, endPoint x: 489, endPoint y: 298, distance: 17.1
click at [491, 234] on quentale-workspace at bounding box center [477, 241] width 955 height 482
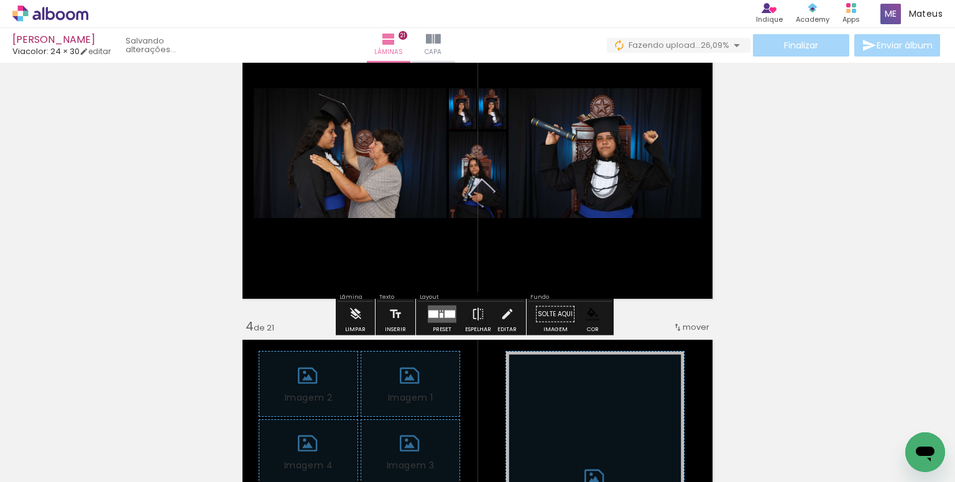
click at [430, 311] on div at bounding box center [433, 314] width 10 height 7
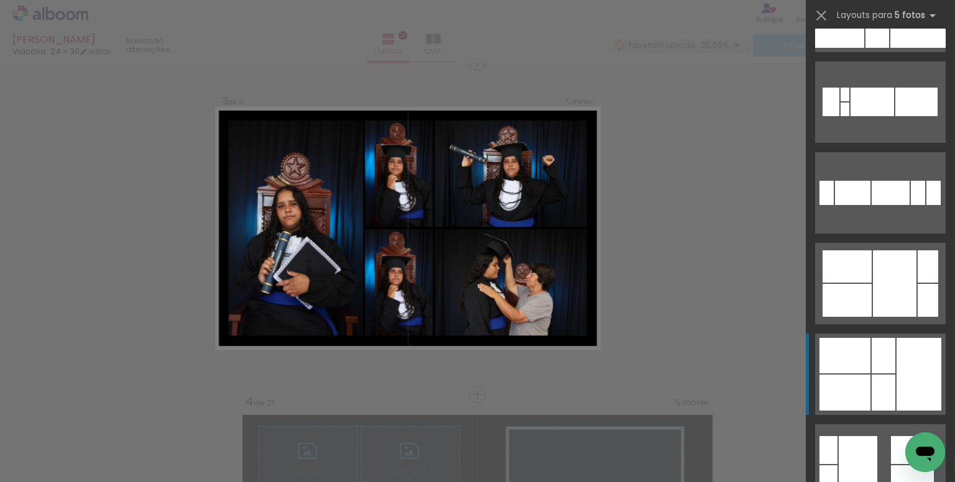
scroll to position [249, 0]
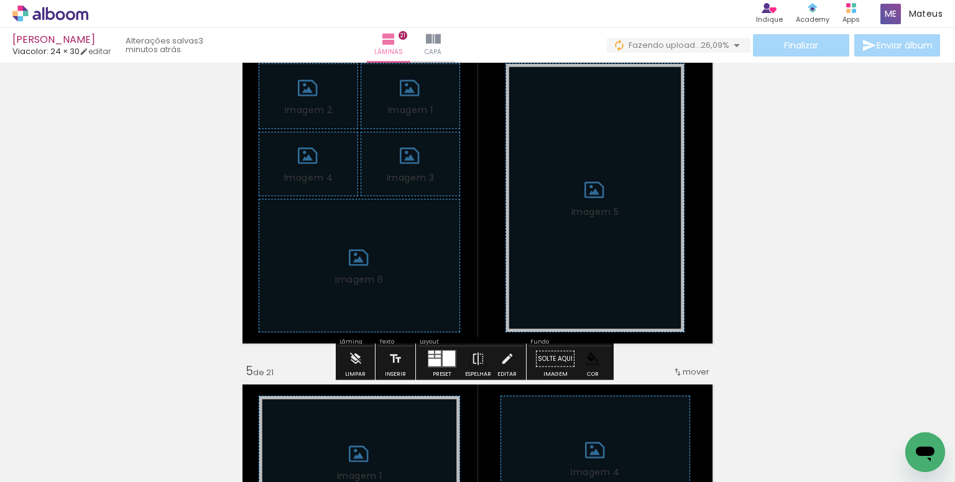
scroll to position [1054, 0]
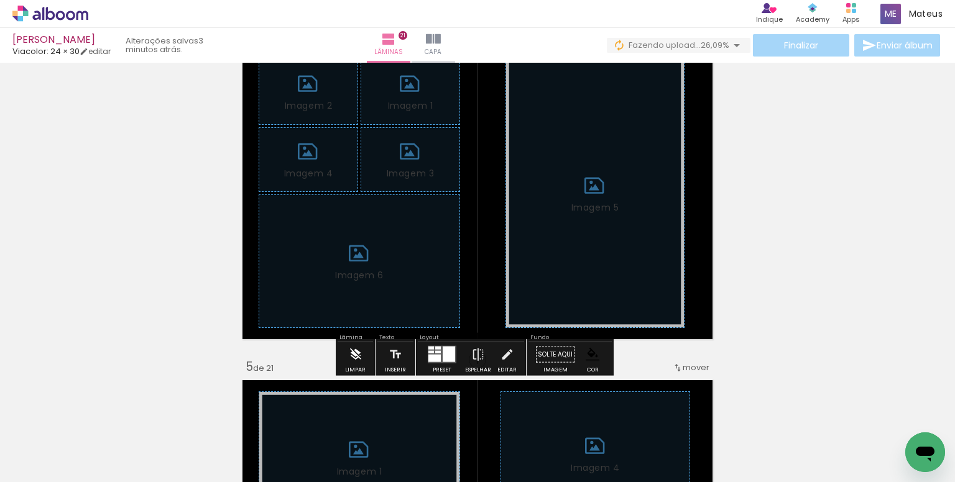
click at [362, 352] on paper-button "Limpar" at bounding box center [355, 359] width 27 height 32
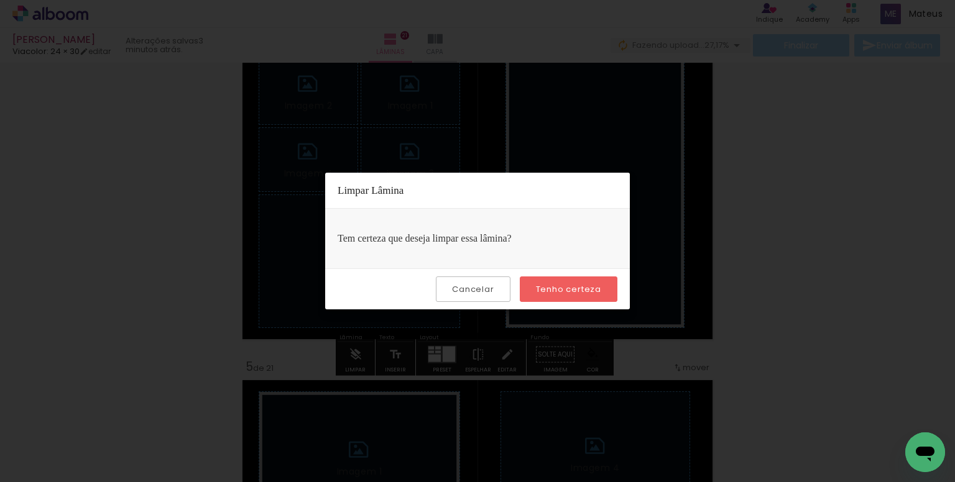
click at [567, 271] on div "Cancelar Tenho certeza" at bounding box center [477, 289] width 305 height 41
click at [0, 0] on slot "Tenho certeza" at bounding box center [0, 0] width 0 height 0
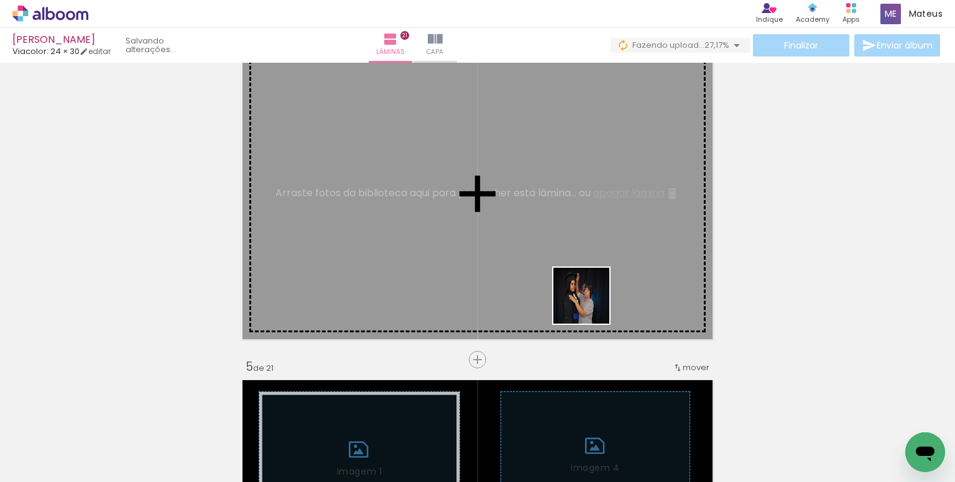
drag, startPoint x: 627, startPoint y: 434, endPoint x: 555, endPoint y: 393, distance: 83.0
click at [570, 266] on quentale-workspace at bounding box center [477, 241] width 955 height 482
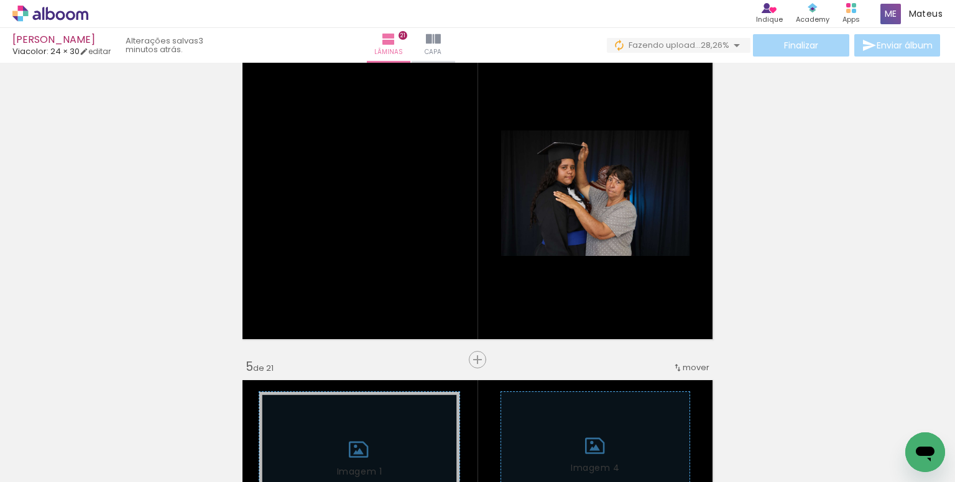
scroll to position [0, 0]
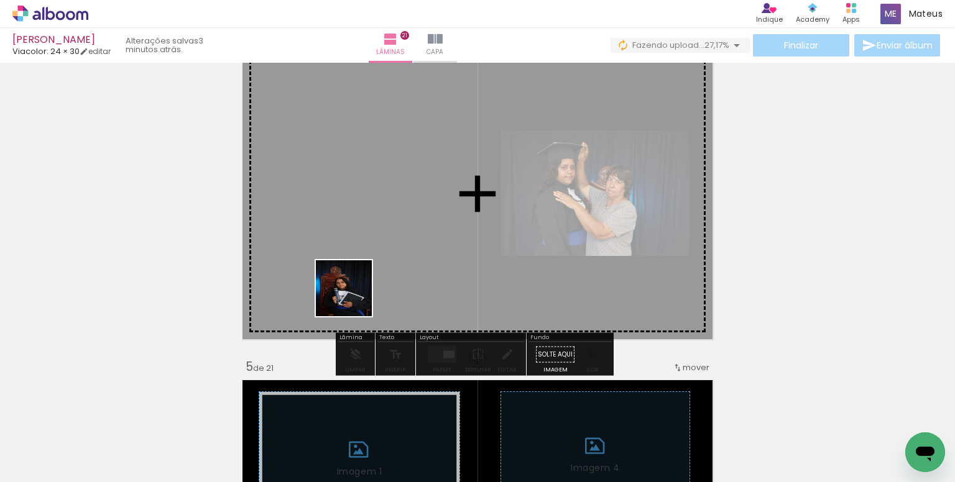
drag, startPoint x: 269, startPoint y: 374, endPoint x: 570, endPoint y: 394, distance: 301.6
click at [390, 254] on quentale-workspace at bounding box center [477, 241] width 955 height 482
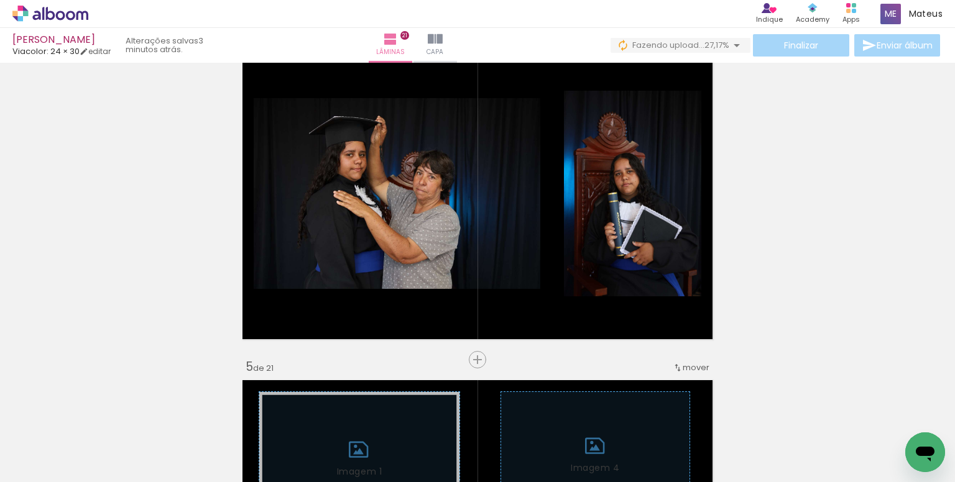
scroll to position [0, 4651]
drag, startPoint x: 705, startPoint y: 442, endPoint x: 650, endPoint y: 392, distance: 74.4
click at [620, 272] on quentale-workspace at bounding box center [477, 241] width 955 height 482
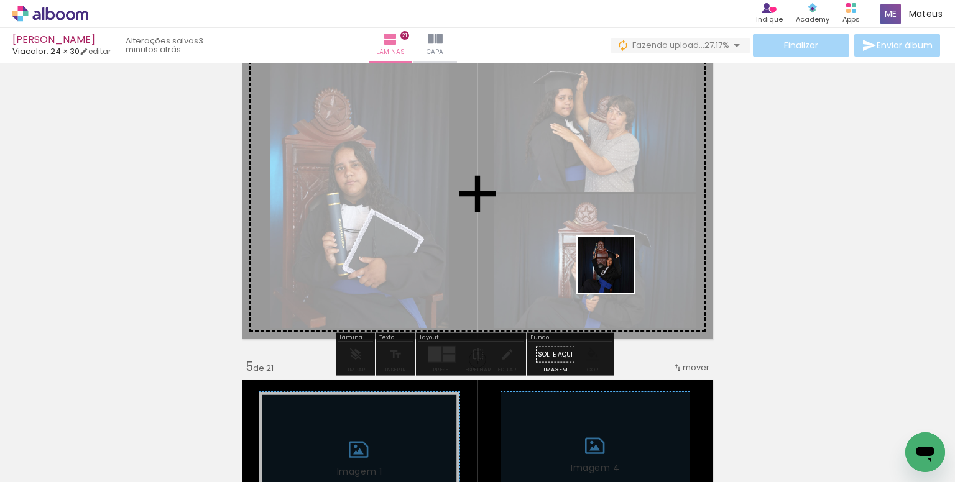
drag, startPoint x: 681, startPoint y: 383, endPoint x: 505, endPoint y: 411, distance: 178.2
click at [589, 267] on quentale-workspace at bounding box center [477, 241] width 955 height 482
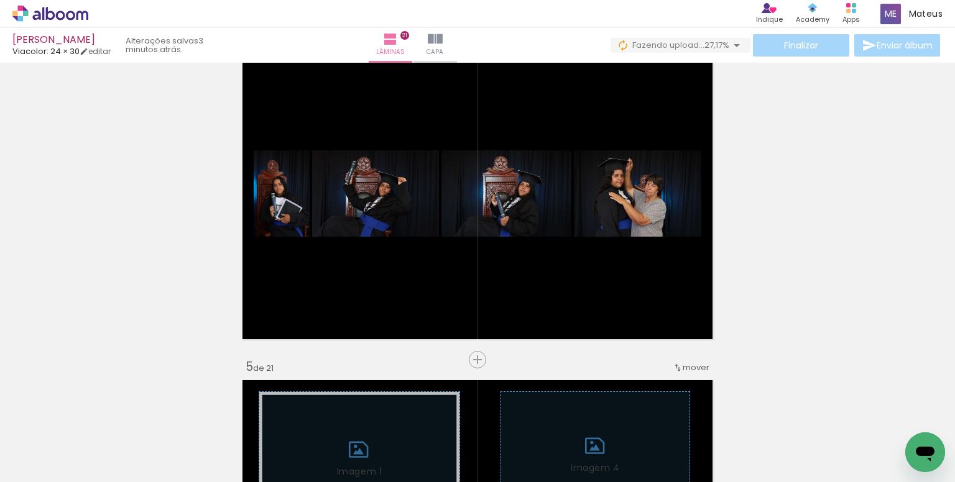
scroll to position [0, 4230]
drag, startPoint x: 370, startPoint y: 436, endPoint x: 468, endPoint y: 321, distance: 151.3
click at [427, 272] on quentale-workspace at bounding box center [477, 241] width 955 height 482
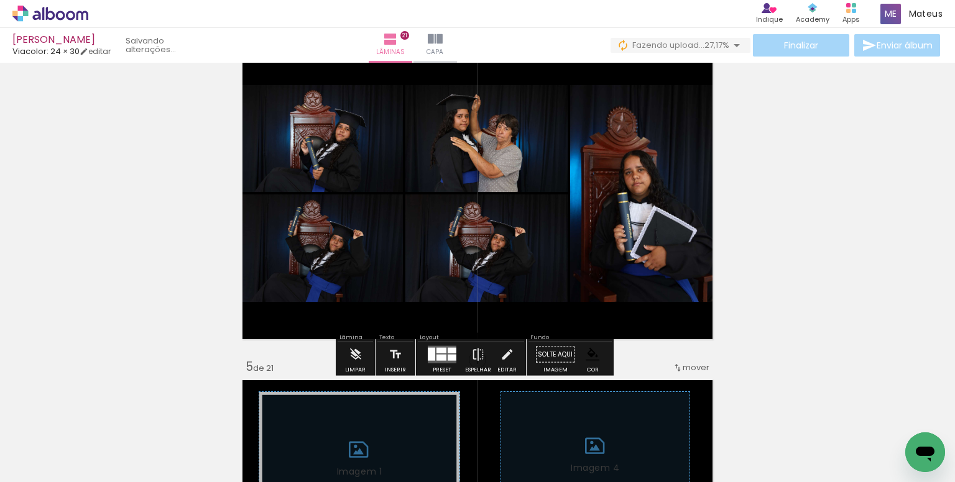
click at [442, 351] on div at bounding box center [441, 351] width 10 height 6
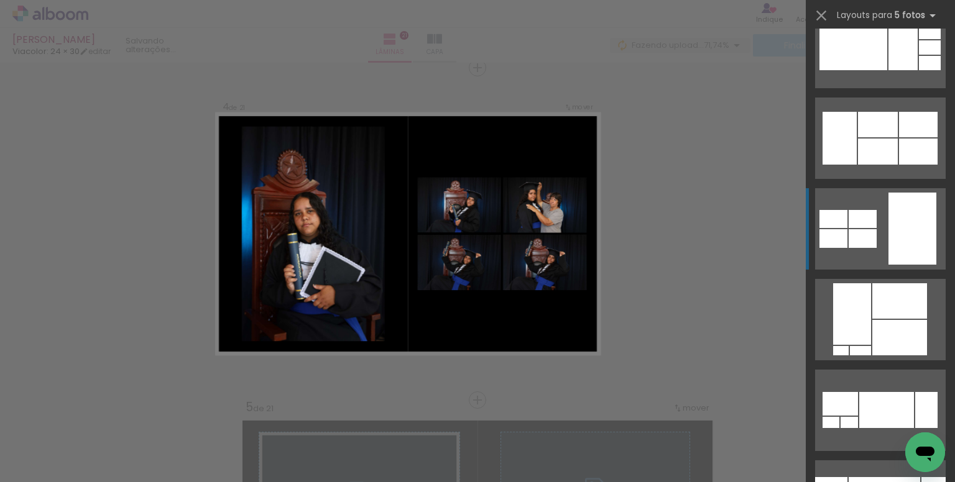
scroll to position [124, 0]
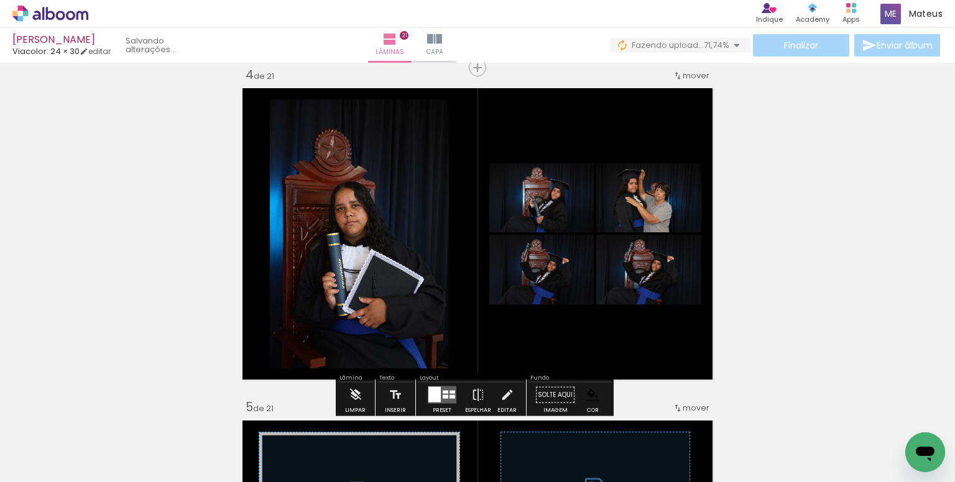
click at [395, 167] on paper-item at bounding box center [396, 168] width 22 height 9
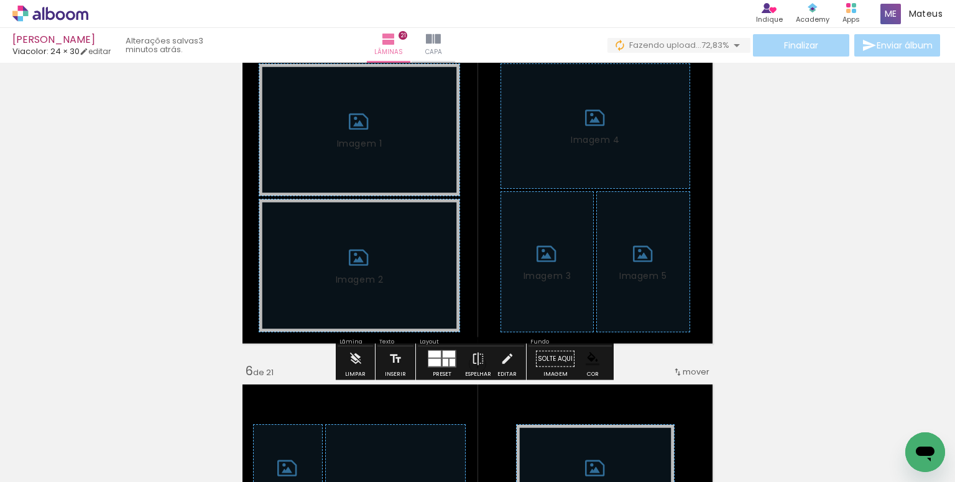
scroll to position [1386, 0]
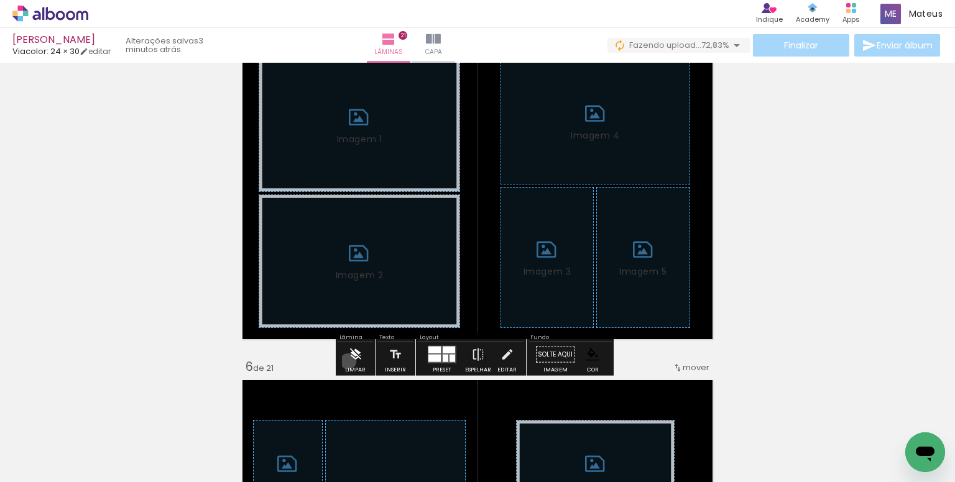
drag, startPoint x: 348, startPoint y: 361, endPoint x: 359, endPoint y: 358, distance: 11.0
click at [349, 361] on iron-icon at bounding box center [356, 355] width 14 height 25
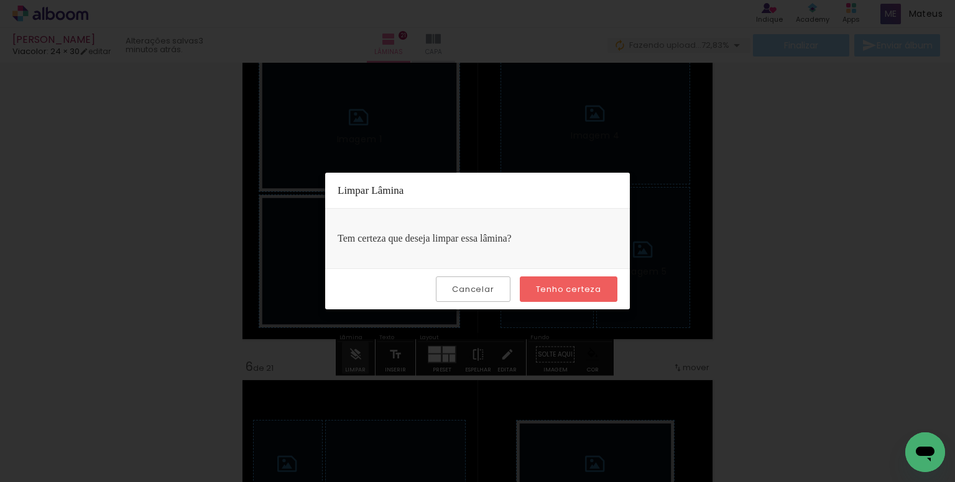
drag, startPoint x: 573, startPoint y: 285, endPoint x: 640, endPoint y: 326, distance: 78.2
click at [0, 0] on slot "Tenho certeza" at bounding box center [0, 0] width 0 height 0
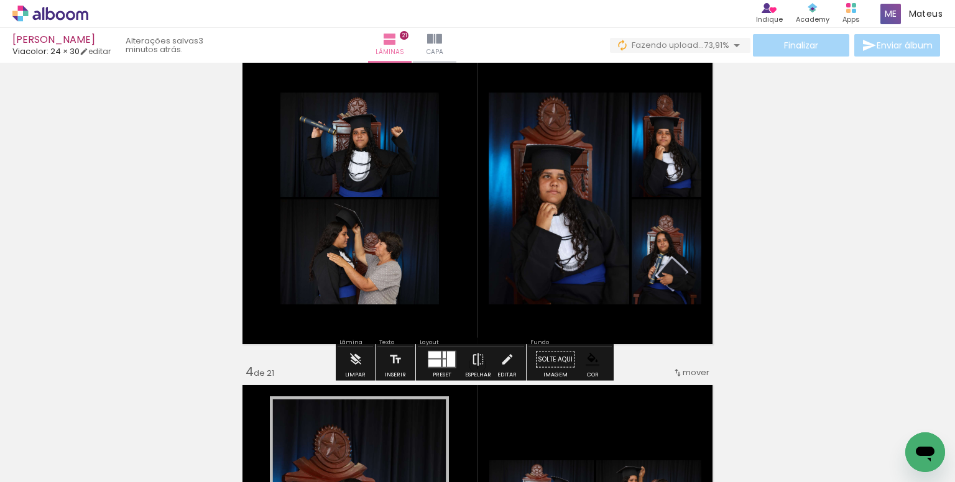
scroll to position [765, 0]
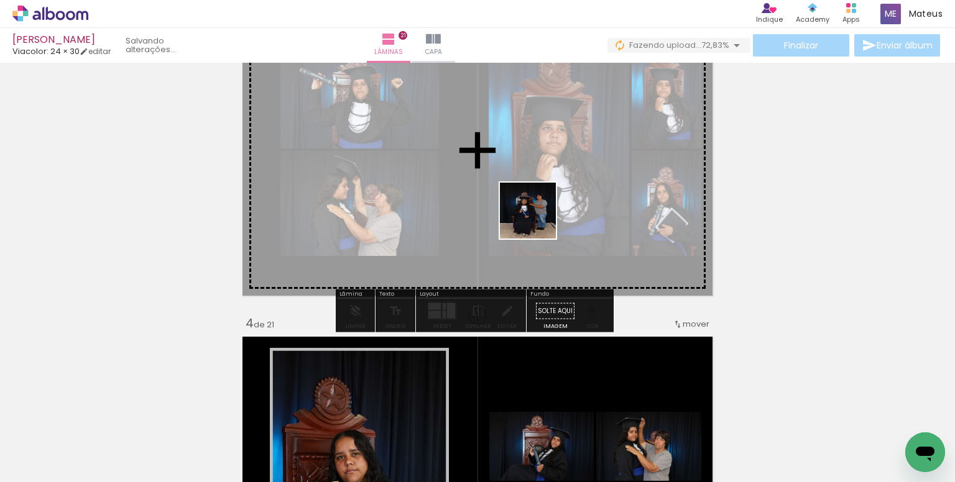
drag, startPoint x: 549, startPoint y: 436, endPoint x: 537, endPoint y: 220, distance: 216.7
click at [537, 220] on quentale-workspace at bounding box center [477, 241] width 955 height 482
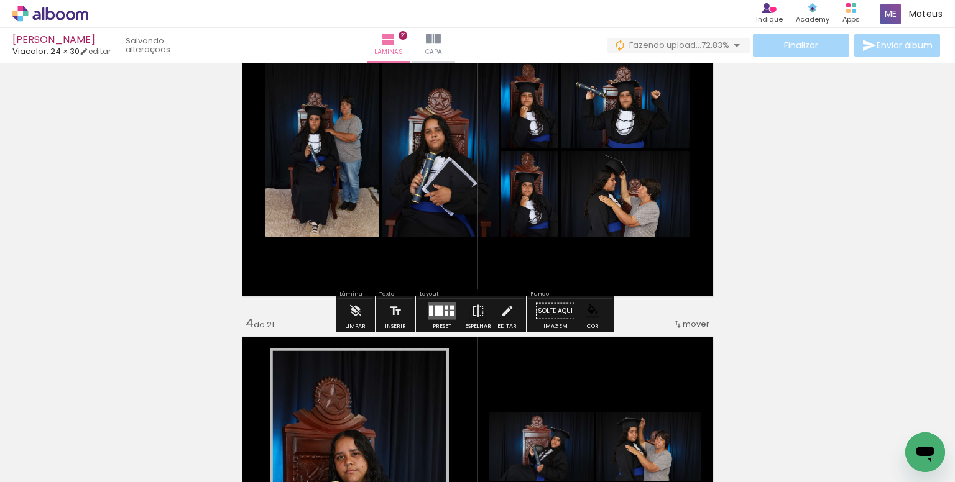
click at [449, 310] on quentale-layouter at bounding box center [442, 311] width 29 height 17
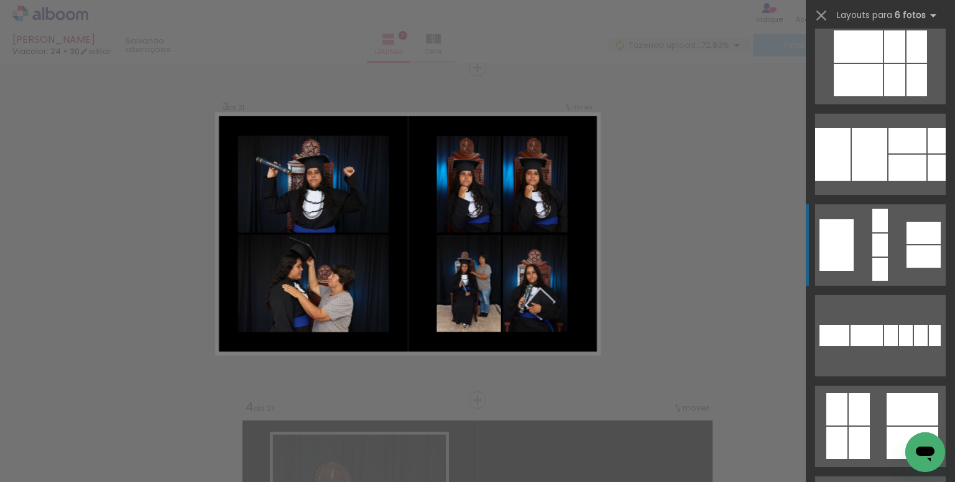
scroll to position [808, 0]
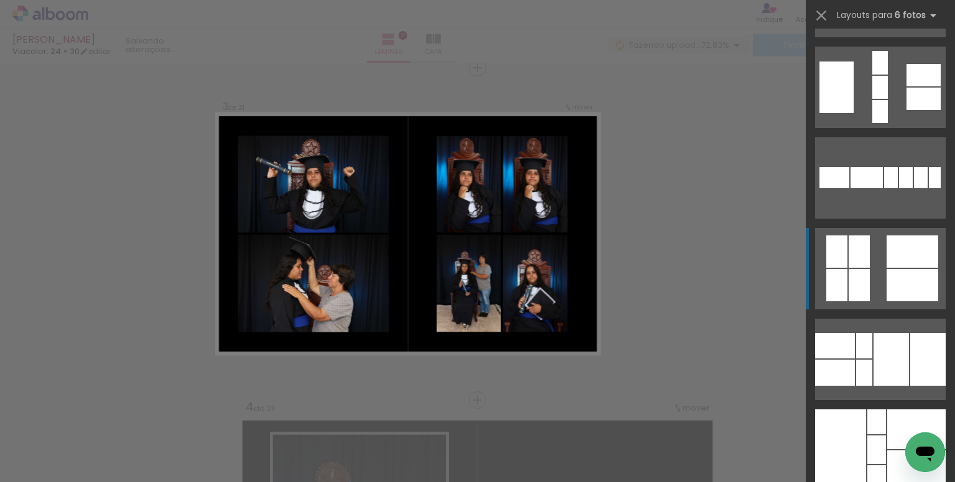
click at [887, 451] on div at bounding box center [916, 471] width 58 height 40
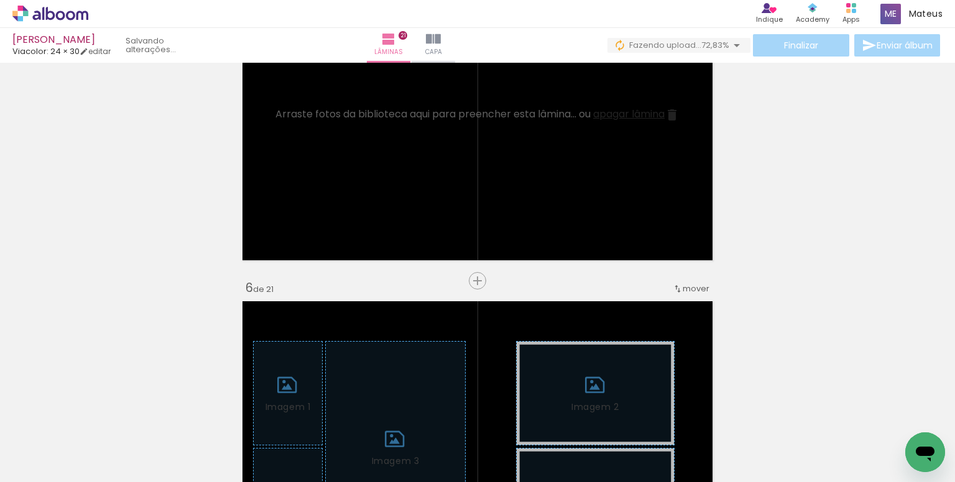
scroll to position [1489, 0]
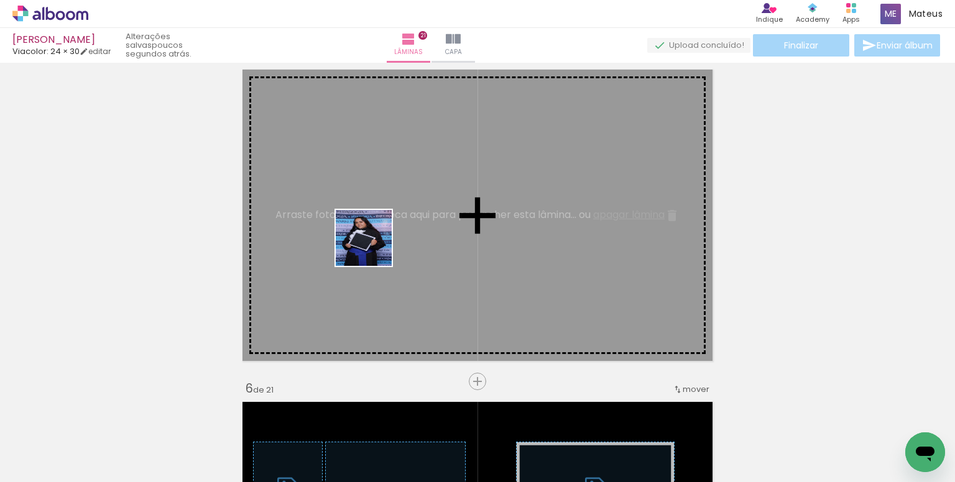
drag, startPoint x: 344, startPoint y: 406, endPoint x: 522, endPoint y: 354, distance: 185.2
click at [382, 247] on quentale-workspace at bounding box center [477, 241] width 955 height 482
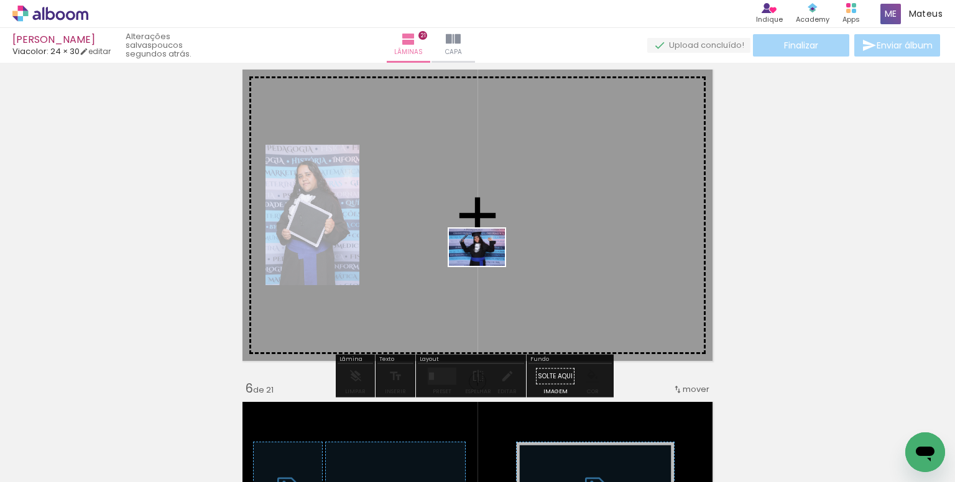
drag, startPoint x: 476, startPoint y: 431, endPoint x: 558, endPoint y: 366, distance: 105.0
click at [486, 267] on quentale-workspace at bounding box center [477, 241] width 955 height 482
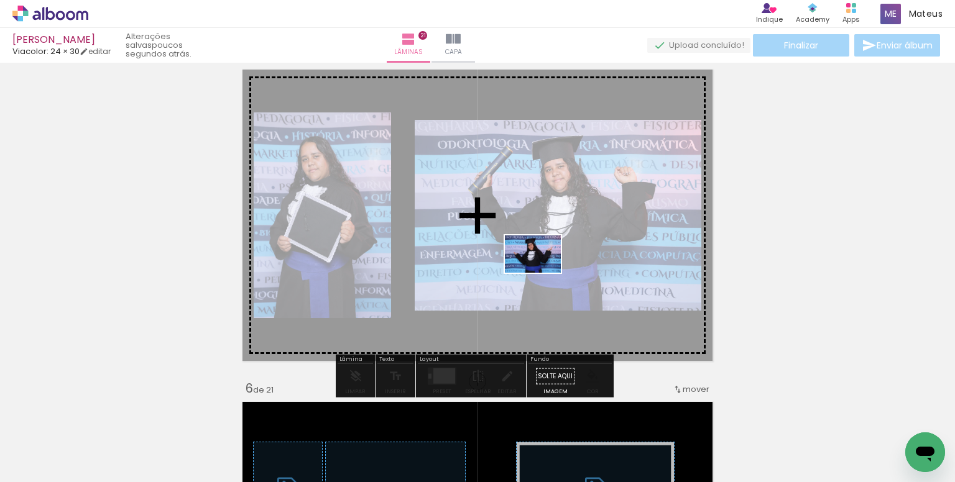
drag, startPoint x: 556, startPoint y: 355, endPoint x: 669, endPoint y: 386, distance: 116.7
click at [542, 277] on quentale-workspace at bounding box center [477, 241] width 955 height 482
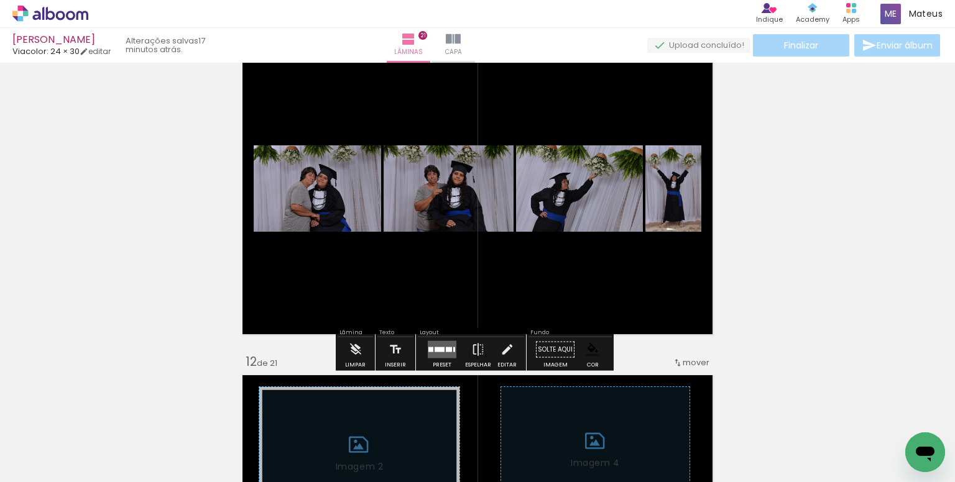
scroll to position [3382, 0]
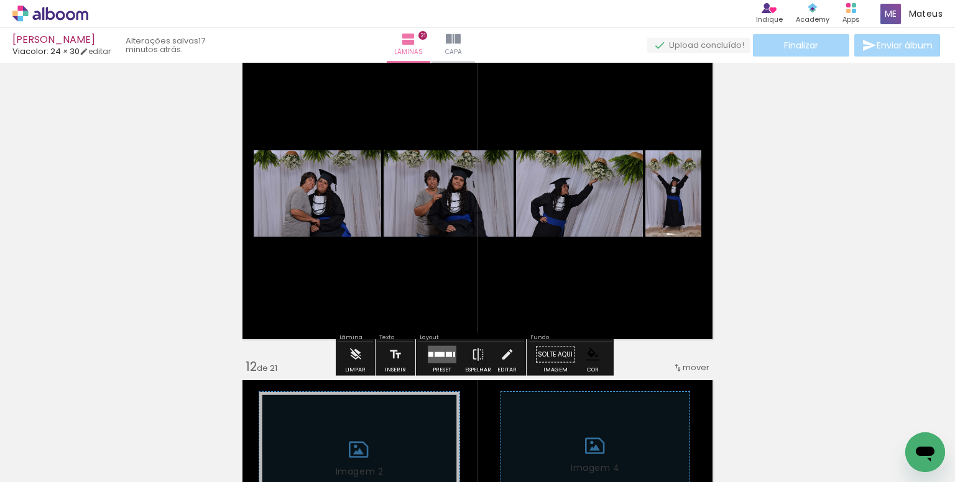
click at [450, 357] on quentale-layouter at bounding box center [442, 354] width 29 height 17
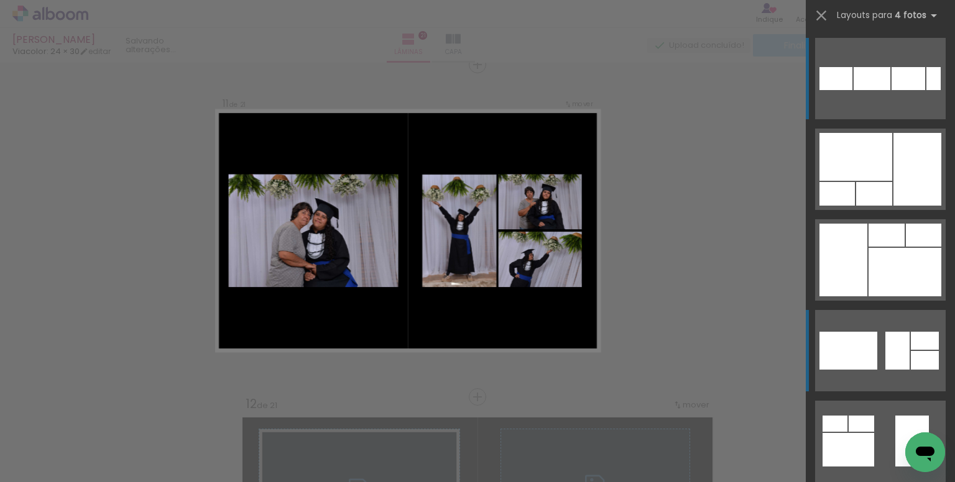
scroll to position [3342, 0]
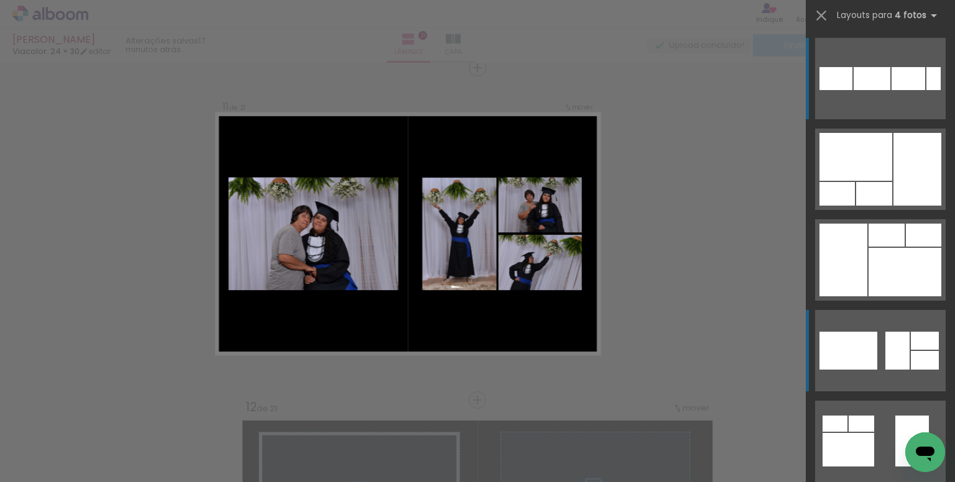
click at [893, 206] on div at bounding box center [917, 169] width 48 height 73
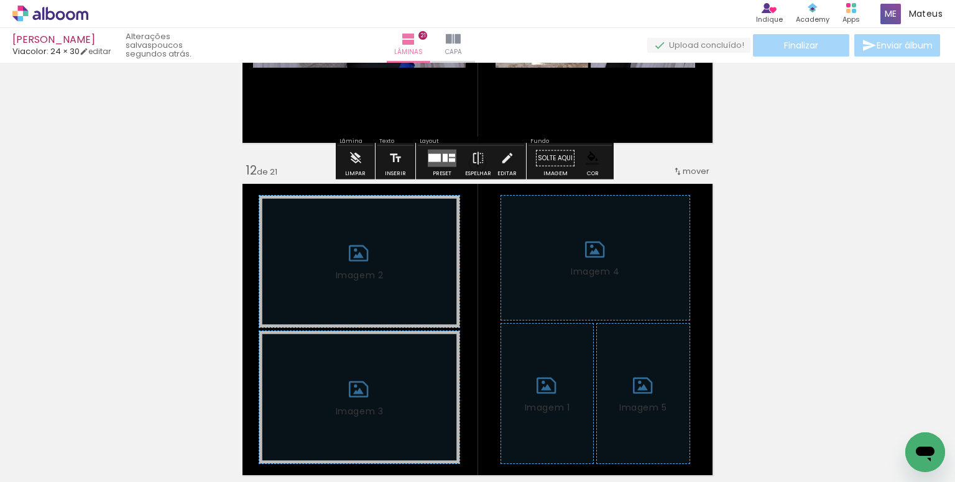
scroll to position [3591, 0]
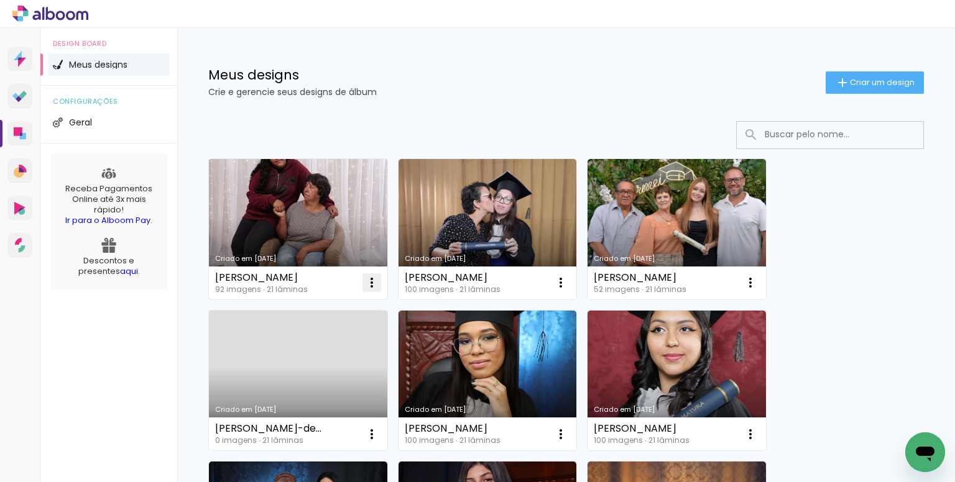
click at [368, 278] on iron-icon at bounding box center [371, 282] width 15 height 15
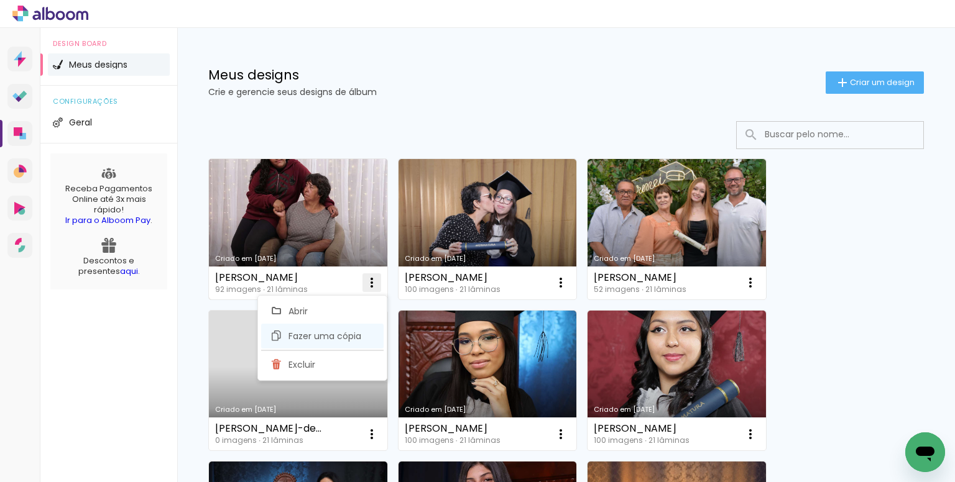
click at [328, 332] on span "Fazer uma cópia" at bounding box center [324, 336] width 73 height 9
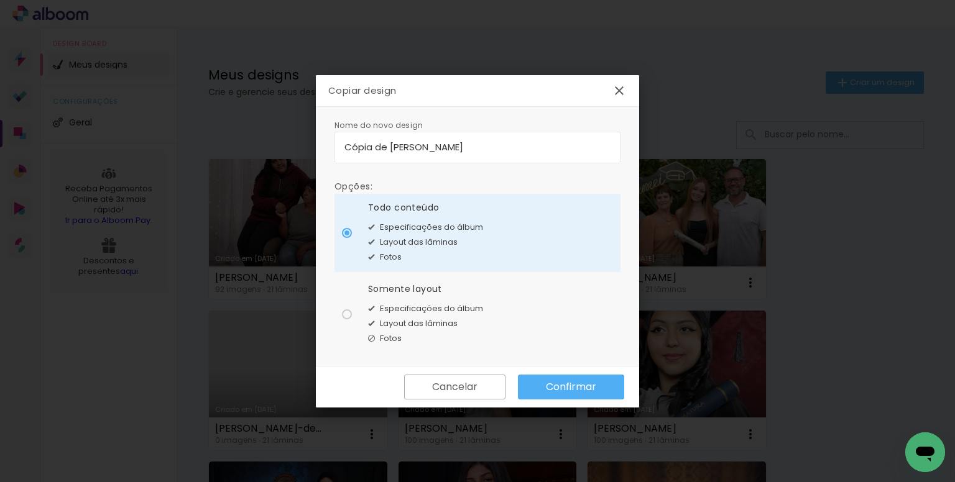
drag, startPoint x: 525, startPoint y: 142, endPoint x: 300, endPoint y: 146, distance: 225.7
click at [300, 146] on body "link( href="../../bower_components/polymer/polymer.html" rel="import" ) picture…" at bounding box center [477, 241] width 955 height 482
type input "[PERSON_NAME]"
type paper-input "[PERSON_NAME]"
click at [395, 144] on input "[PERSON_NAME]" at bounding box center [477, 147] width 266 height 14
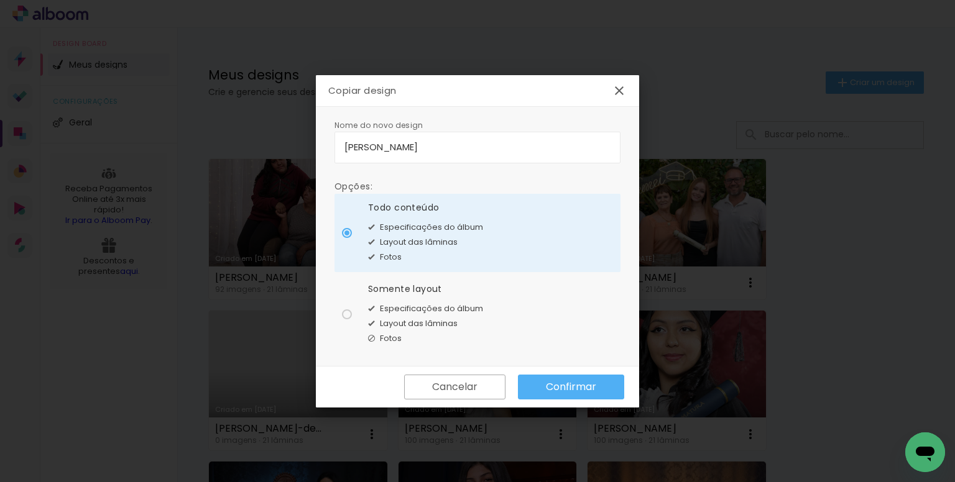
type input "[PERSON_NAME]"
type paper-input "[PERSON_NAME]"
click at [420, 290] on div "Somente layout" at bounding box center [425, 289] width 115 height 13
type paper-radio-button "on"
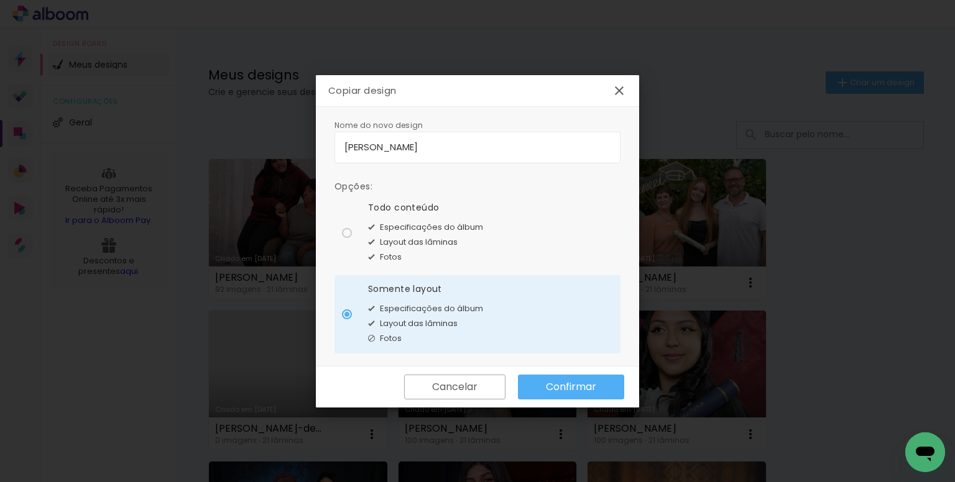
click at [0, 0] on slot "Confirmar" at bounding box center [0, 0] width 0 height 0
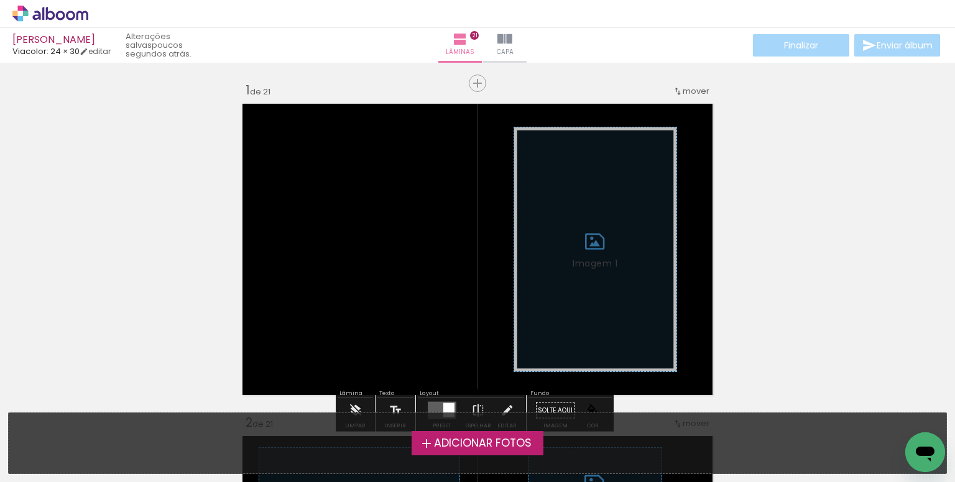
click at [430, 446] on iron-icon at bounding box center [426, 443] width 15 height 15
click at [0, 0] on input "file" at bounding box center [0, 0] width 0 height 0
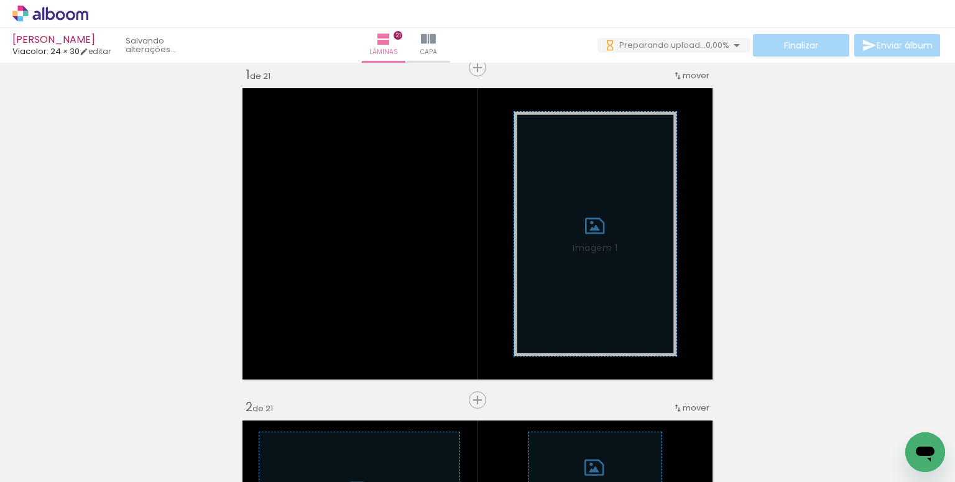
scroll to position [0, 954]
click at [57, 442] on input "Todas as fotos" at bounding box center [34, 445] width 47 height 11
click at [0, 0] on slot "Não utilizadas" at bounding box center [0, 0] width 0 height 0
type input "Não utilizadas"
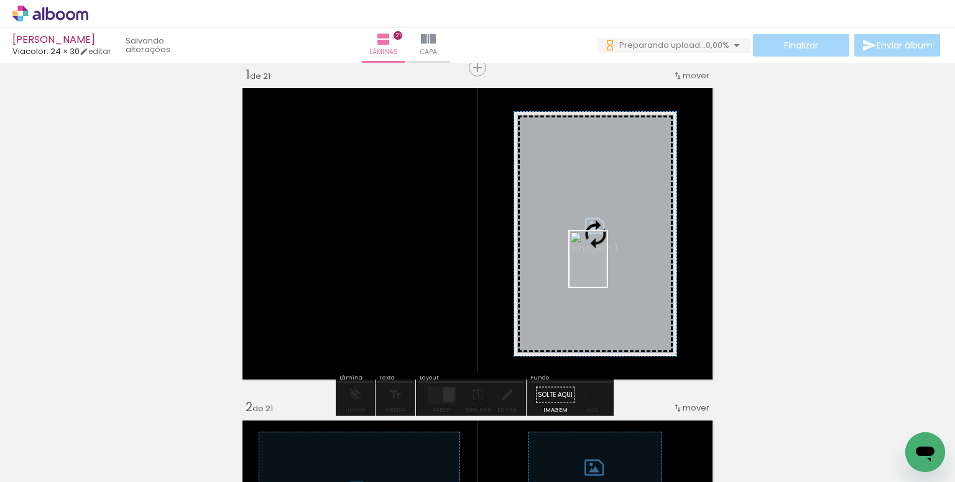
drag, startPoint x: 546, startPoint y: 450, endPoint x: 607, endPoint y: 269, distance: 190.9
click at [607, 269] on quentale-workspace at bounding box center [477, 241] width 955 height 482
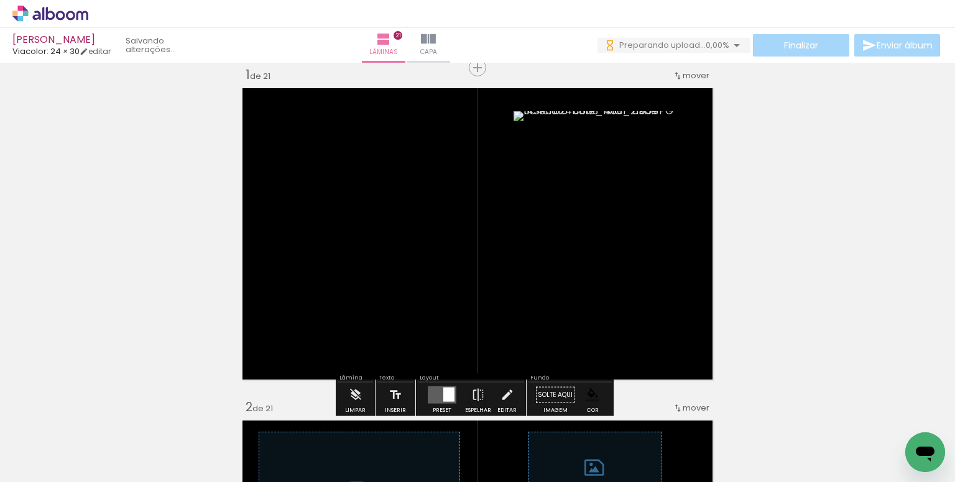
click at [637, 175] on paper-item at bounding box center [640, 179] width 22 height 9
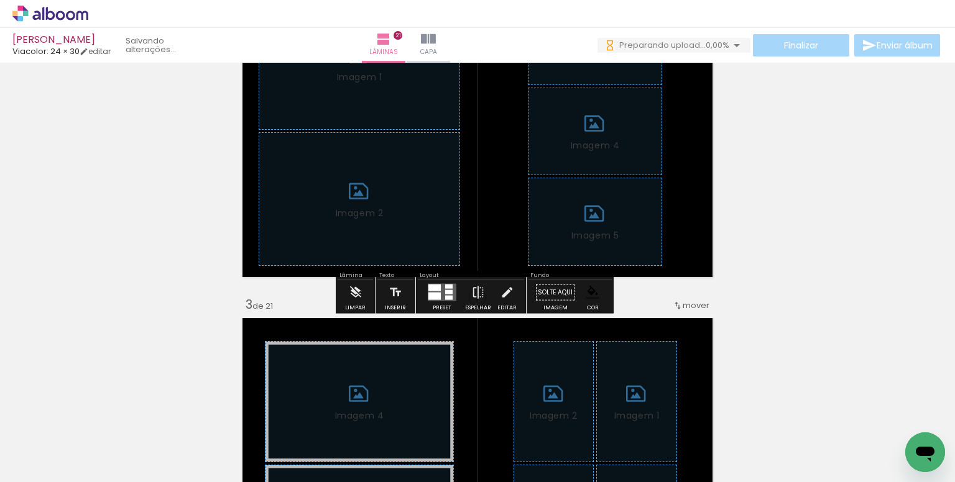
drag, startPoint x: 352, startPoint y: 302, endPoint x: 515, endPoint y: 297, distance: 163.0
click at [353, 302] on iron-icon at bounding box center [356, 292] width 14 height 25
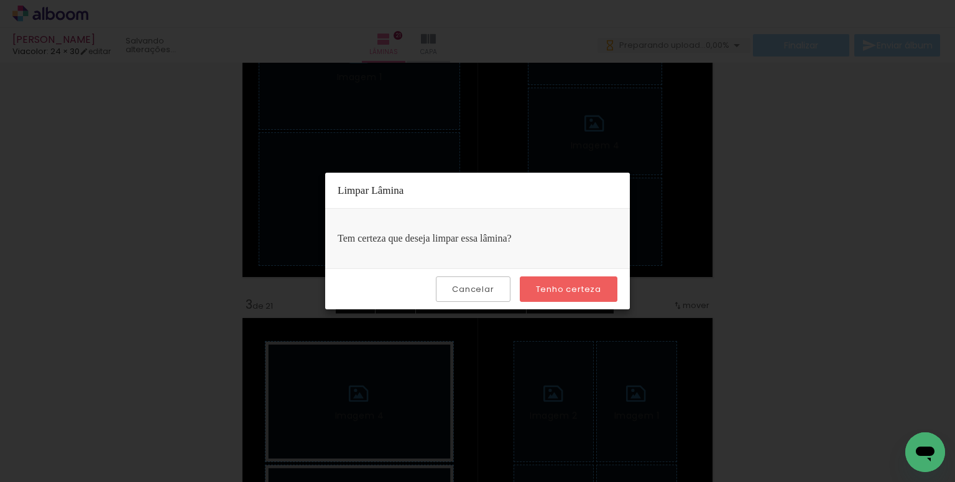
click at [0, 0] on slot "Tenho certeza" at bounding box center [0, 0] width 0 height 0
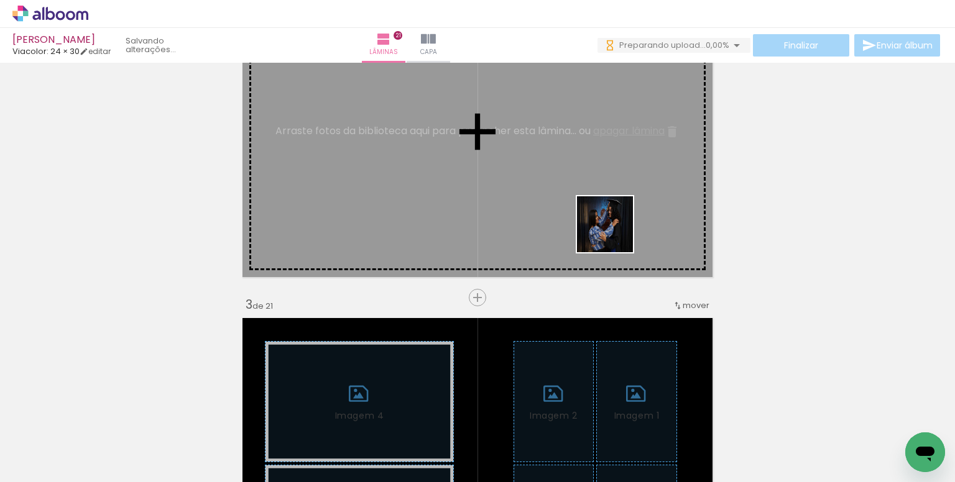
drag, startPoint x: 614, startPoint y: 441, endPoint x: 706, endPoint y: 341, distance: 136.0
click at [609, 214] on quentale-workspace at bounding box center [477, 241] width 955 height 482
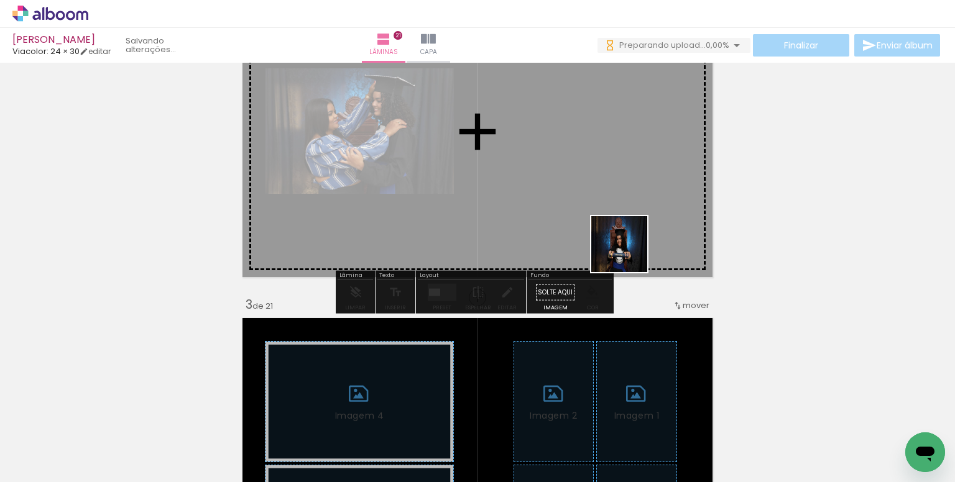
drag, startPoint x: 629, startPoint y: 438, endPoint x: 625, endPoint y: 219, distance: 218.9
click at [625, 219] on quentale-workspace at bounding box center [477, 241] width 955 height 482
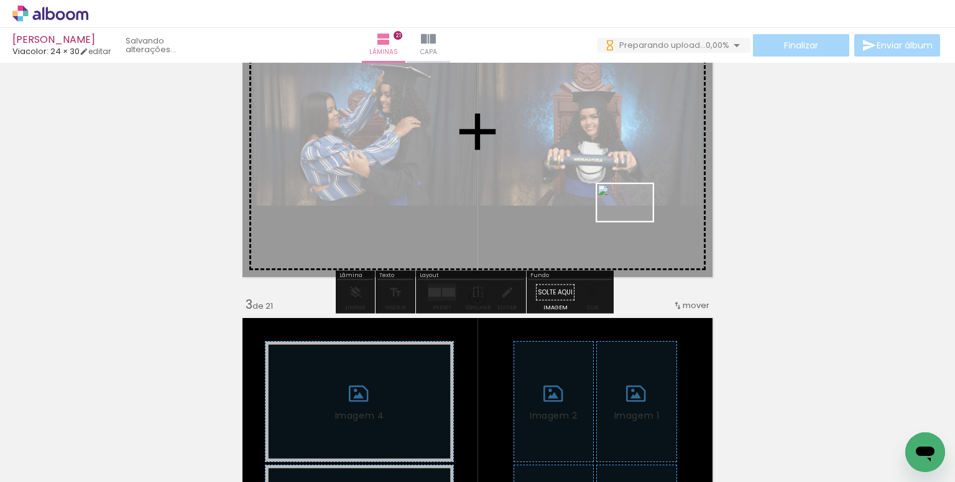
drag, startPoint x: 680, startPoint y: 414, endPoint x: 724, endPoint y: 422, distance: 44.8
click at [634, 224] on quentale-workspace at bounding box center [477, 241] width 955 height 482
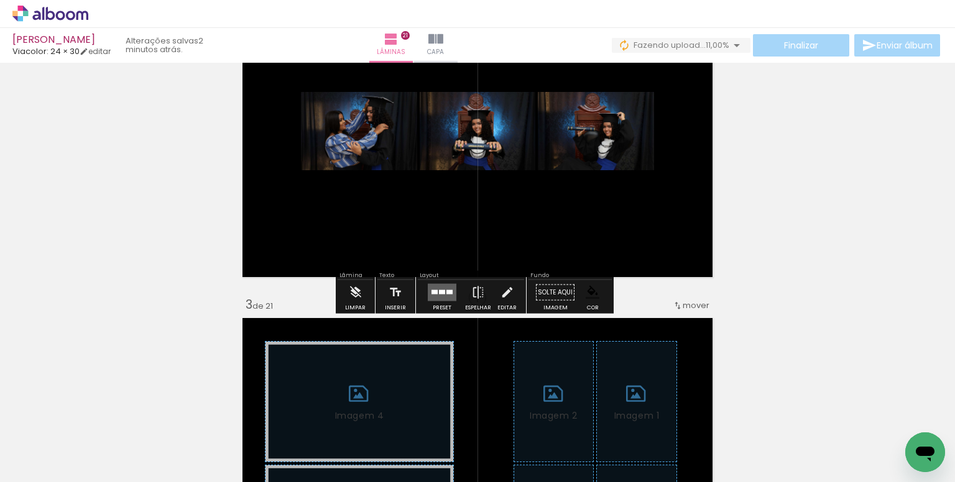
click at [439, 294] on quentale-layouter at bounding box center [442, 292] width 29 height 17
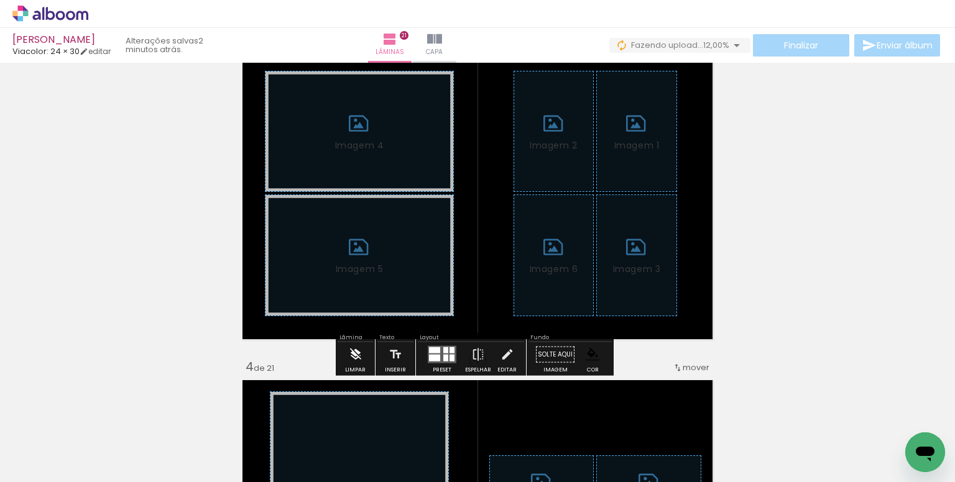
click at [358, 367] on div "Limpar" at bounding box center [355, 370] width 21 height 6
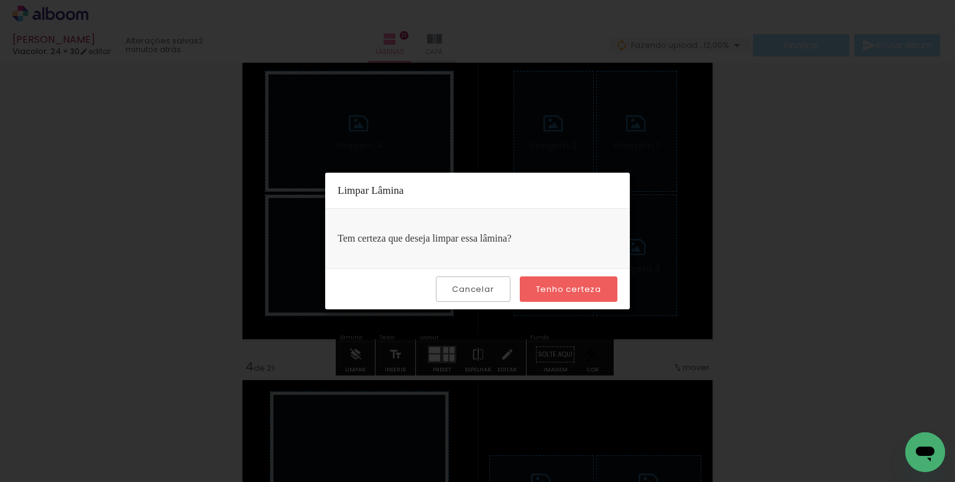
click at [0, 0] on slot "Tenho certeza" at bounding box center [0, 0] width 0 height 0
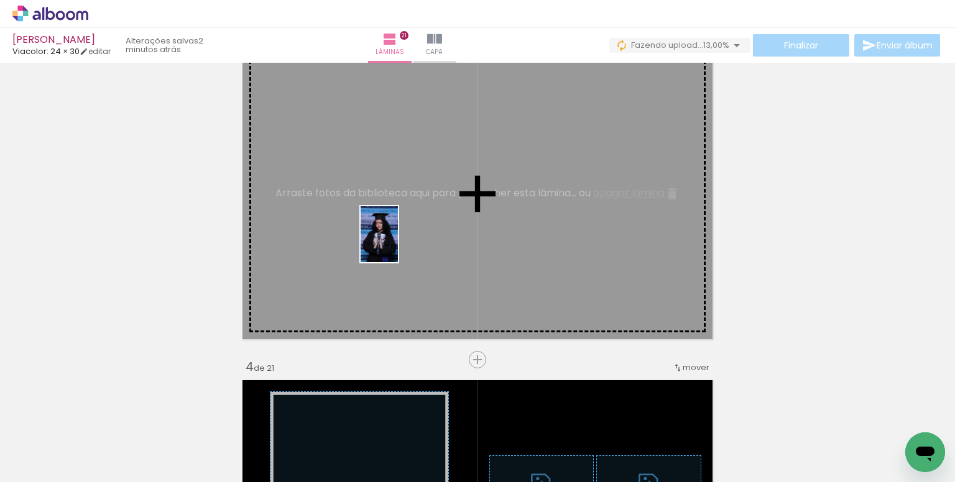
drag, startPoint x: 132, startPoint y: 433, endPoint x: 398, endPoint y: 244, distance: 325.9
click at [398, 244] on quentale-workspace at bounding box center [477, 241] width 955 height 482
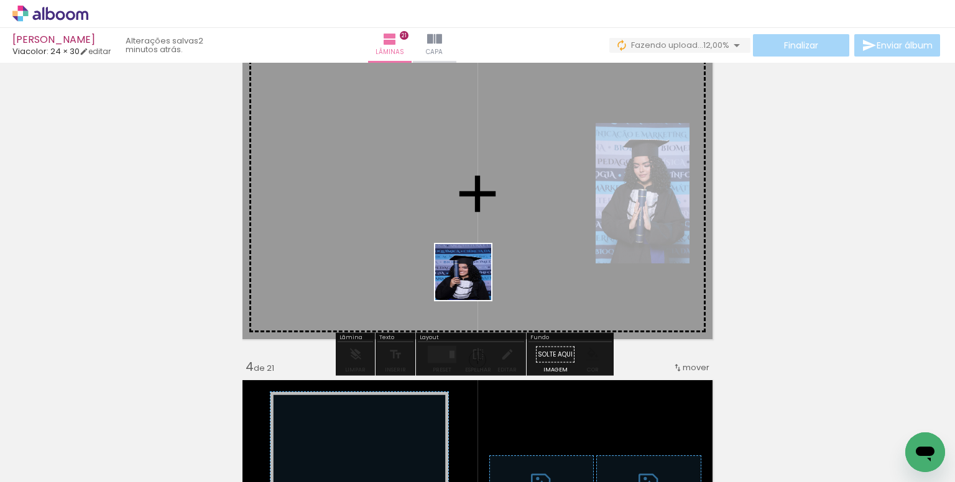
drag, startPoint x: 454, startPoint y: 441, endPoint x: 542, endPoint y: 381, distance: 106.9
click at [475, 257] on quentale-workspace at bounding box center [477, 241] width 955 height 482
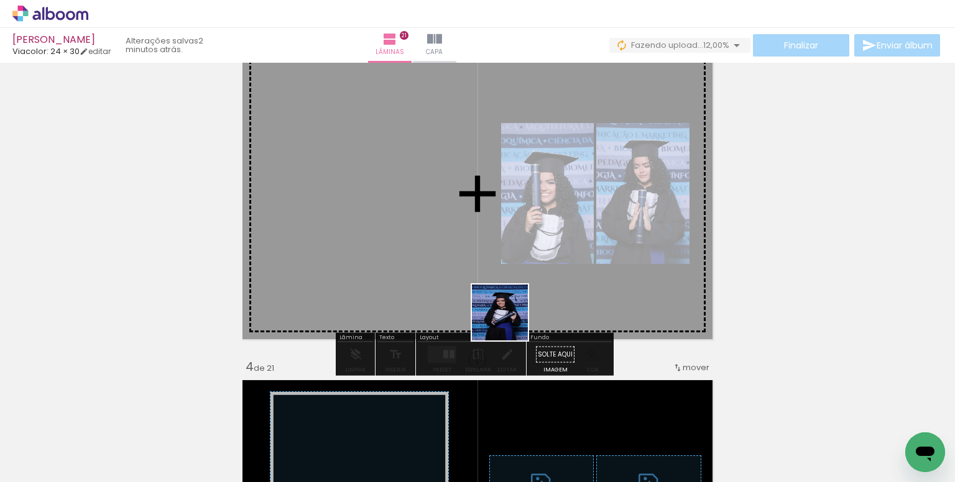
drag, startPoint x: 506, startPoint y: 434, endPoint x: 482, endPoint y: 249, distance: 186.2
click at [482, 249] on quentale-workspace at bounding box center [477, 241] width 955 height 482
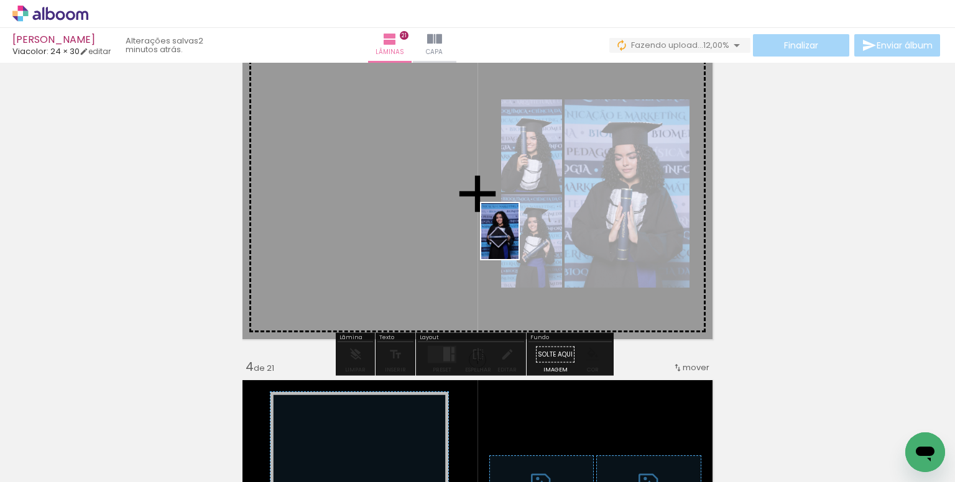
drag, startPoint x: 568, startPoint y: 438, endPoint x: 519, endPoint y: 241, distance: 203.9
click at [519, 241] on quentale-workspace at bounding box center [477, 241] width 955 height 482
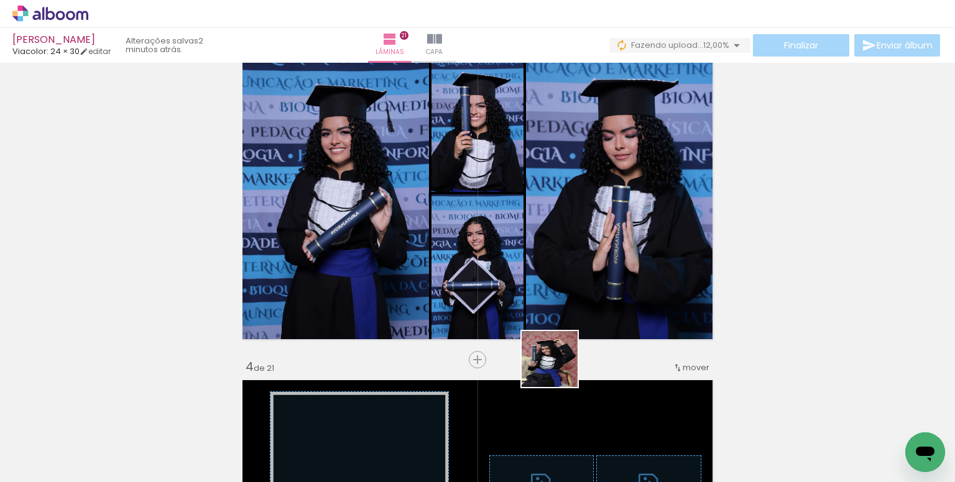
drag, startPoint x: 559, startPoint y: 369, endPoint x: 539, endPoint y: 269, distance: 101.4
click at [539, 269] on quentale-workspace at bounding box center [477, 241] width 955 height 482
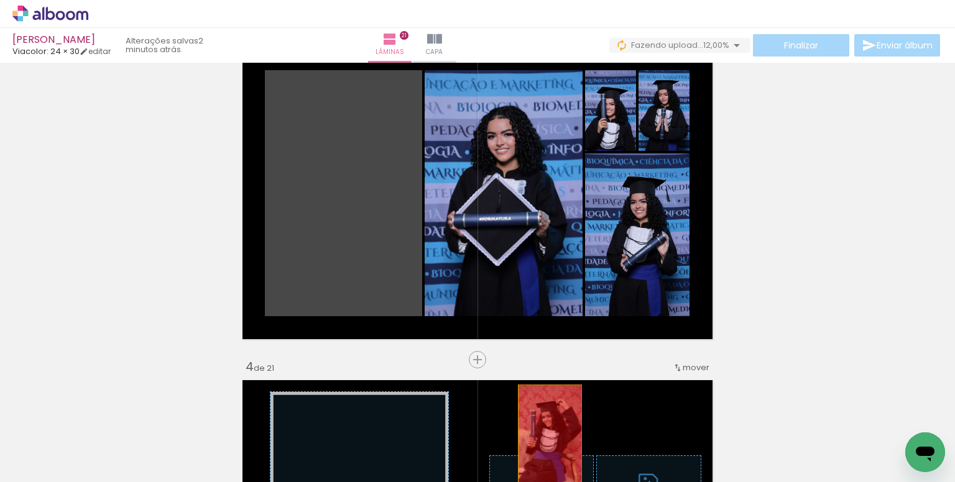
drag, startPoint x: 372, startPoint y: 213, endPoint x: 596, endPoint y: 448, distance: 324.6
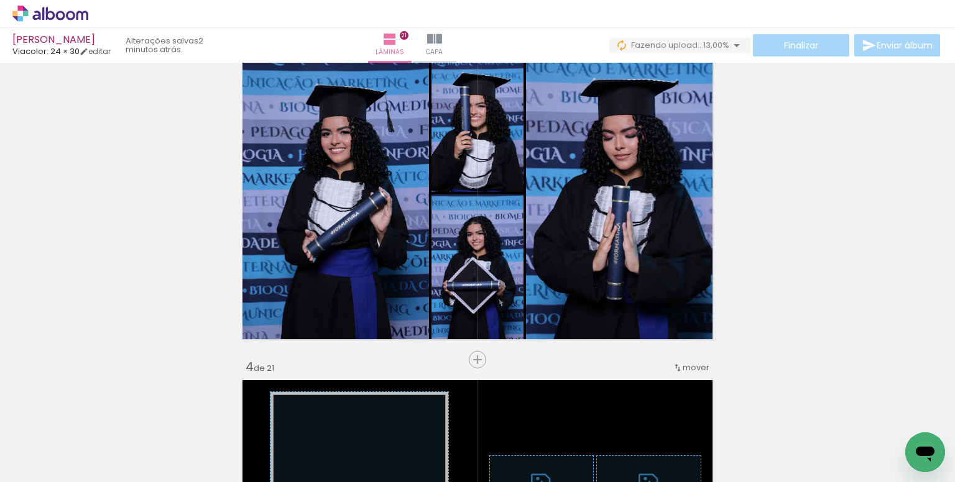
scroll to position [0, 4056]
click at [543, 261] on quentale-workspace at bounding box center [477, 241] width 955 height 482
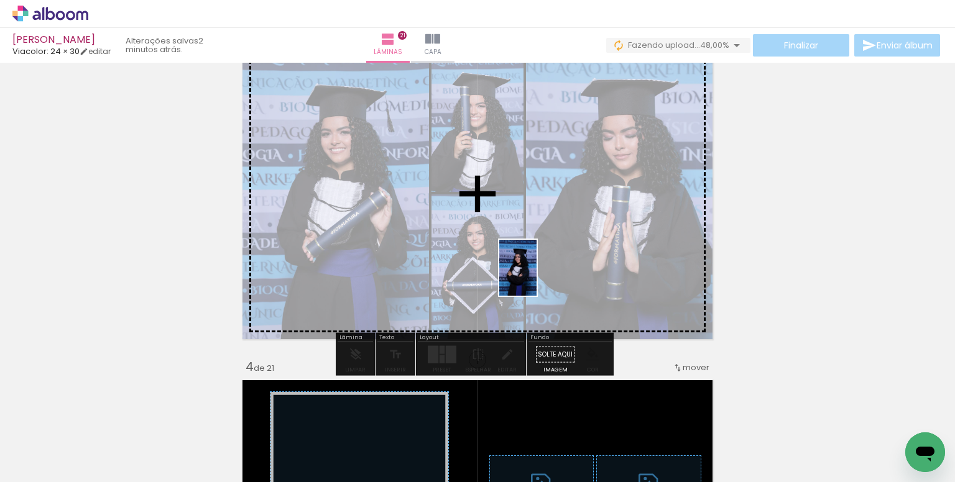
drag, startPoint x: 537, startPoint y: 429, endPoint x: 537, endPoint y: 277, distance: 151.7
click at [537, 277] on quentale-workspace at bounding box center [477, 241] width 955 height 482
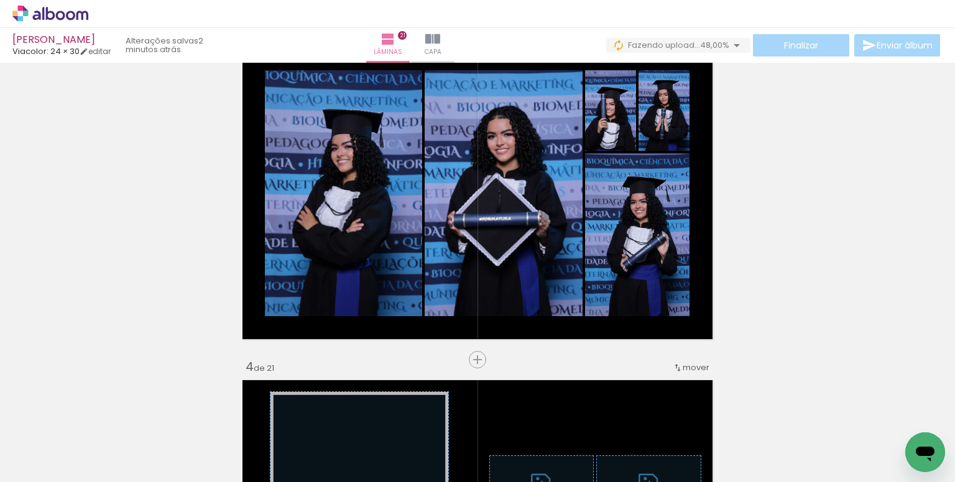
scroll to position [0, 5487]
drag, startPoint x: 834, startPoint y: 438, endPoint x: 635, endPoint y: 262, distance: 264.7
click at [635, 262] on quentale-workspace at bounding box center [477, 241] width 955 height 482
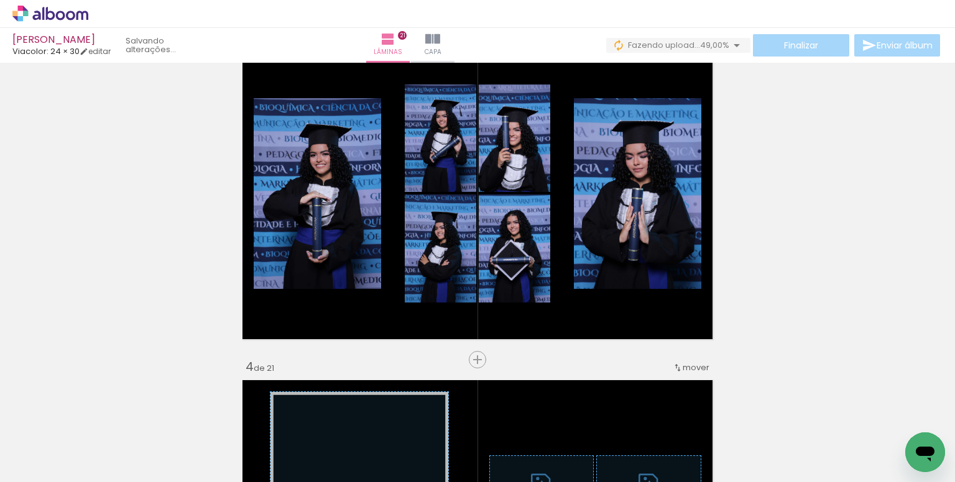
scroll to position [0, 4031]
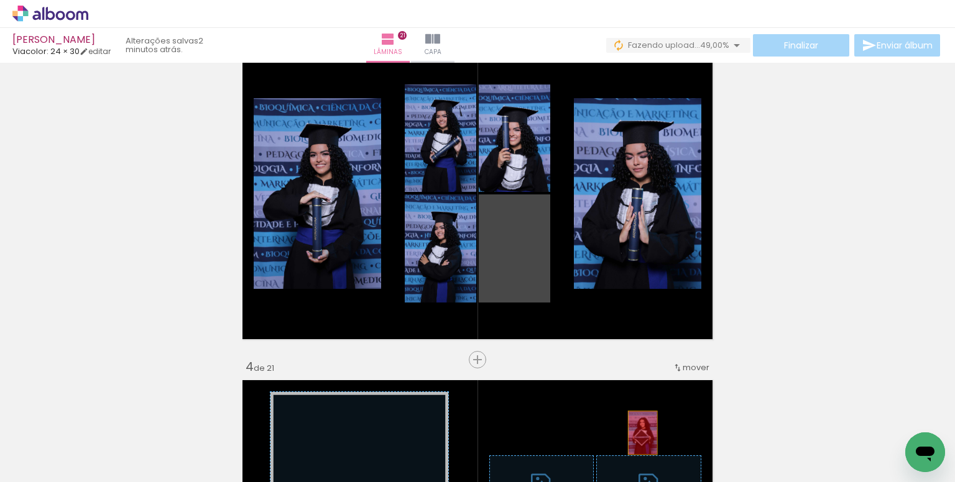
drag, startPoint x: 579, startPoint y: 333, endPoint x: 638, endPoint y: 433, distance: 115.4
click at [638, 433] on quentale-workspace at bounding box center [477, 241] width 955 height 482
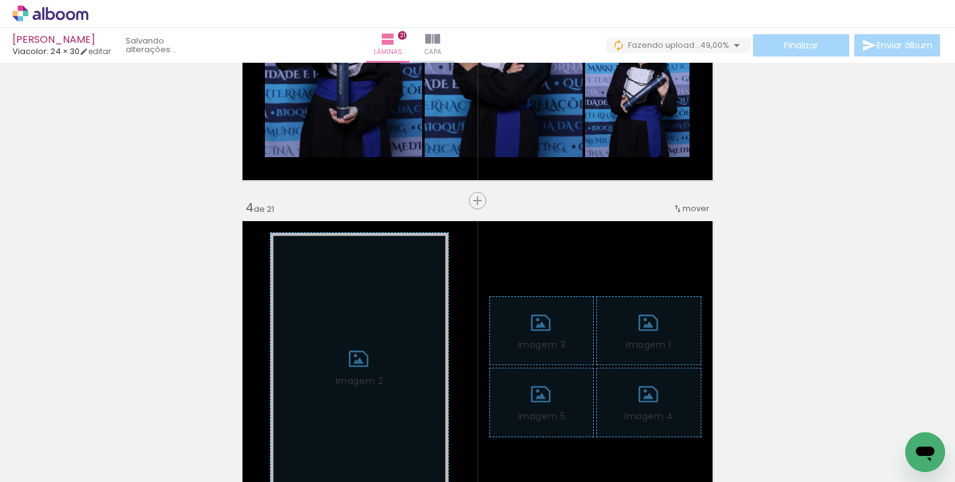
scroll to position [908, 0]
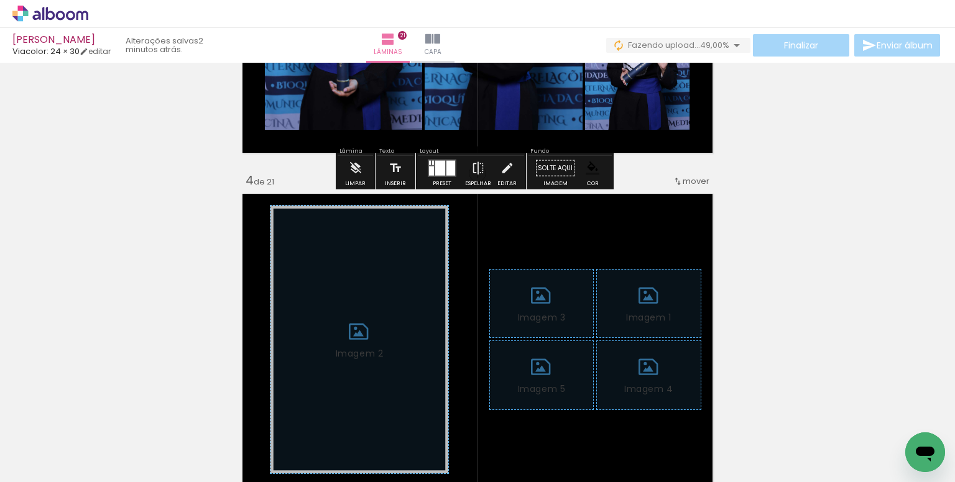
click at [435, 165] on div at bounding box center [440, 168] width 10 height 15
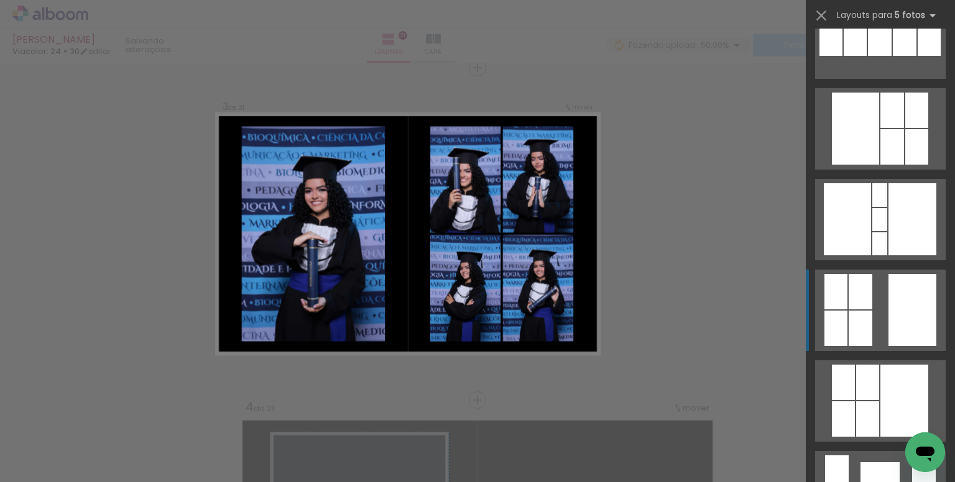
scroll to position [808, 0]
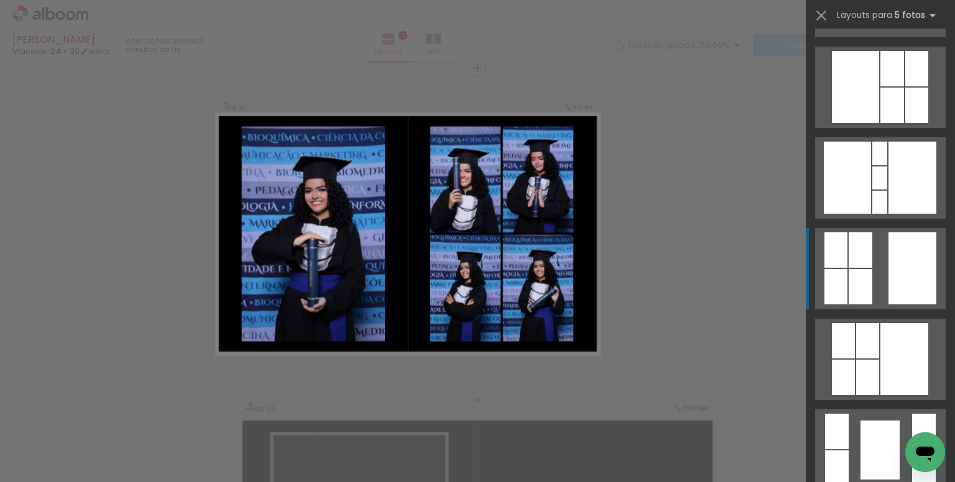
click at [912, 451] on div at bounding box center [924, 468] width 24 height 35
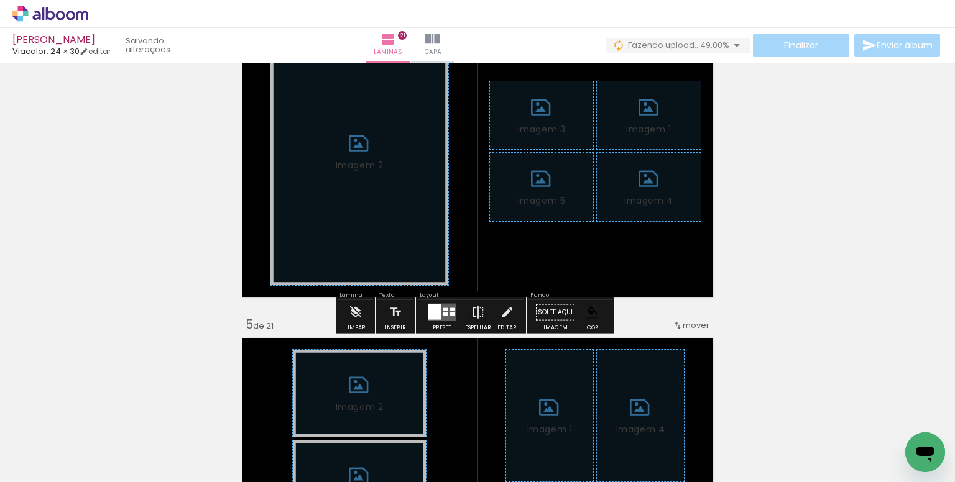
scroll to position [1116, 0]
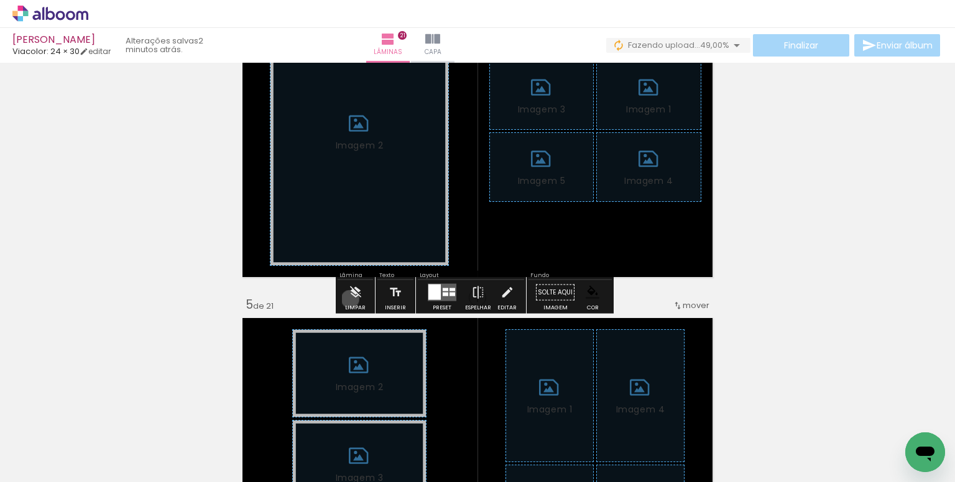
drag, startPoint x: 350, startPoint y: 299, endPoint x: 518, endPoint y: 265, distance: 171.3
click at [351, 299] on iron-icon at bounding box center [356, 292] width 14 height 25
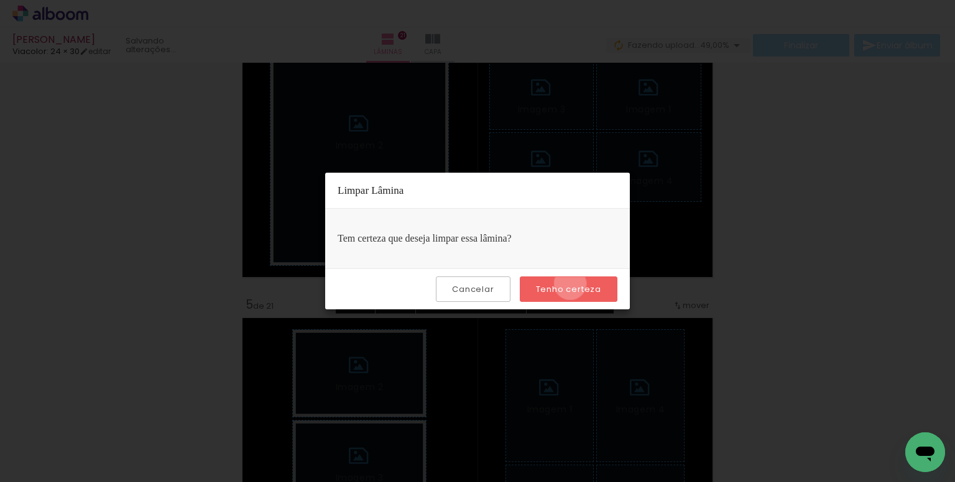
click at [0, 0] on slot "Tenho certeza" at bounding box center [0, 0] width 0 height 0
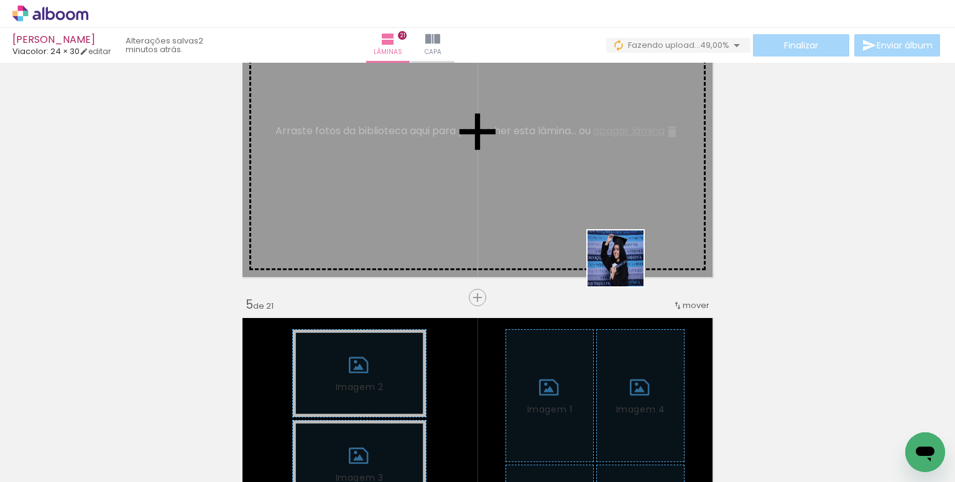
drag, startPoint x: 703, startPoint y: 446, endPoint x: 507, endPoint y: 334, distance: 225.6
click at [601, 214] on quentale-workspace at bounding box center [477, 241] width 955 height 482
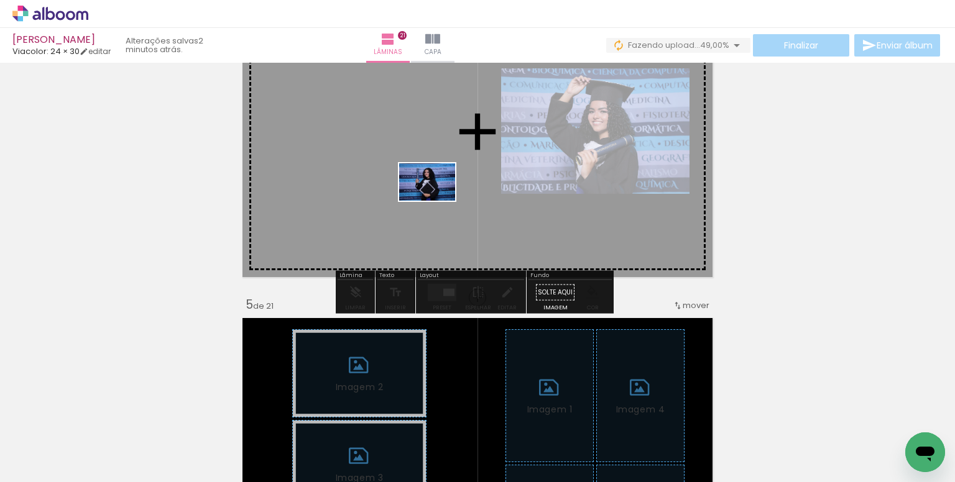
drag, startPoint x: 348, startPoint y: 438, endPoint x: 436, endPoint y: 201, distance: 252.8
click at [436, 201] on quentale-workspace at bounding box center [477, 241] width 955 height 482
